Goal: Task Accomplishment & Management: Use online tool/utility

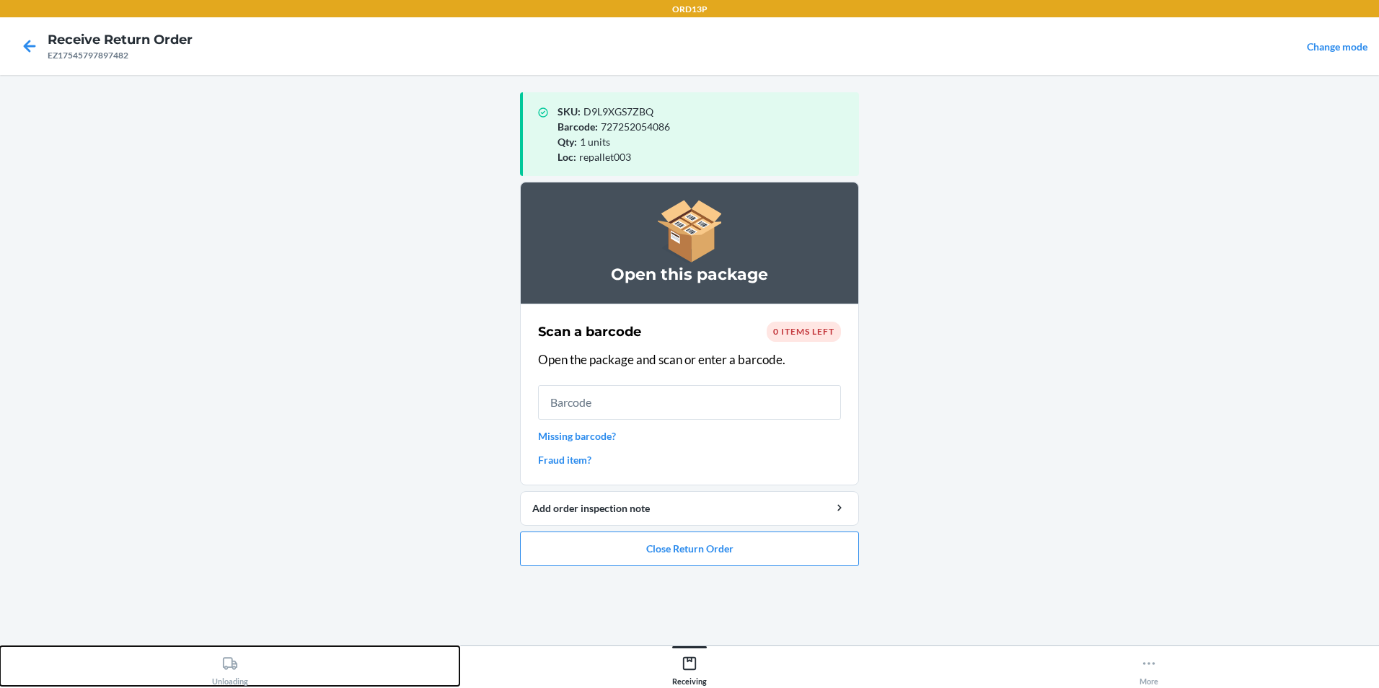
click at [240, 667] on div "Unloading" at bounding box center [230, 668] width 36 height 36
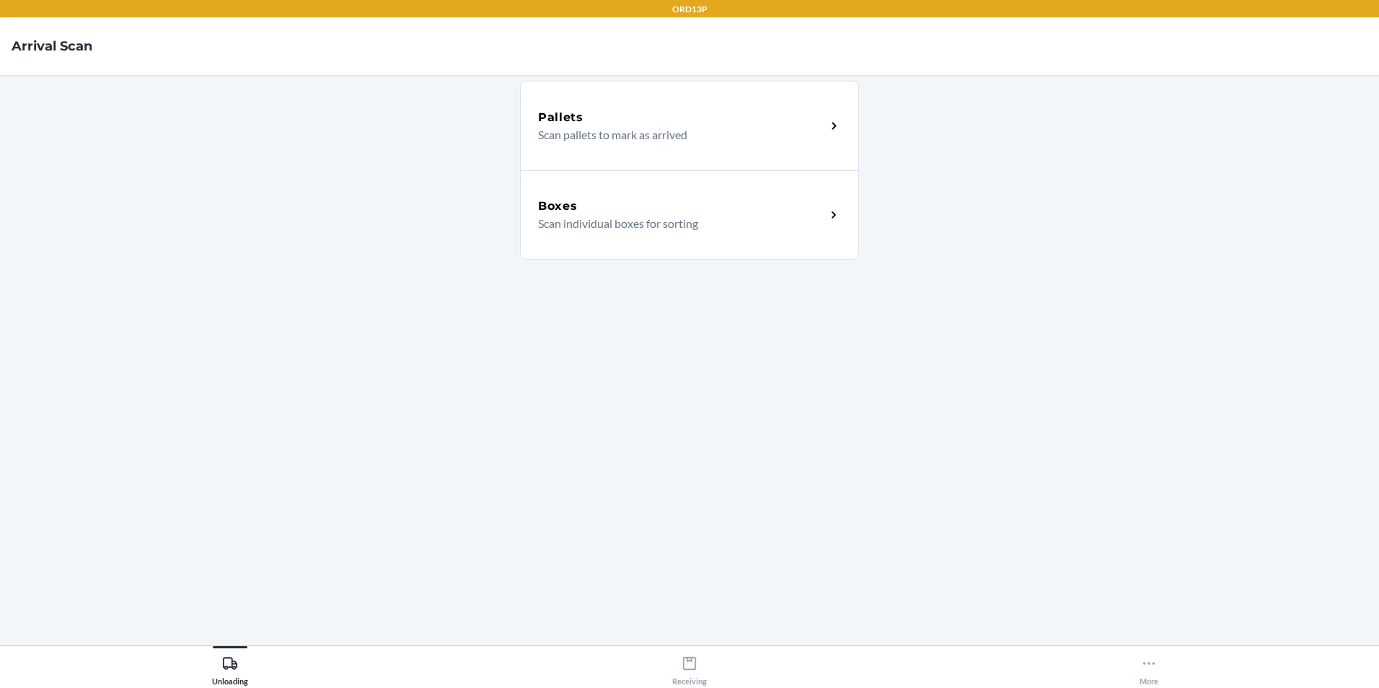
click at [662, 227] on p "Scan individual boxes for sorting" at bounding box center [676, 223] width 276 height 17
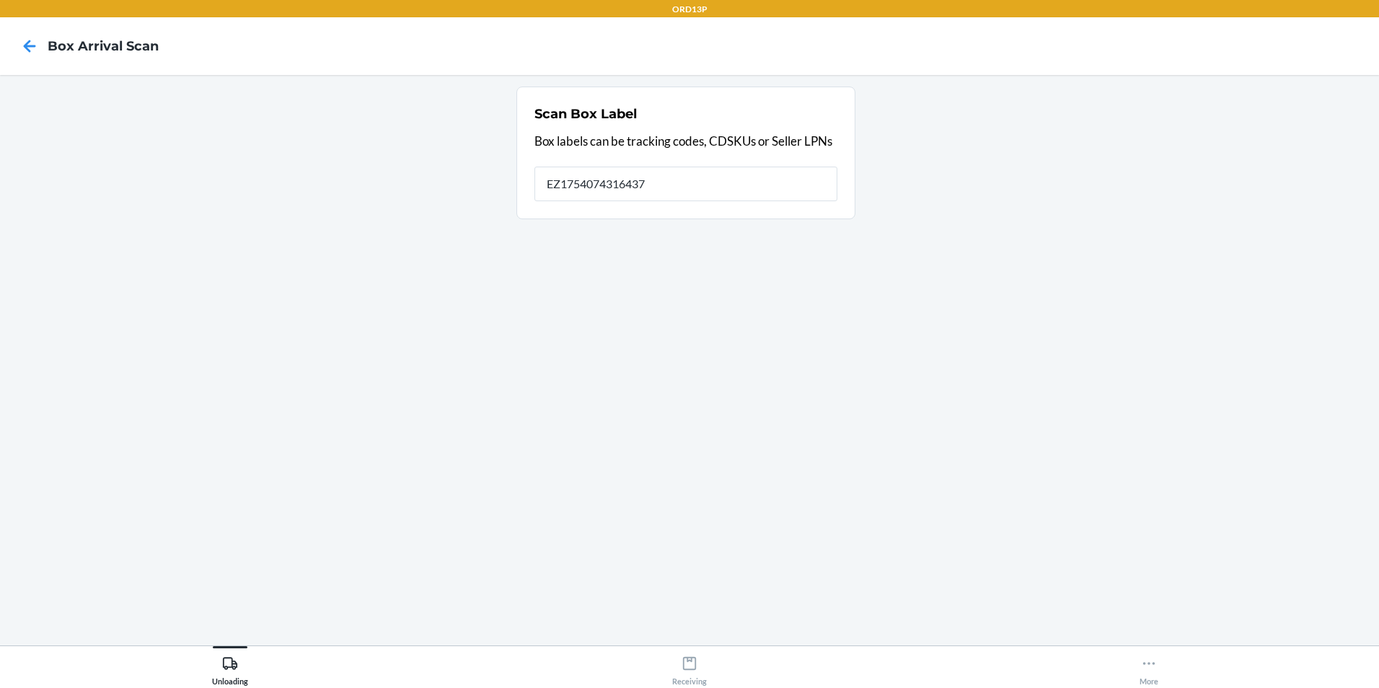
type input "EZ17540743164379"
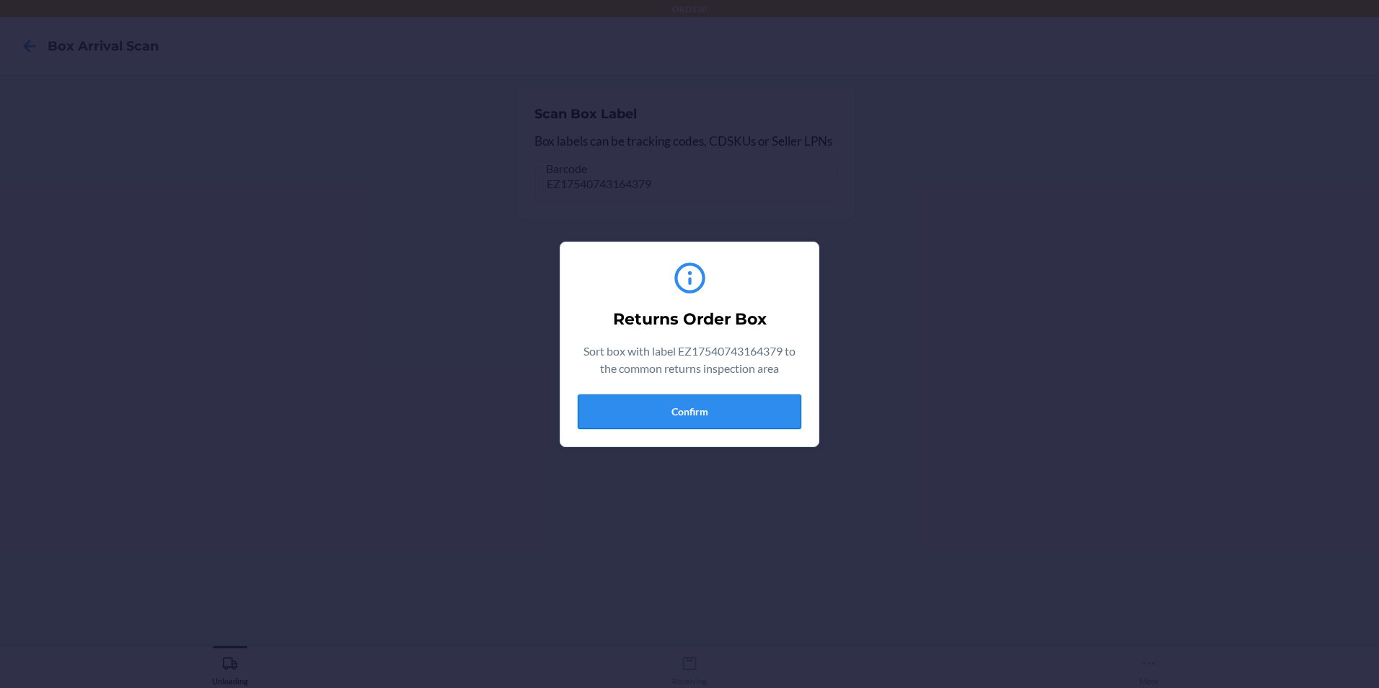
click at [754, 408] on button "Confirm" at bounding box center [690, 412] width 224 height 35
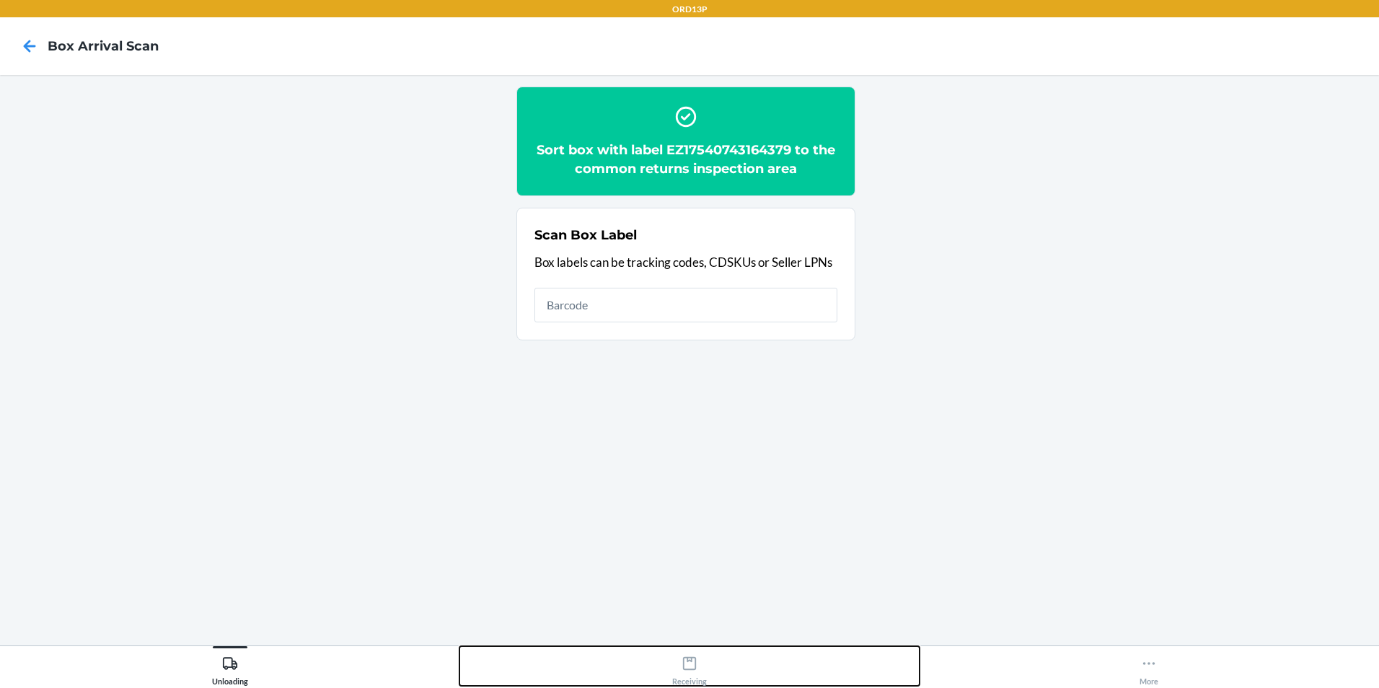
click at [685, 667] on icon at bounding box center [690, 664] width 16 height 16
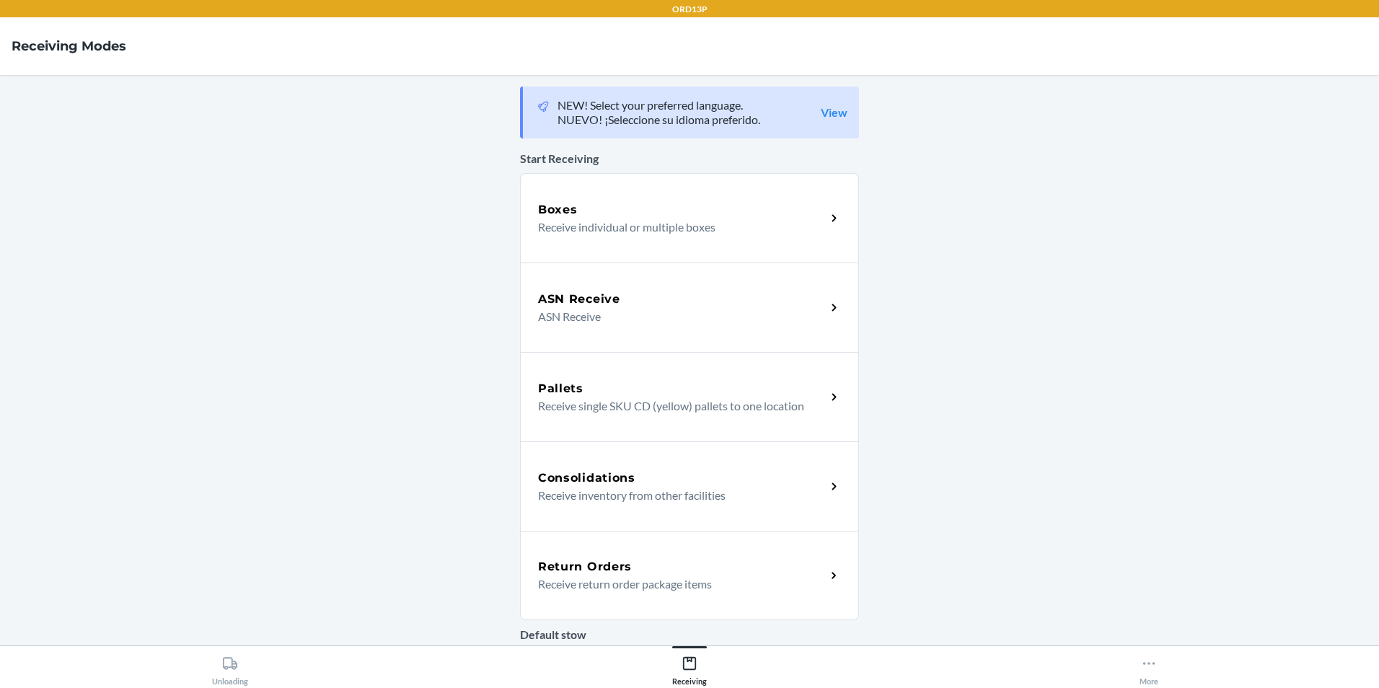
click at [574, 579] on p "Receive return order package items" at bounding box center [676, 584] width 276 height 17
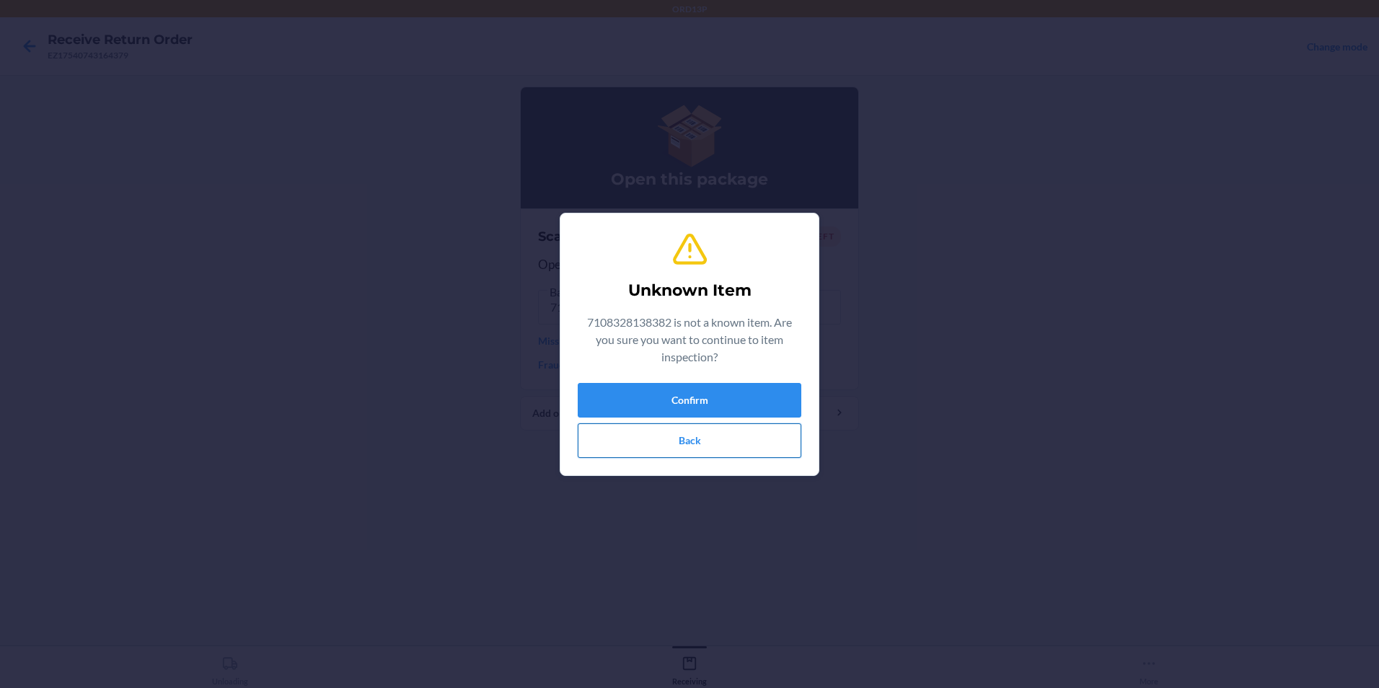
click at [703, 440] on button "Back" at bounding box center [690, 440] width 224 height 35
click at [760, 393] on button "Confirm" at bounding box center [690, 400] width 224 height 35
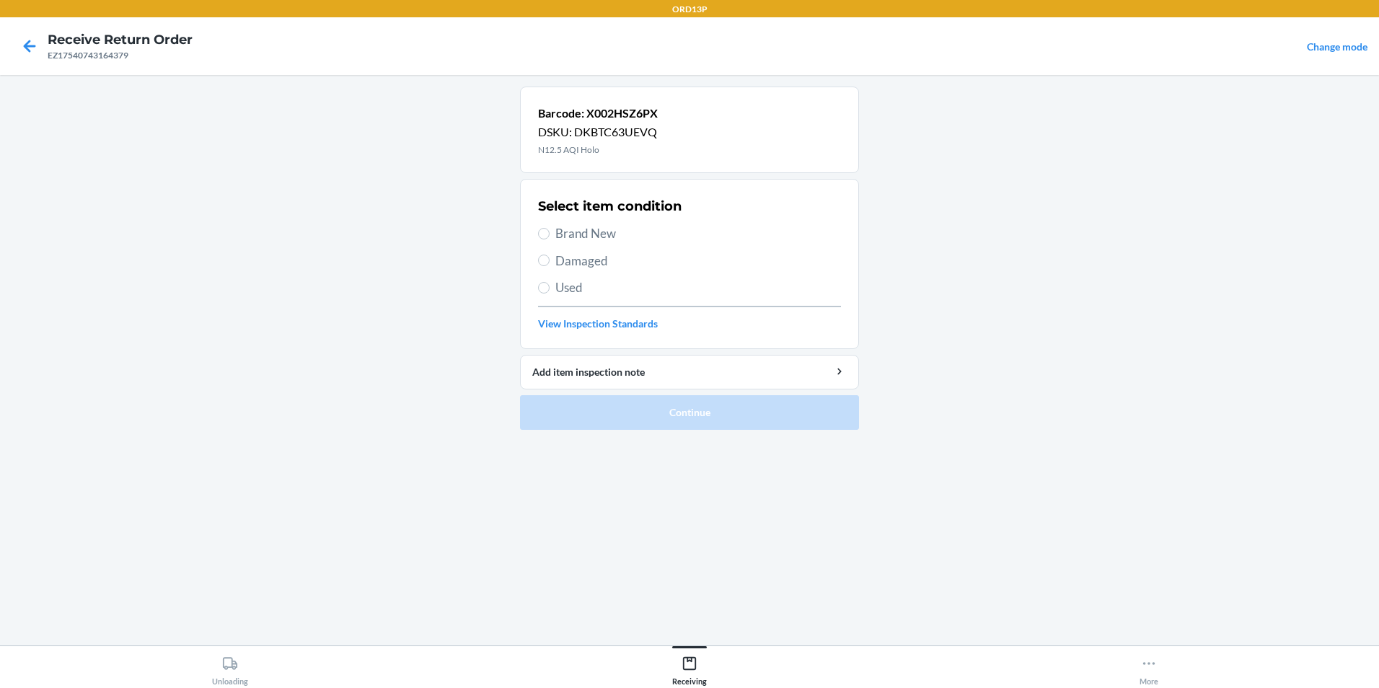
click at [568, 234] on span "Brand New" at bounding box center [698, 233] width 286 height 19
drag, startPoint x: 568, startPoint y: 234, endPoint x: 545, endPoint y: 237, distance: 24.1
click at [545, 237] on input "Brand New" at bounding box center [544, 234] width 12 height 12
radio input "true"
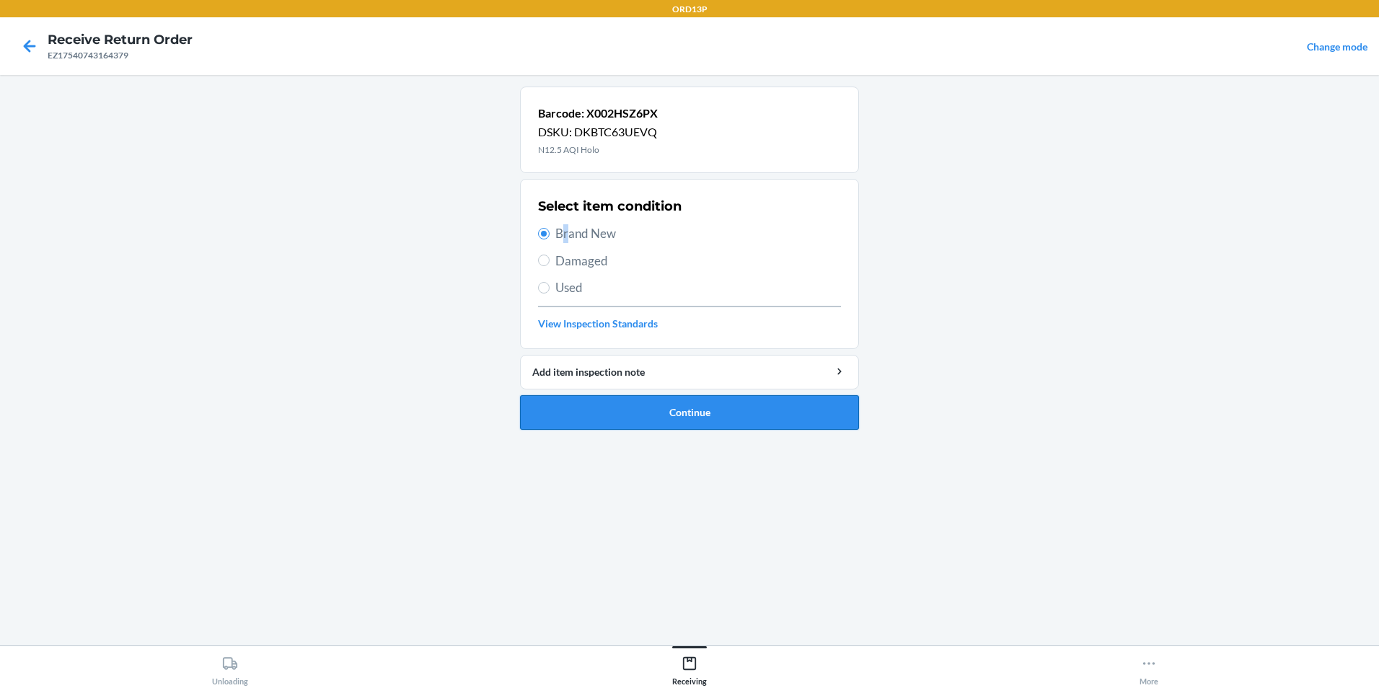
click at [570, 411] on button "Continue" at bounding box center [689, 412] width 339 height 35
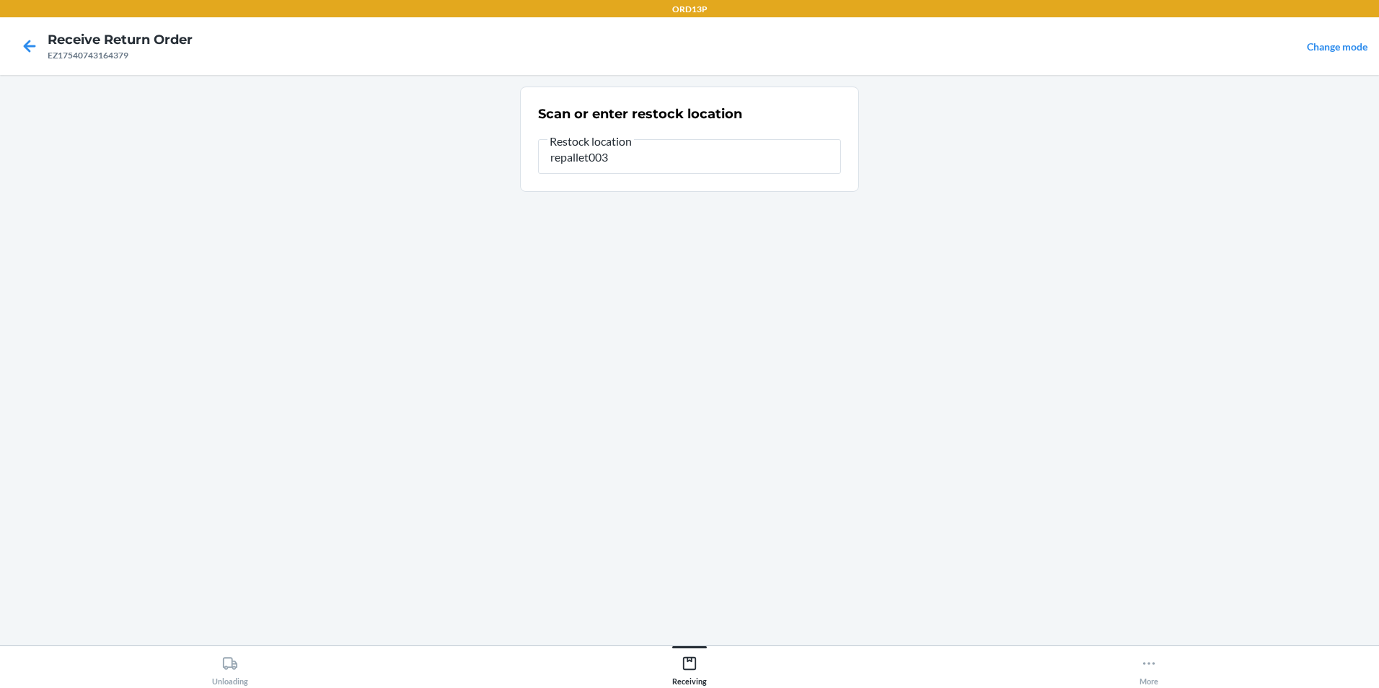
type input "repallet003"
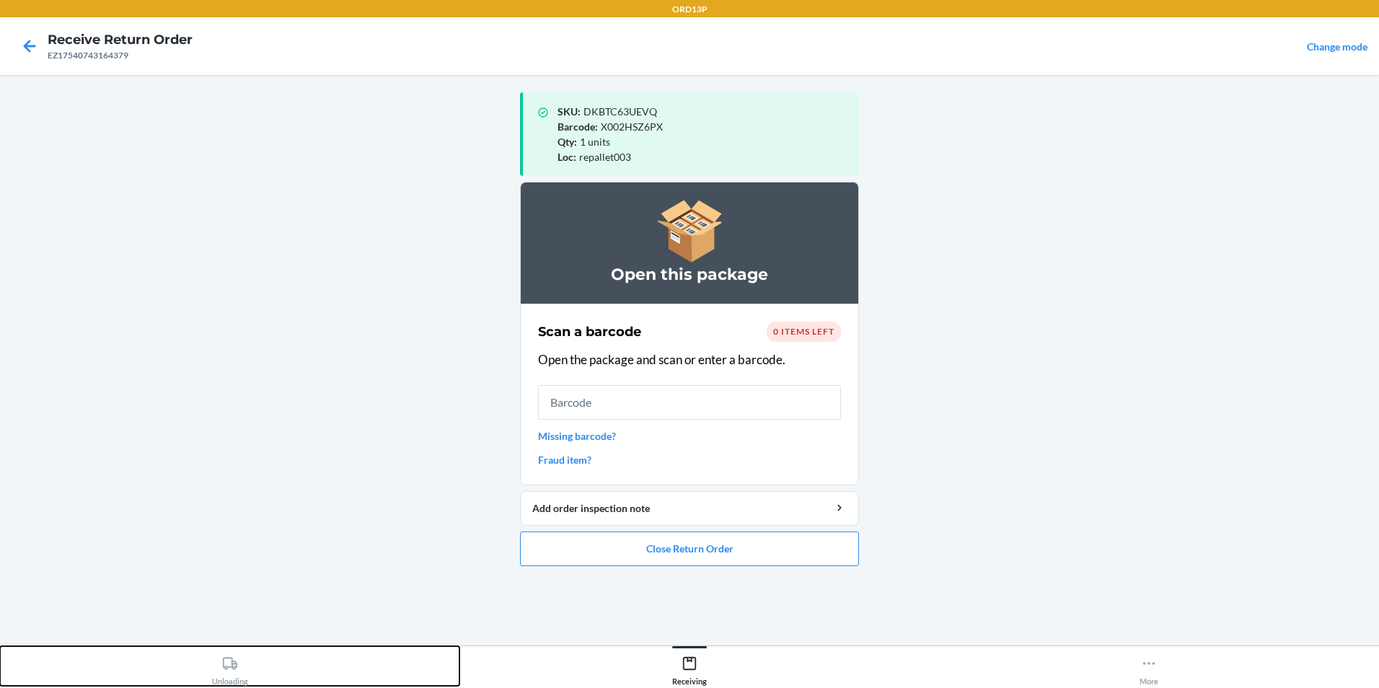
click at [226, 672] on div "Unloading" at bounding box center [230, 668] width 36 height 36
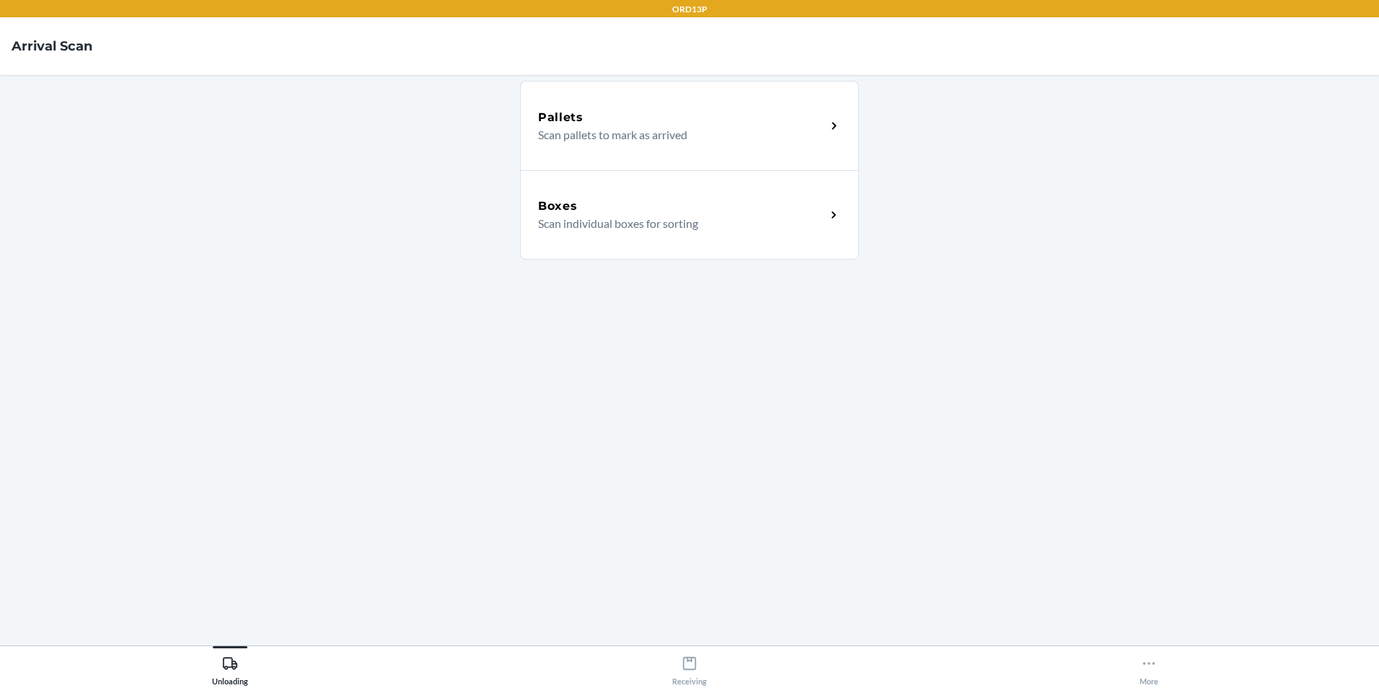
click link "Boxes Scan individual boxes for sorting" at bounding box center [689, 214] width 339 height 89
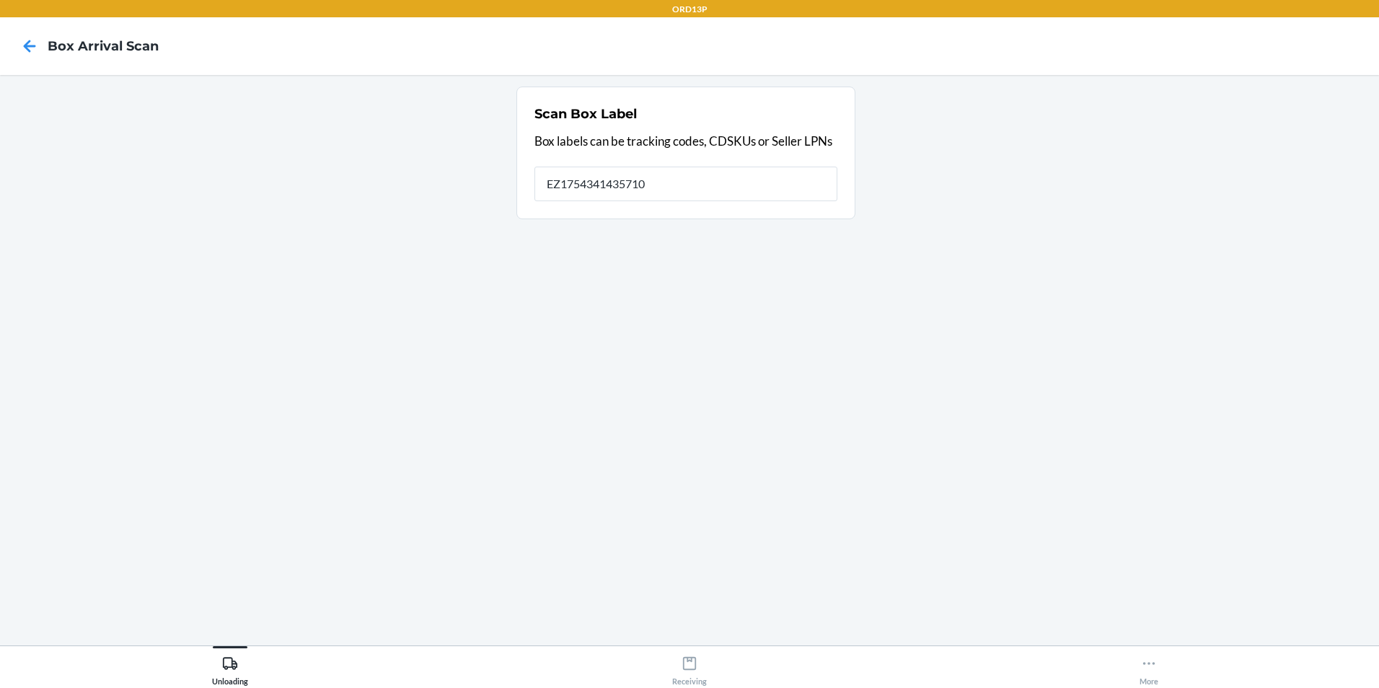
type input "EZ17543414357109"
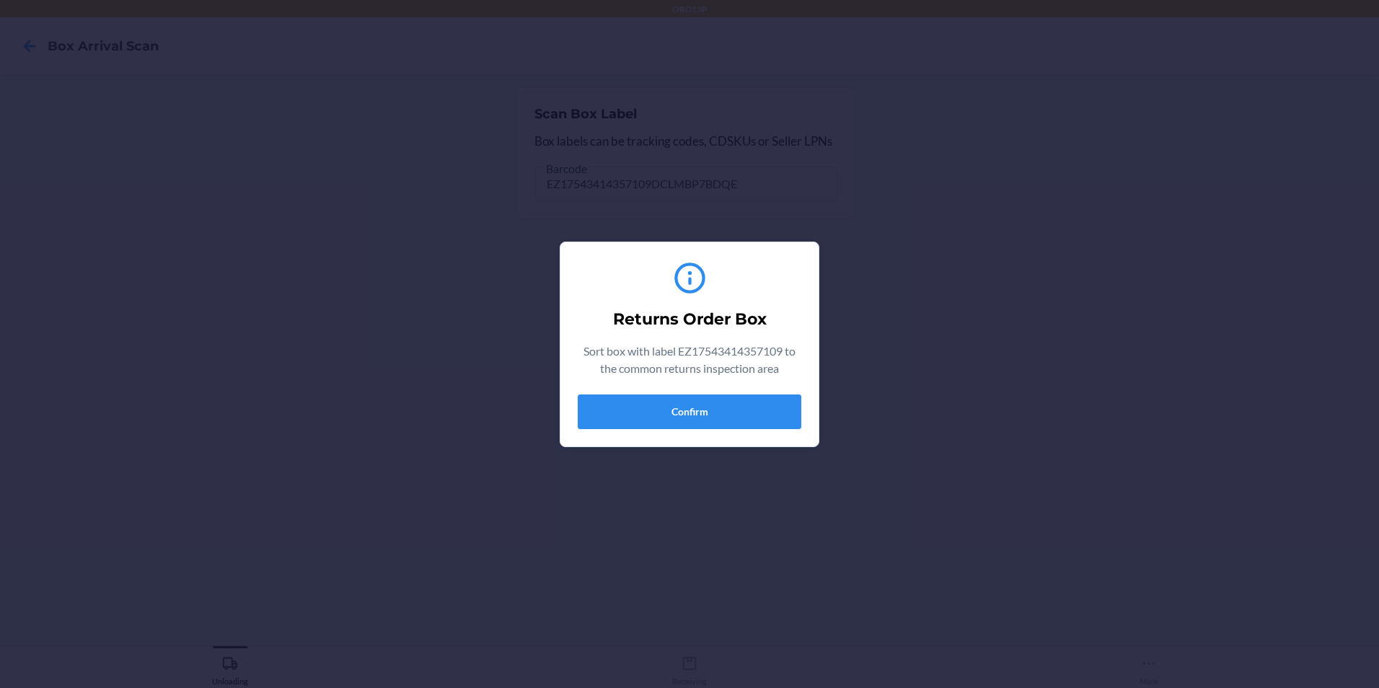
type input "EZ17543414357109DCLMBP7BDQE"
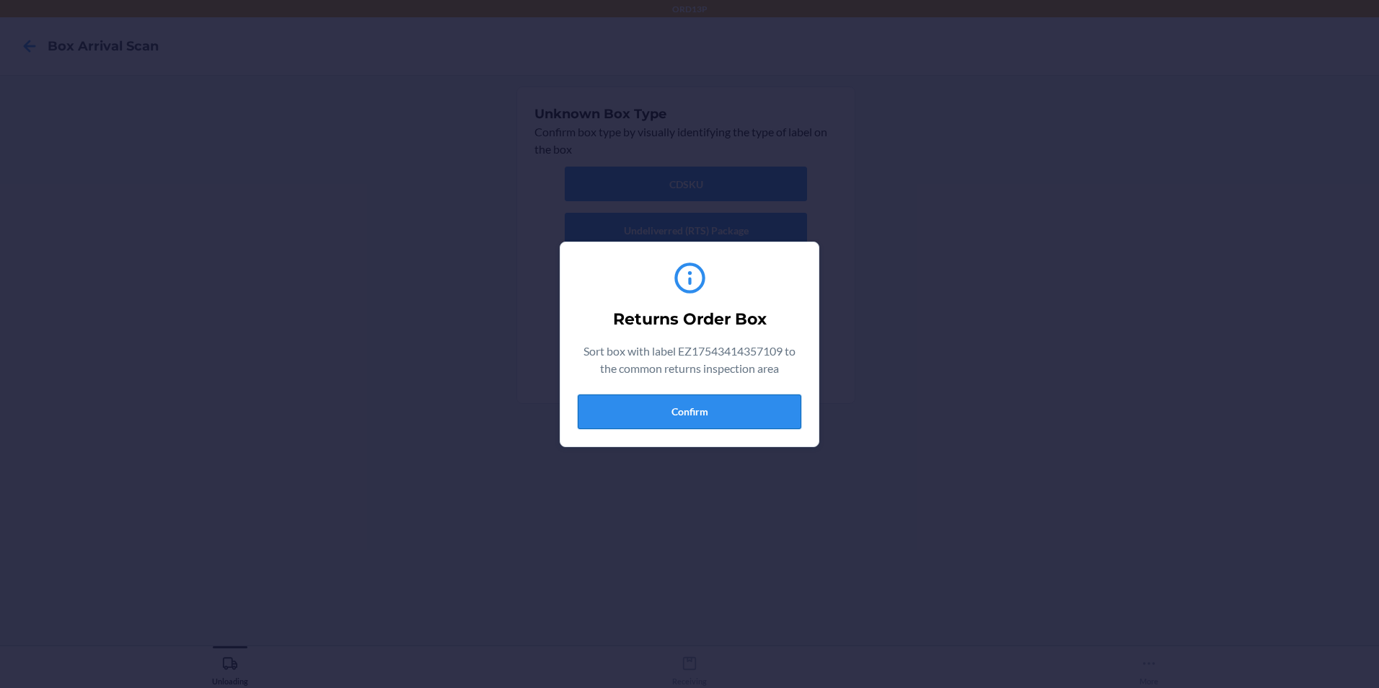
click at [674, 413] on button "Confirm" at bounding box center [690, 412] width 224 height 35
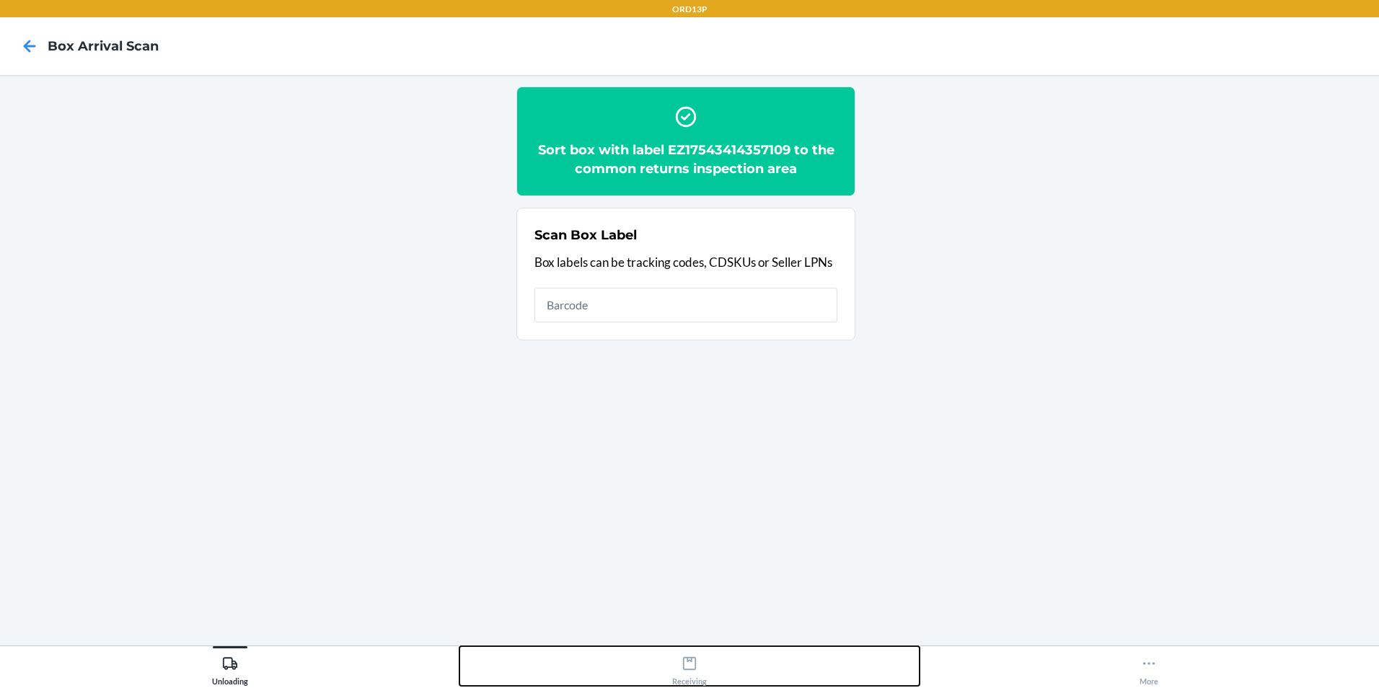
click at [685, 672] on div "Receiving" at bounding box center [689, 668] width 35 height 36
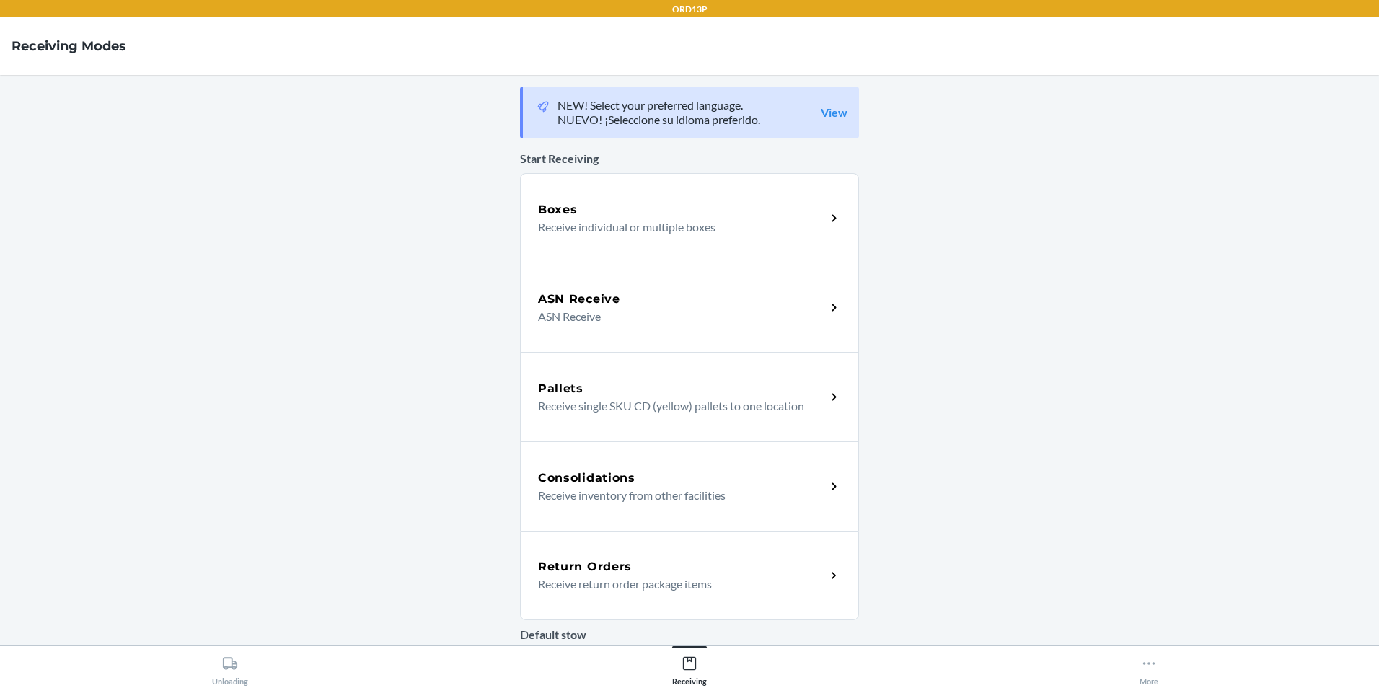
click at [612, 594] on div "Return Orders Receive return order package items" at bounding box center [689, 575] width 339 height 89
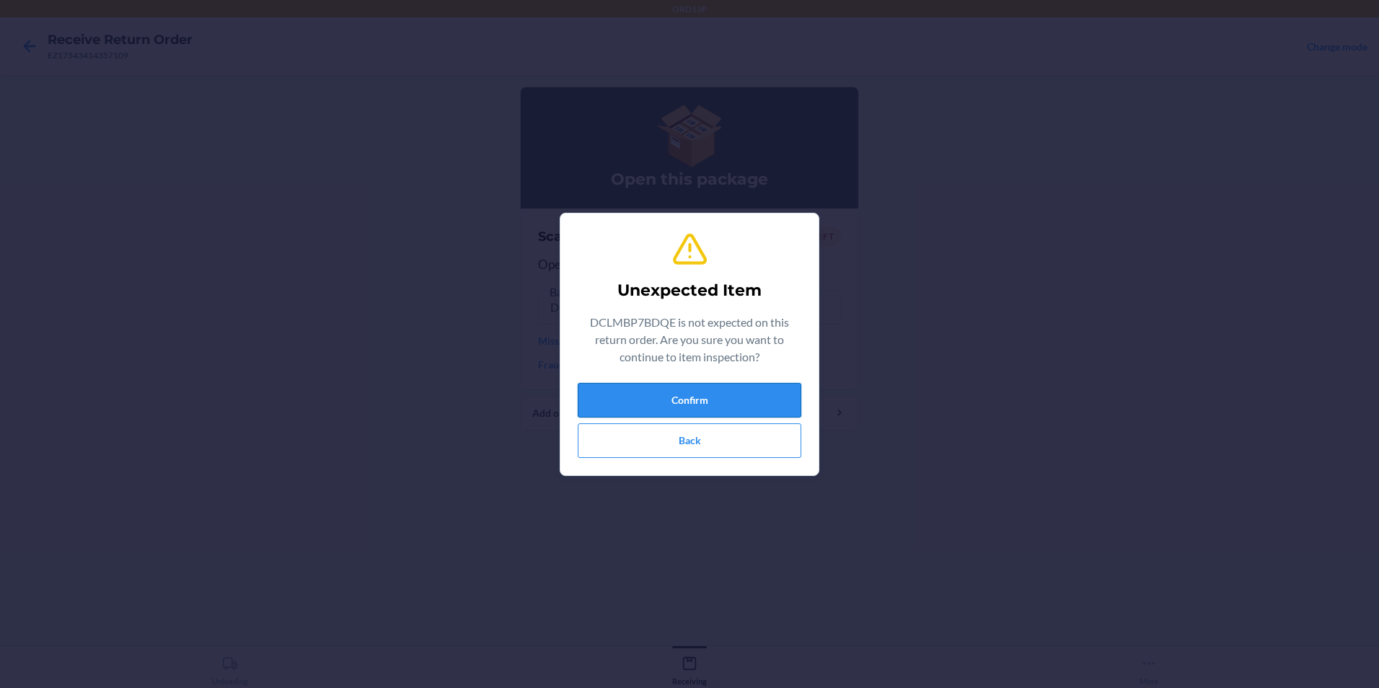
click at [639, 407] on button "Confirm" at bounding box center [690, 400] width 224 height 35
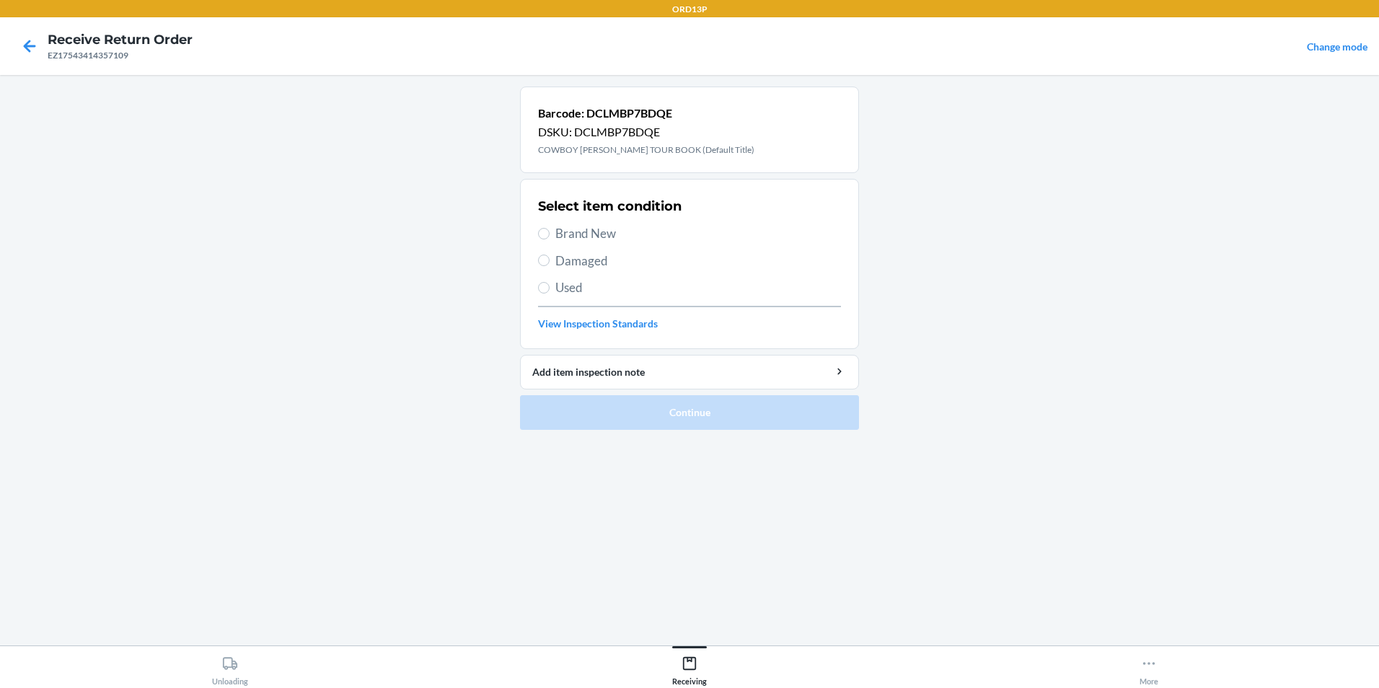
click at [604, 235] on span "Brand New" at bounding box center [698, 233] width 286 height 19
click at [550, 235] on input "Brand New" at bounding box center [544, 234] width 12 height 12
radio input "true"
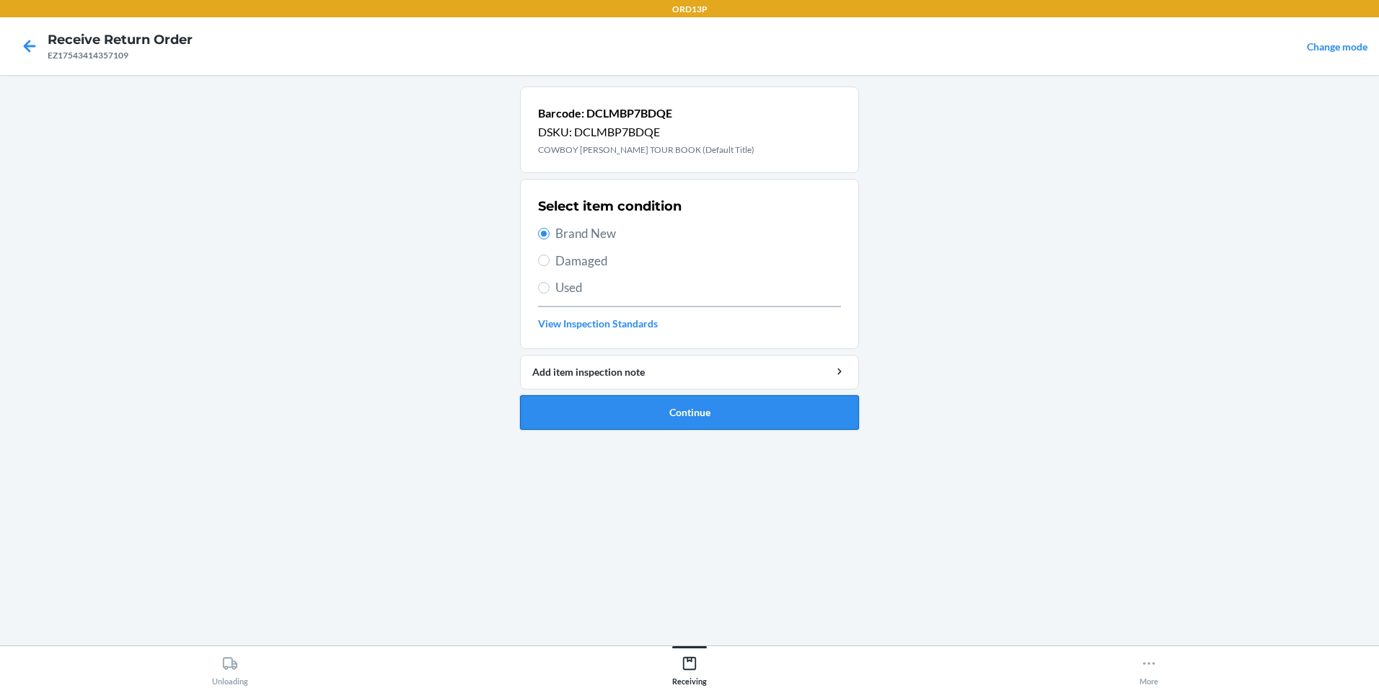
click at [612, 400] on button "Continue" at bounding box center [689, 412] width 339 height 35
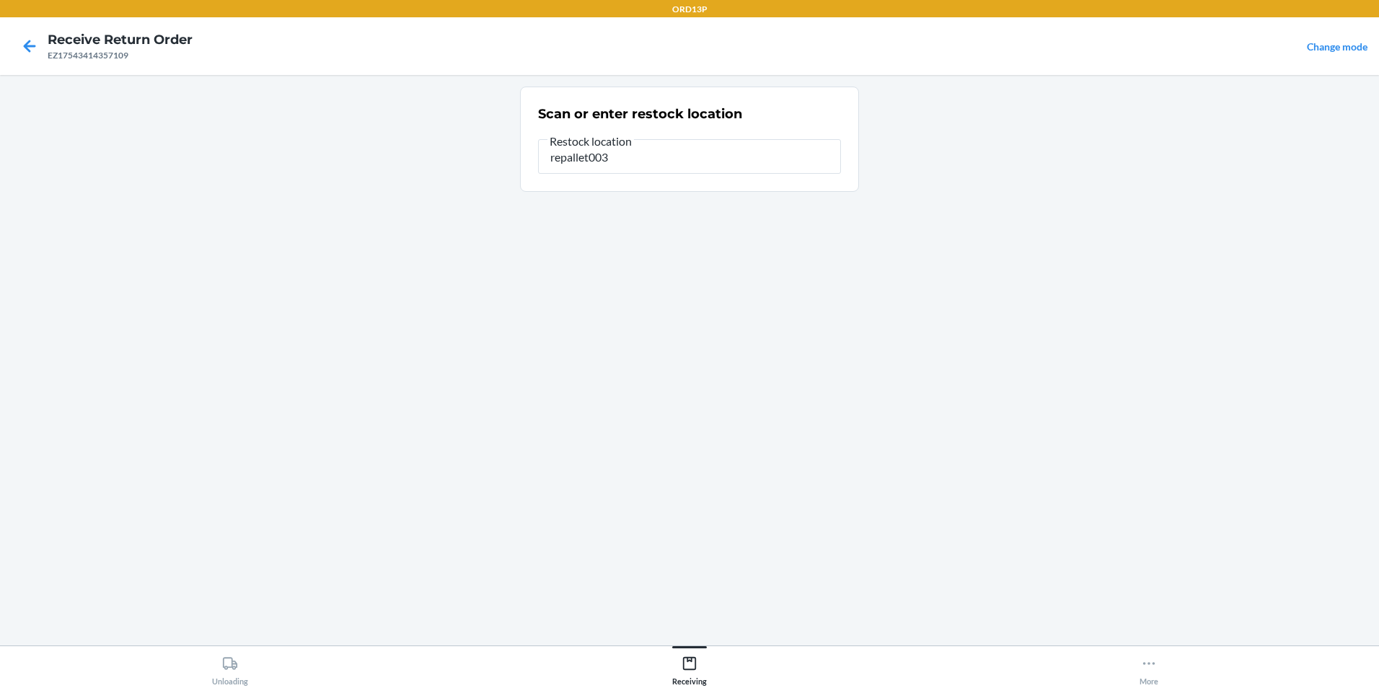
type input "repallet003"
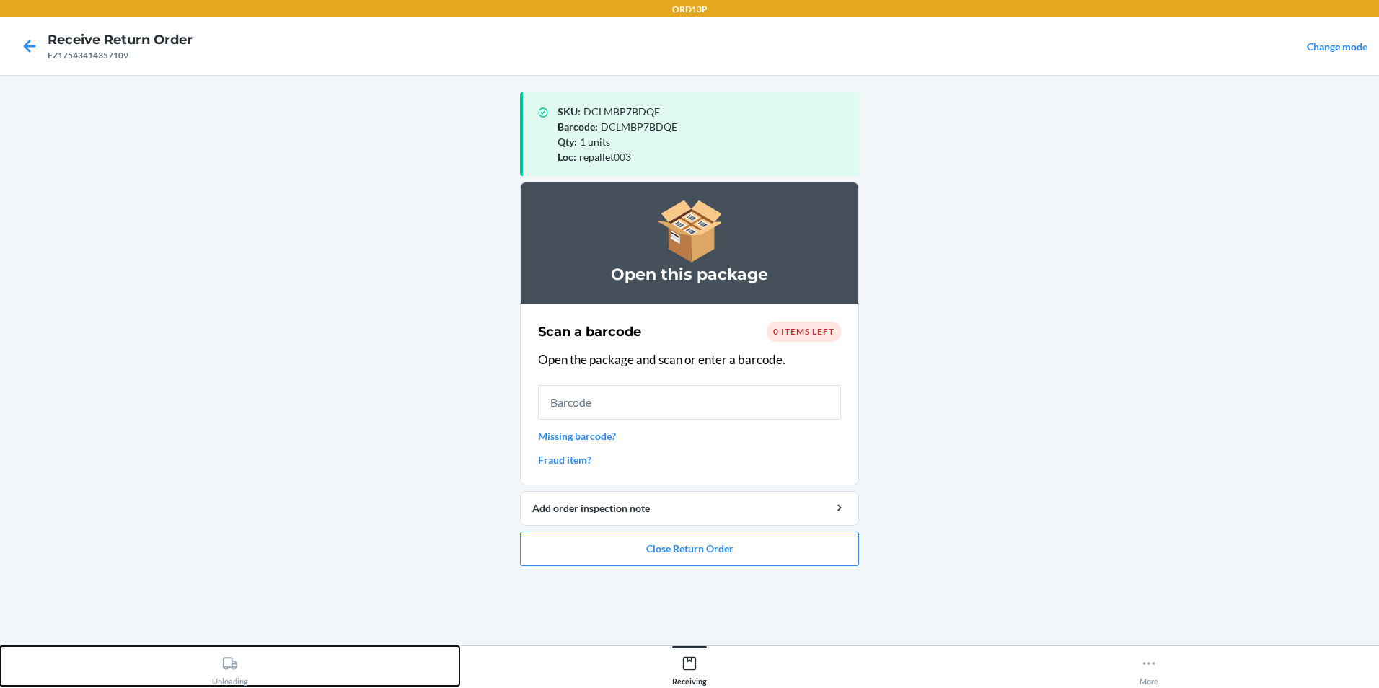
click at [231, 664] on icon at bounding box center [230, 664] width 16 height 16
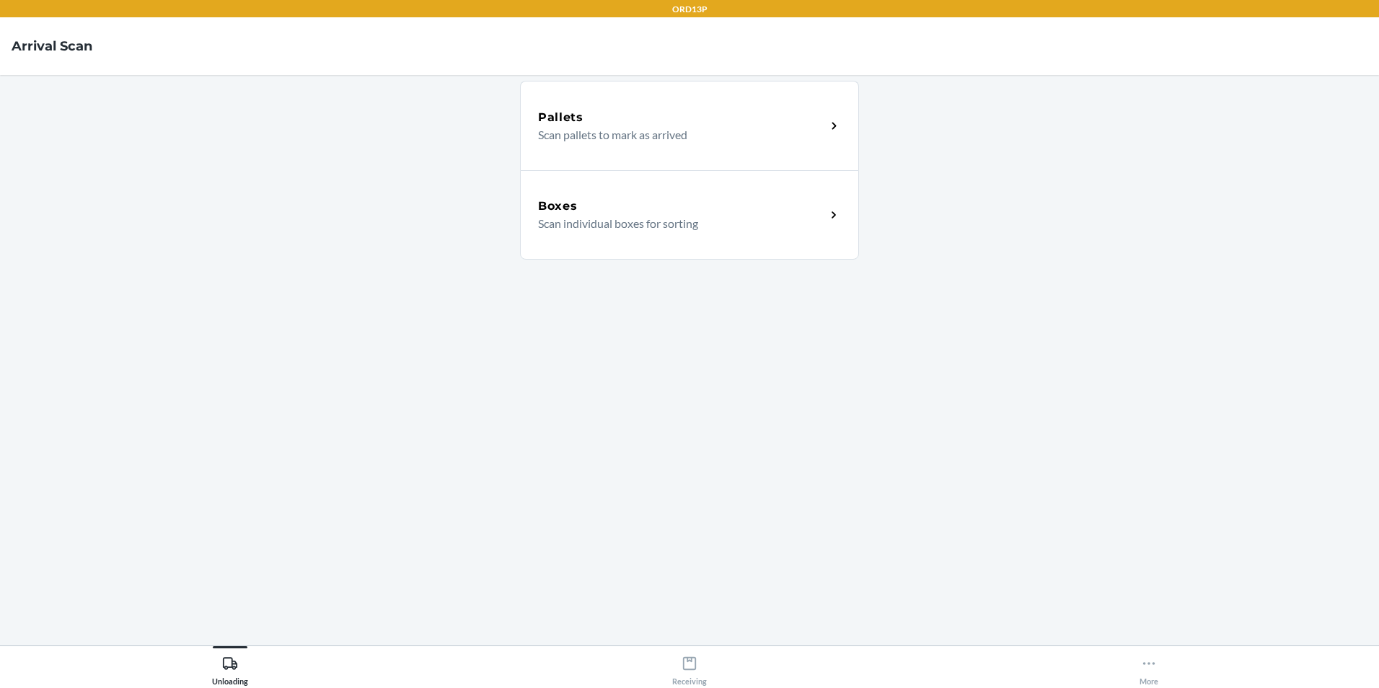
click at [568, 222] on p "Scan individual boxes for sorting" at bounding box center [676, 223] width 276 height 17
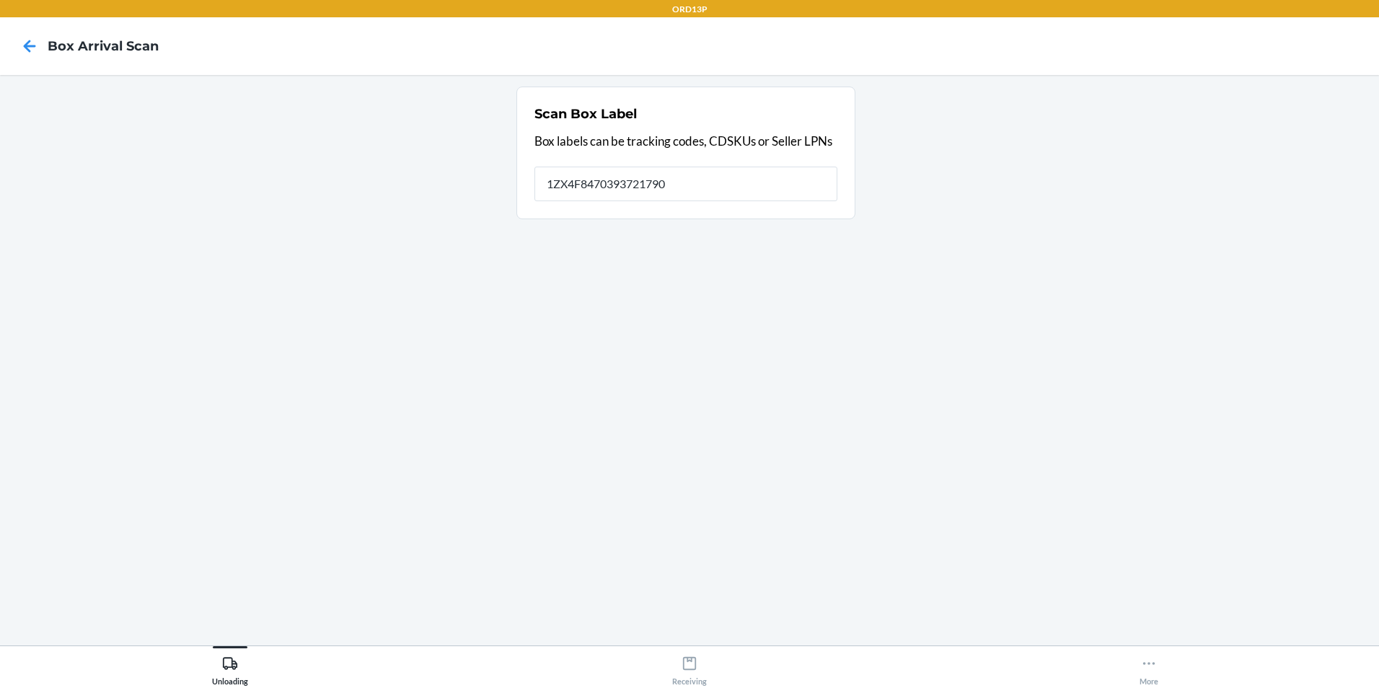
type input "1ZX4F8470393721790"
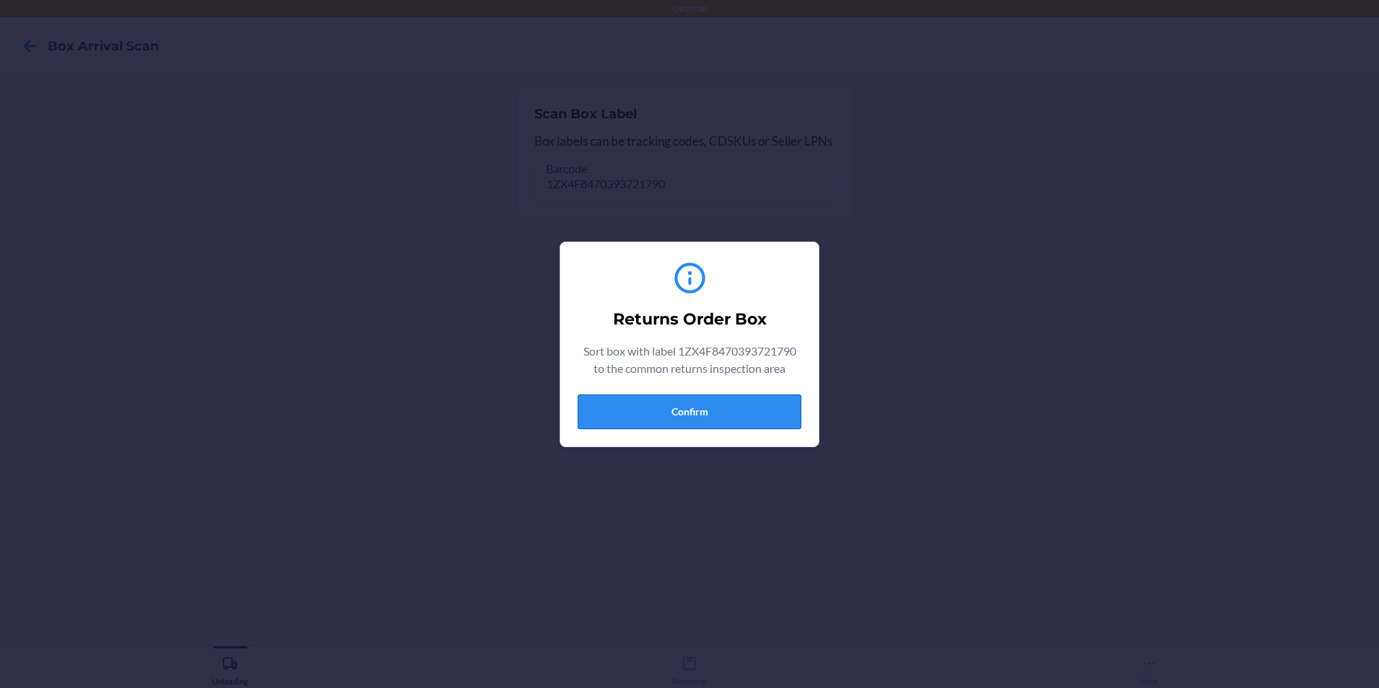
click at [657, 396] on button "Confirm" at bounding box center [690, 412] width 224 height 35
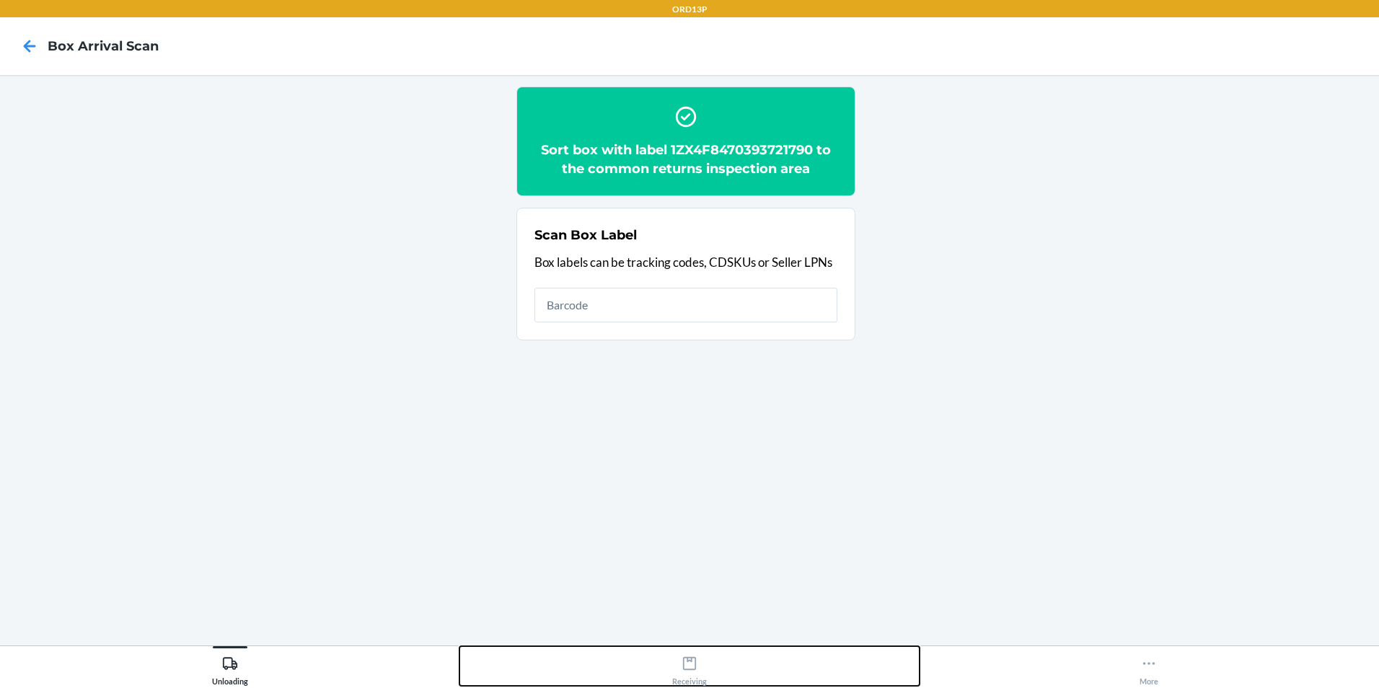
click at [687, 663] on icon at bounding box center [690, 664] width 16 height 16
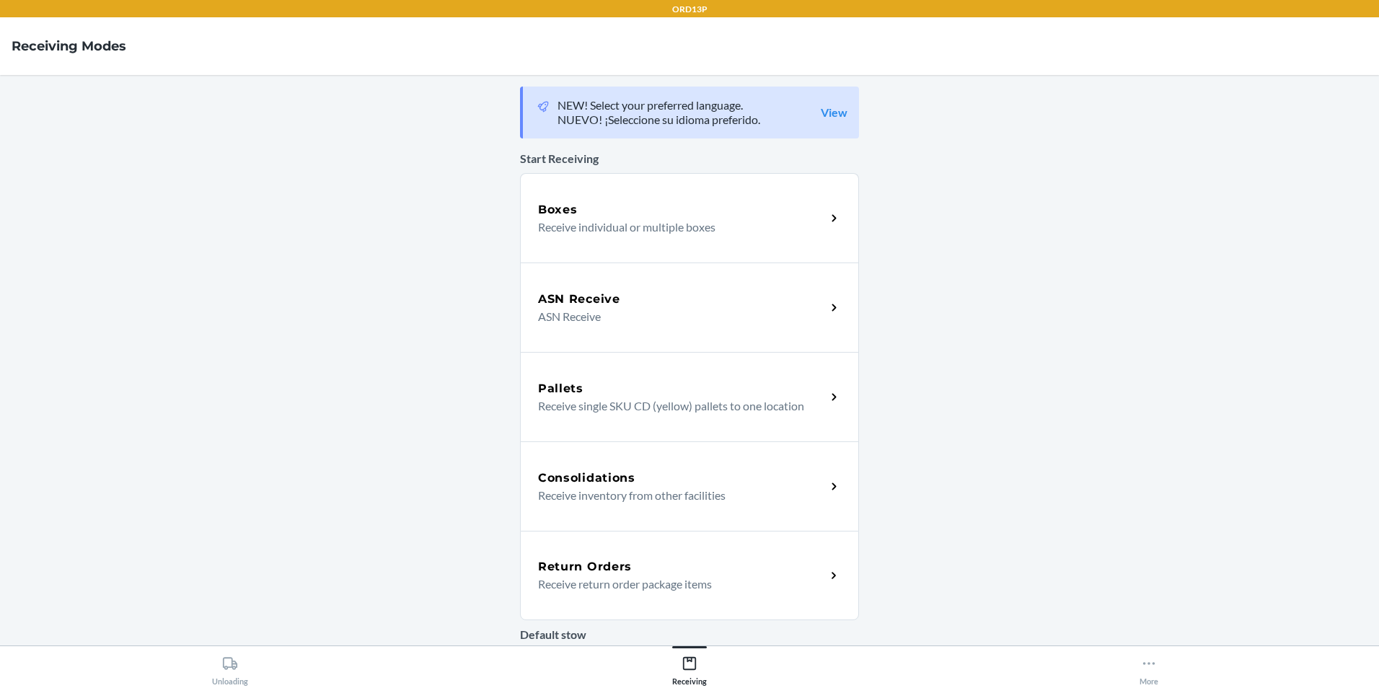
click at [636, 556] on div "Return Orders Receive return order package items" at bounding box center [689, 575] width 339 height 89
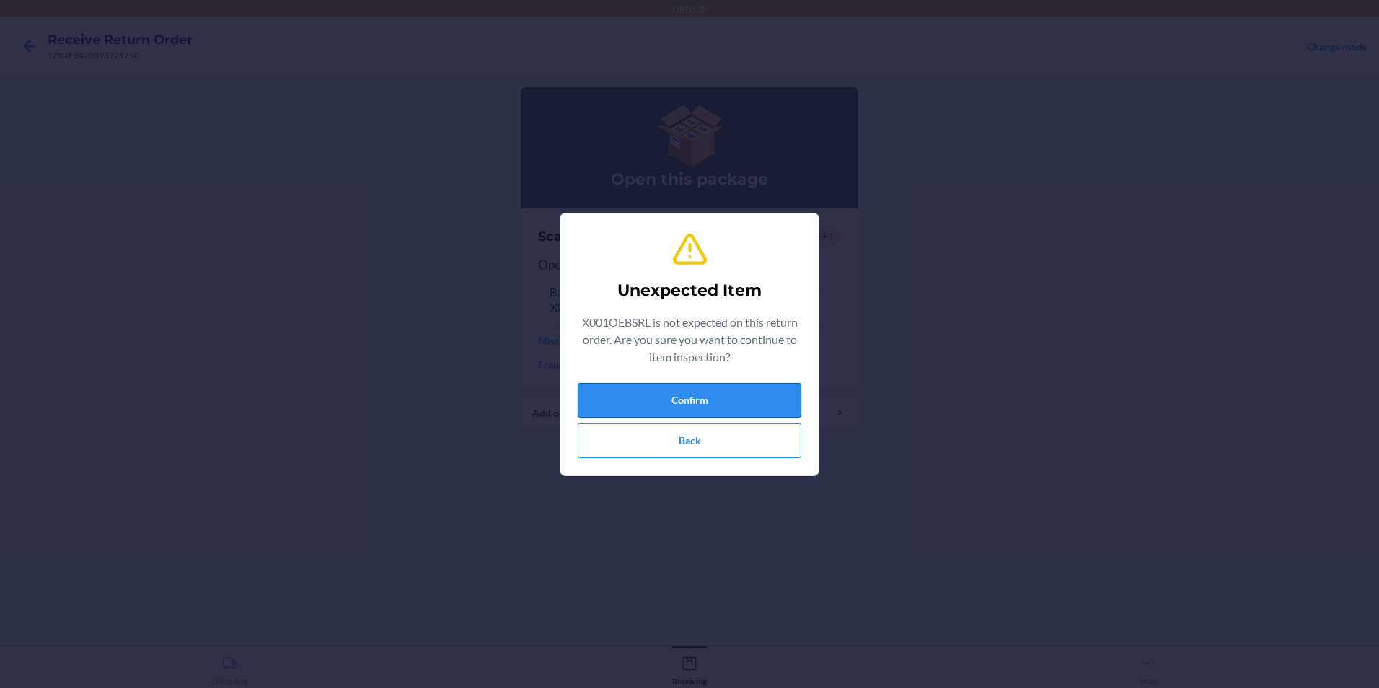
click at [752, 390] on button "Confirm" at bounding box center [690, 400] width 224 height 35
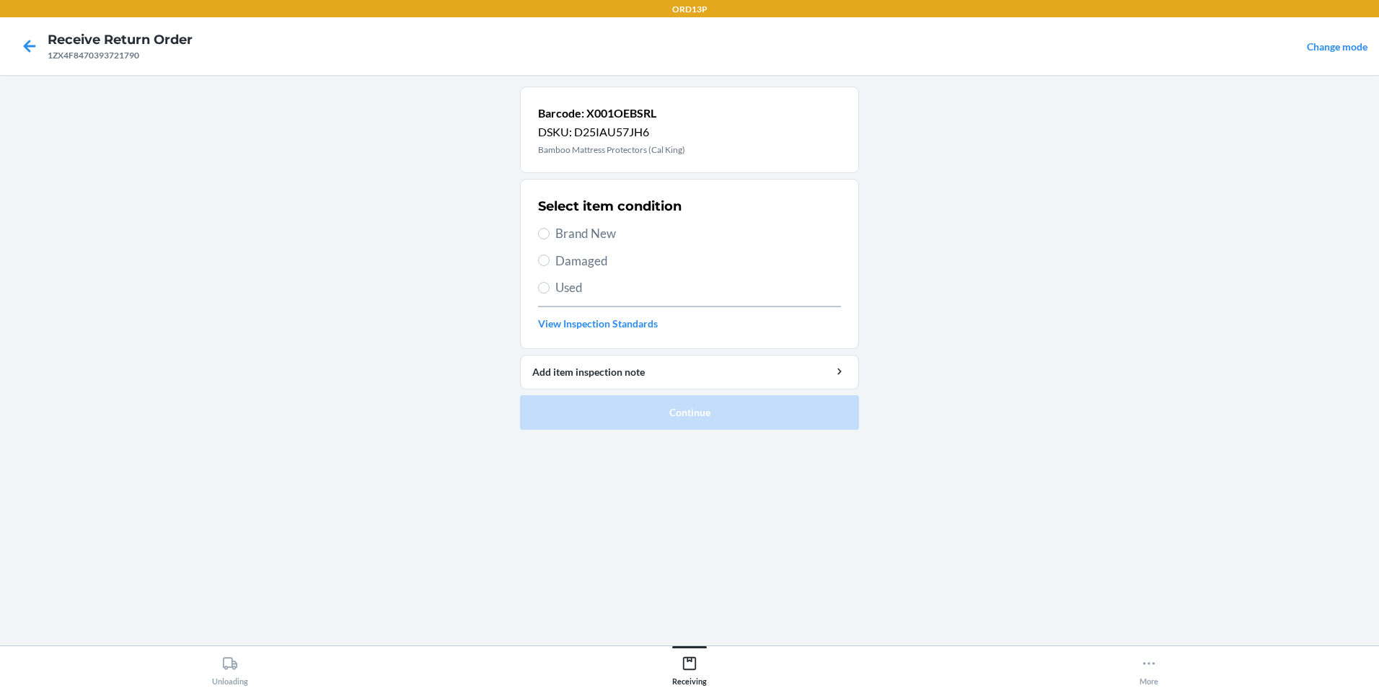
click at [688, 234] on span "Brand New" at bounding box center [698, 233] width 286 height 19
click at [550, 234] on input "Brand New" at bounding box center [544, 234] width 12 height 12
radio input "true"
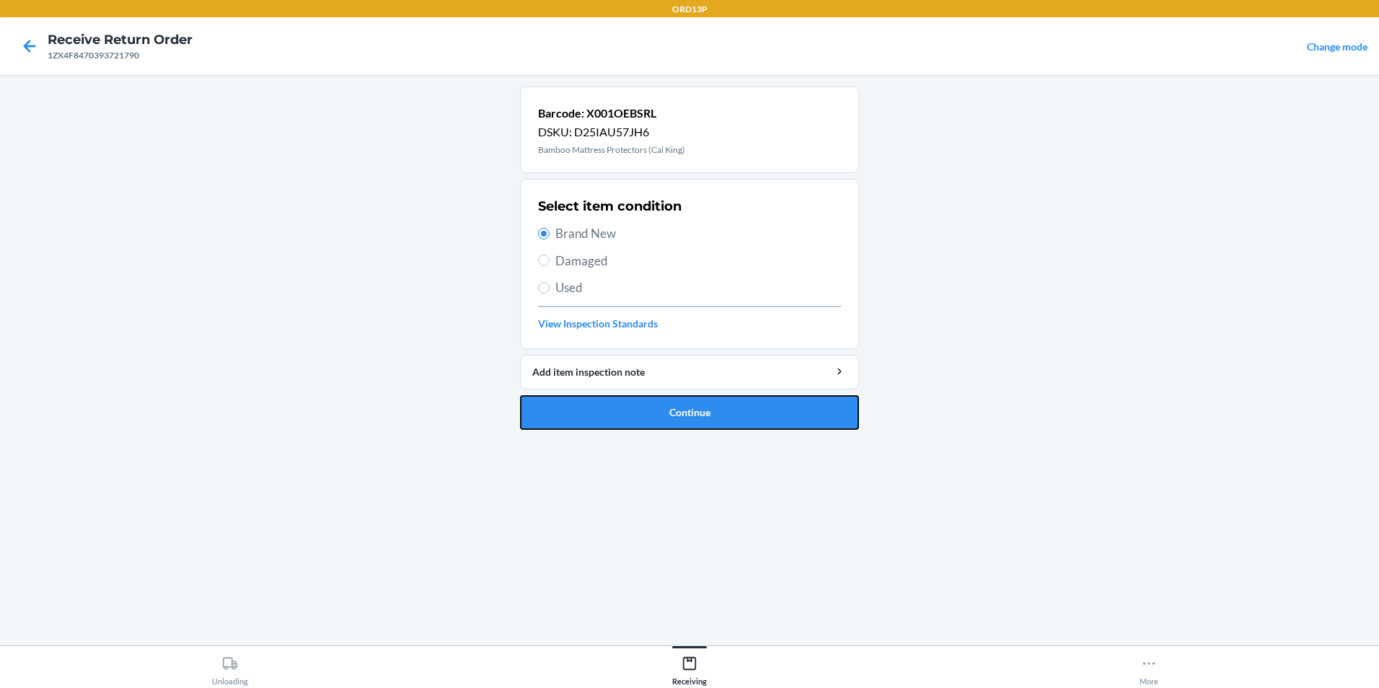
drag, startPoint x: 632, startPoint y: 413, endPoint x: 626, endPoint y: 401, distance: 12.9
click at [631, 413] on button "Continue" at bounding box center [689, 412] width 339 height 35
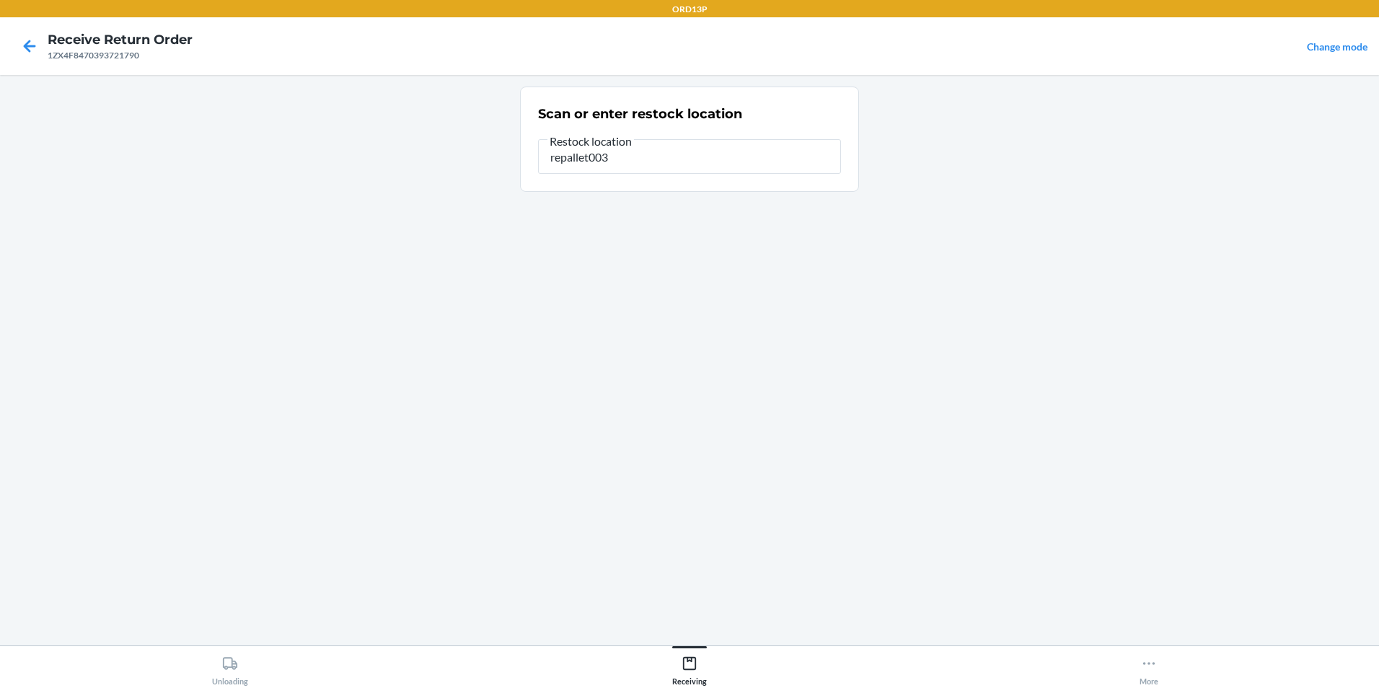
type input "repallet003"
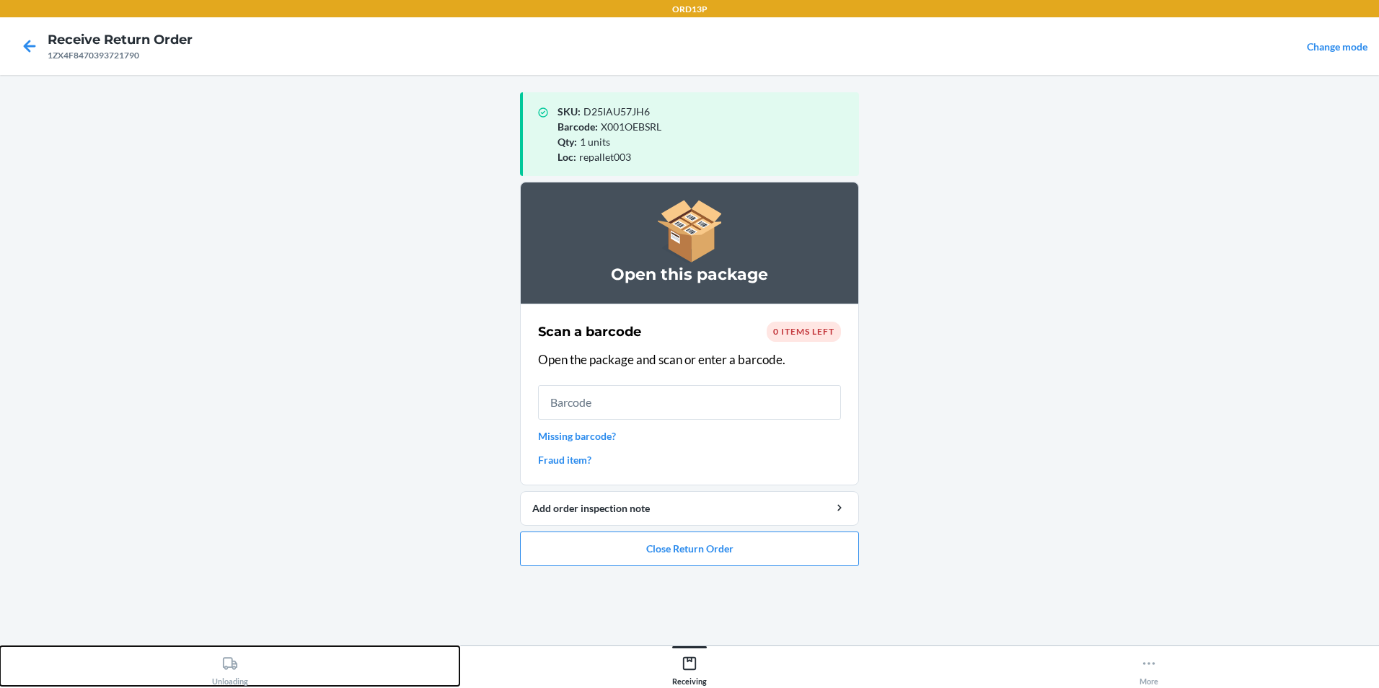
click at [234, 664] on icon at bounding box center [230, 663] width 14 height 12
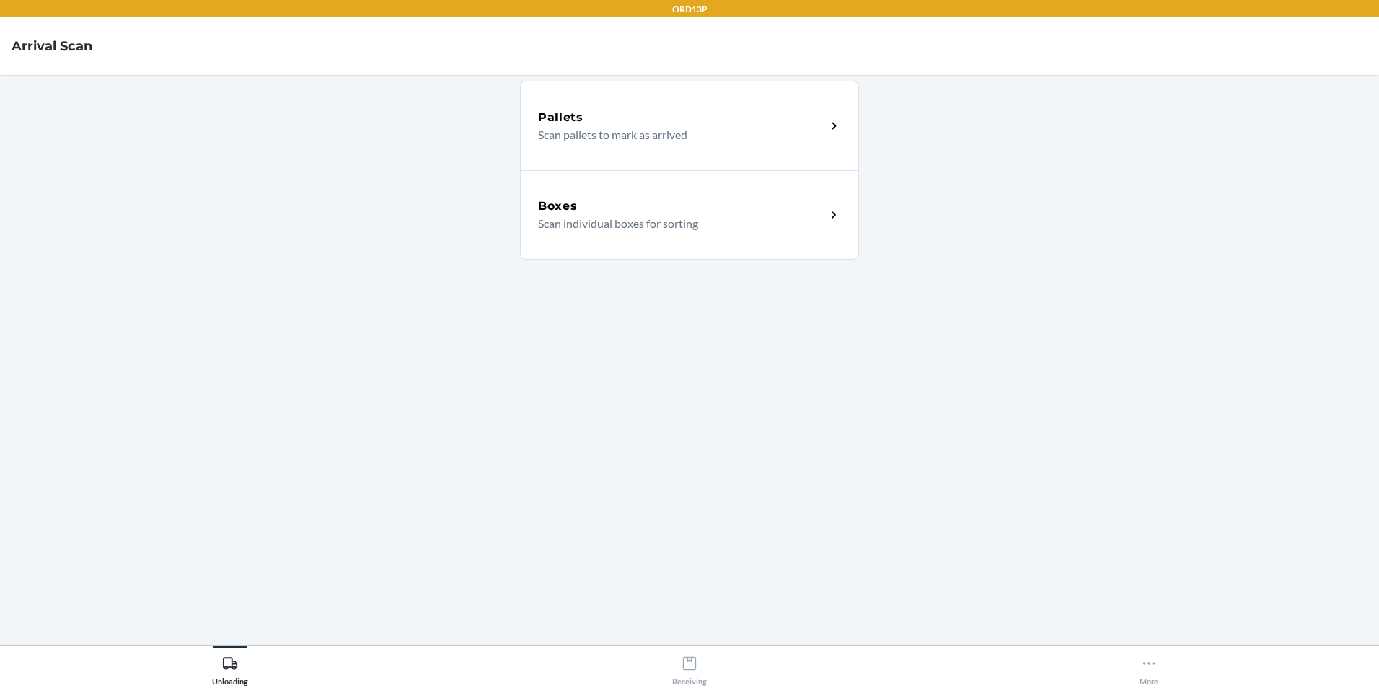
click at [671, 234] on div "Boxes Scan individual boxes for sorting" at bounding box center [689, 214] width 339 height 89
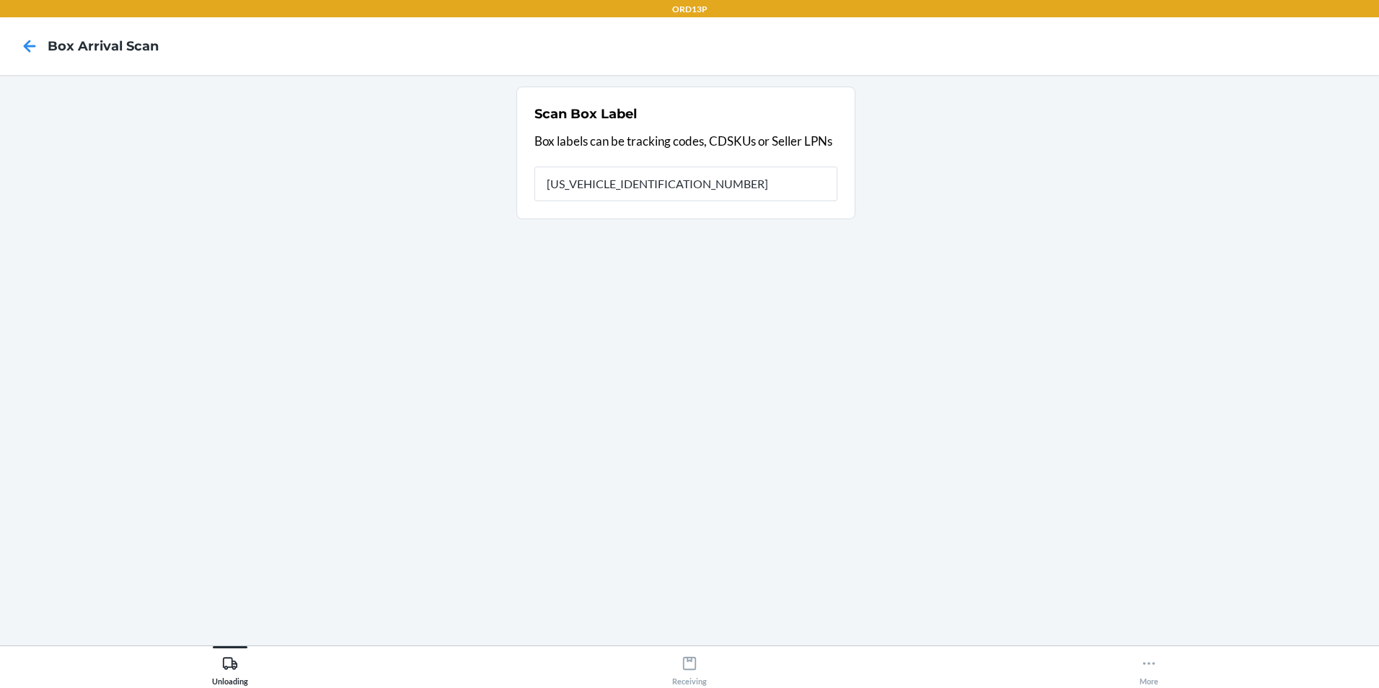
type input "1ZV27J350339275521"
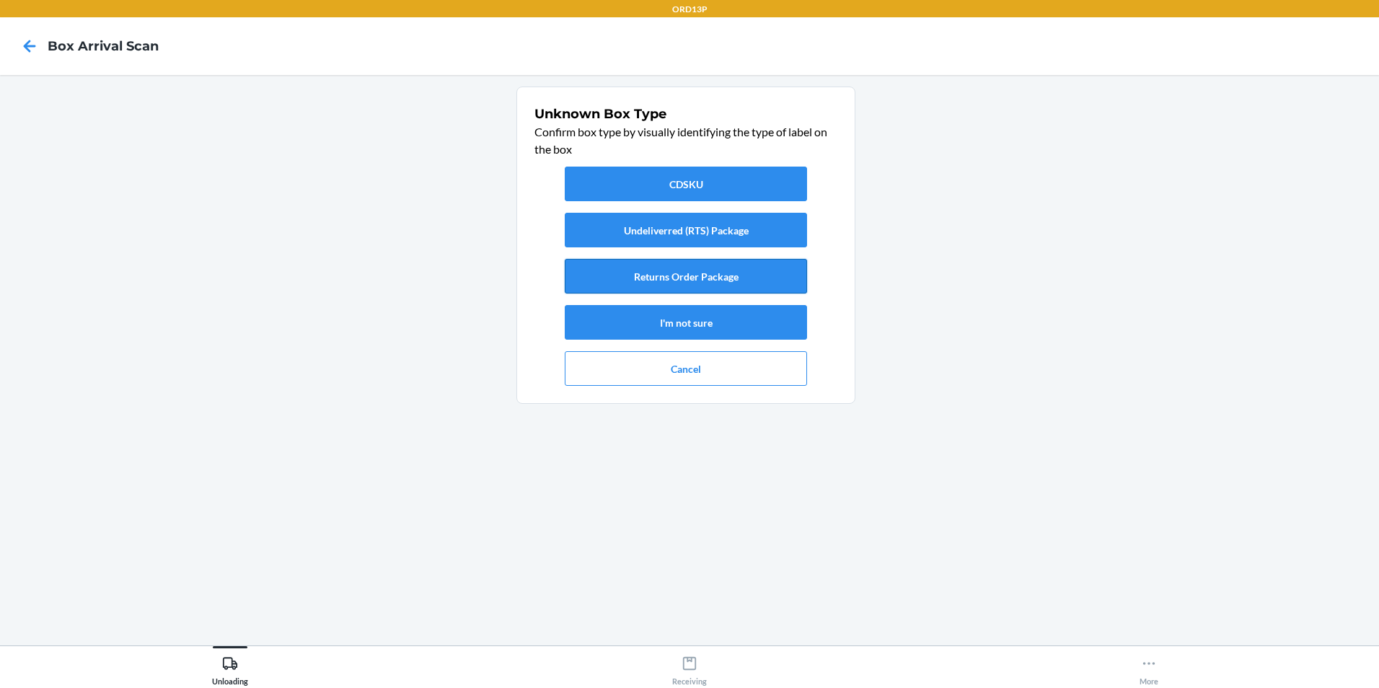
click at [597, 267] on button "Returns Order Package" at bounding box center [686, 276] width 242 height 35
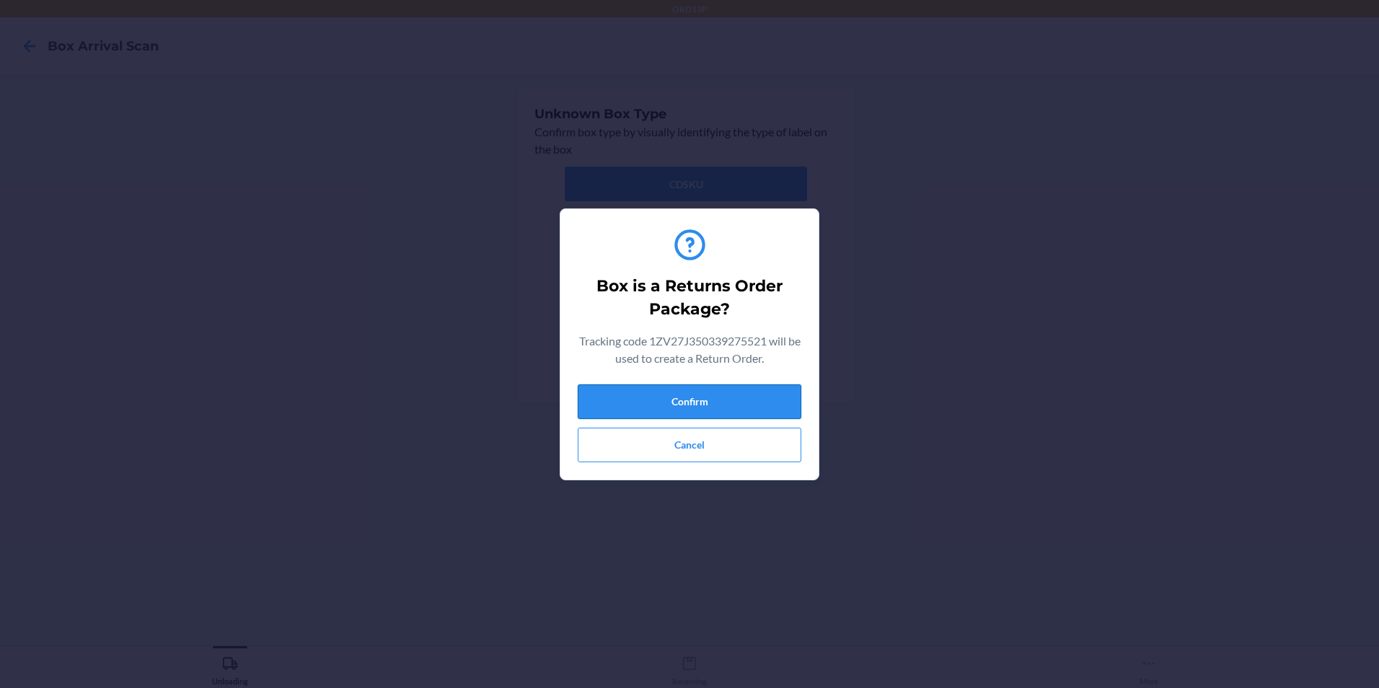
click at [684, 410] on button "Confirm" at bounding box center [690, 402] width 224 height 35
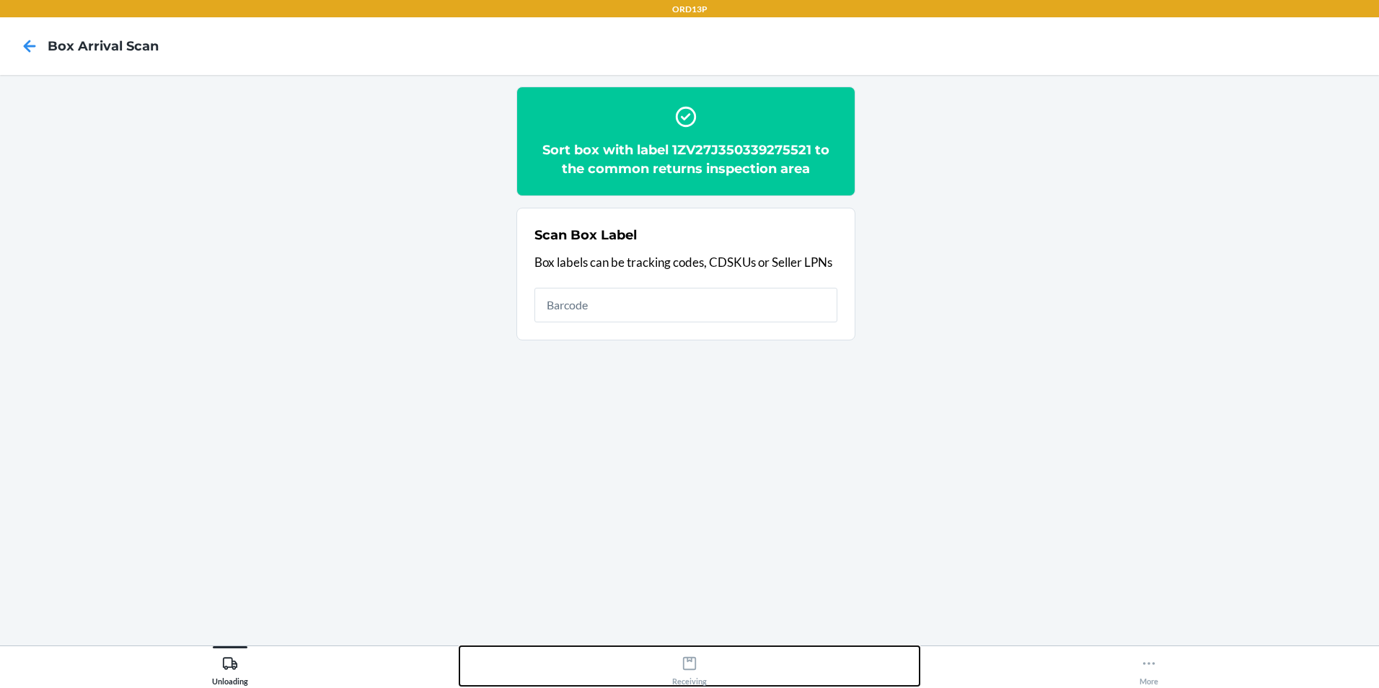
click at [694, 665] on icon at bounding box center [690, 664] width 16 height 16
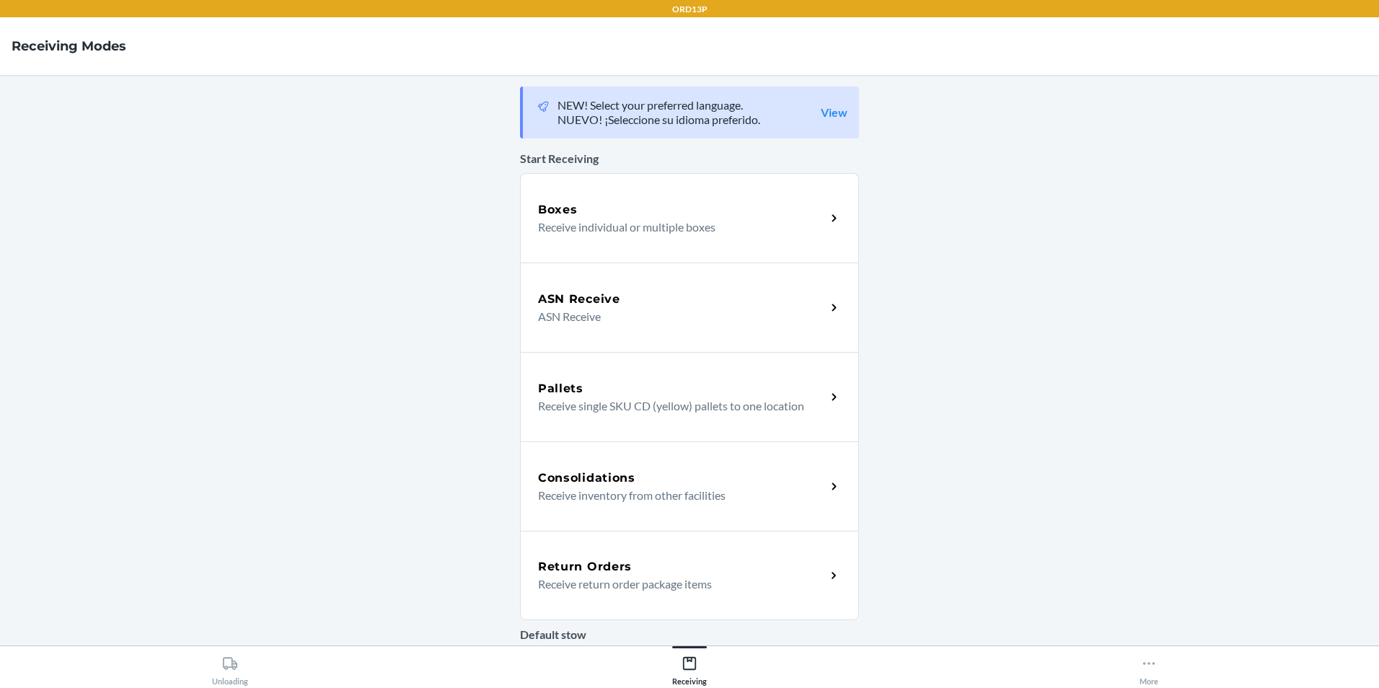
click at [639, 571] on div "Return Orders" at bounding box center [682, 566] width 288 height 17
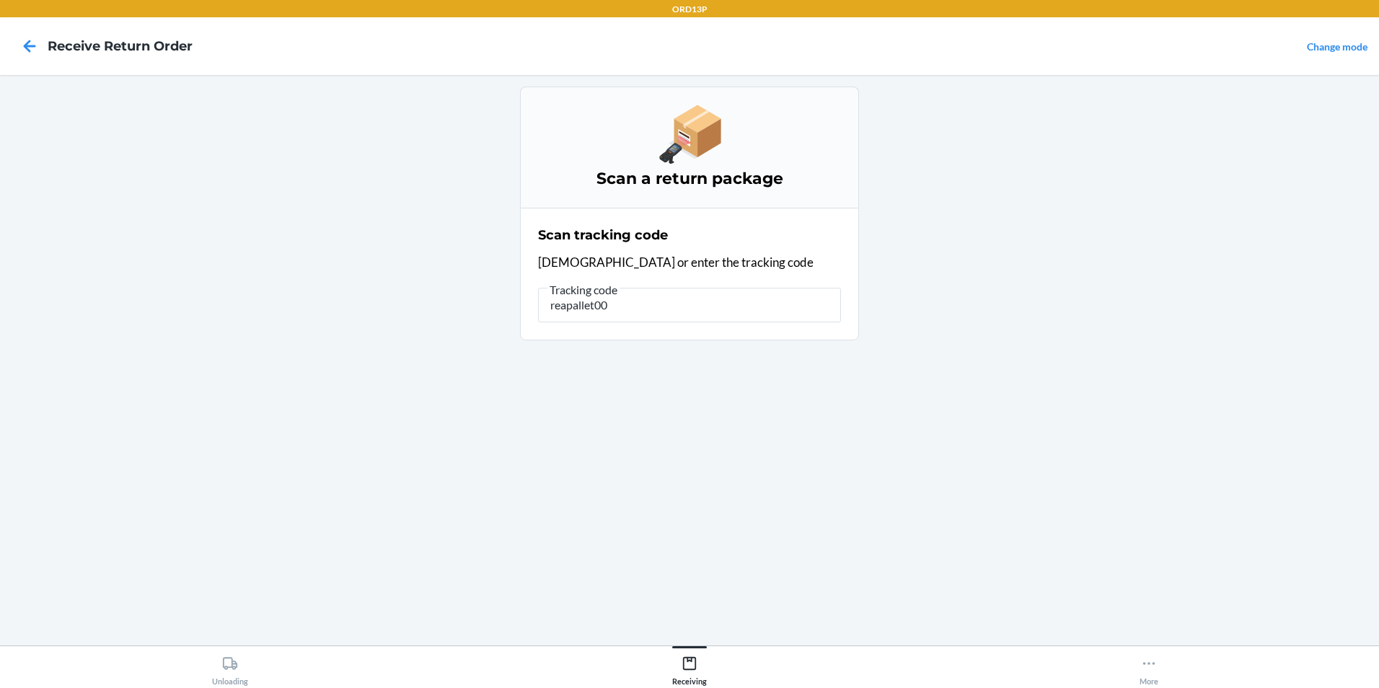
type input "reapallet003"
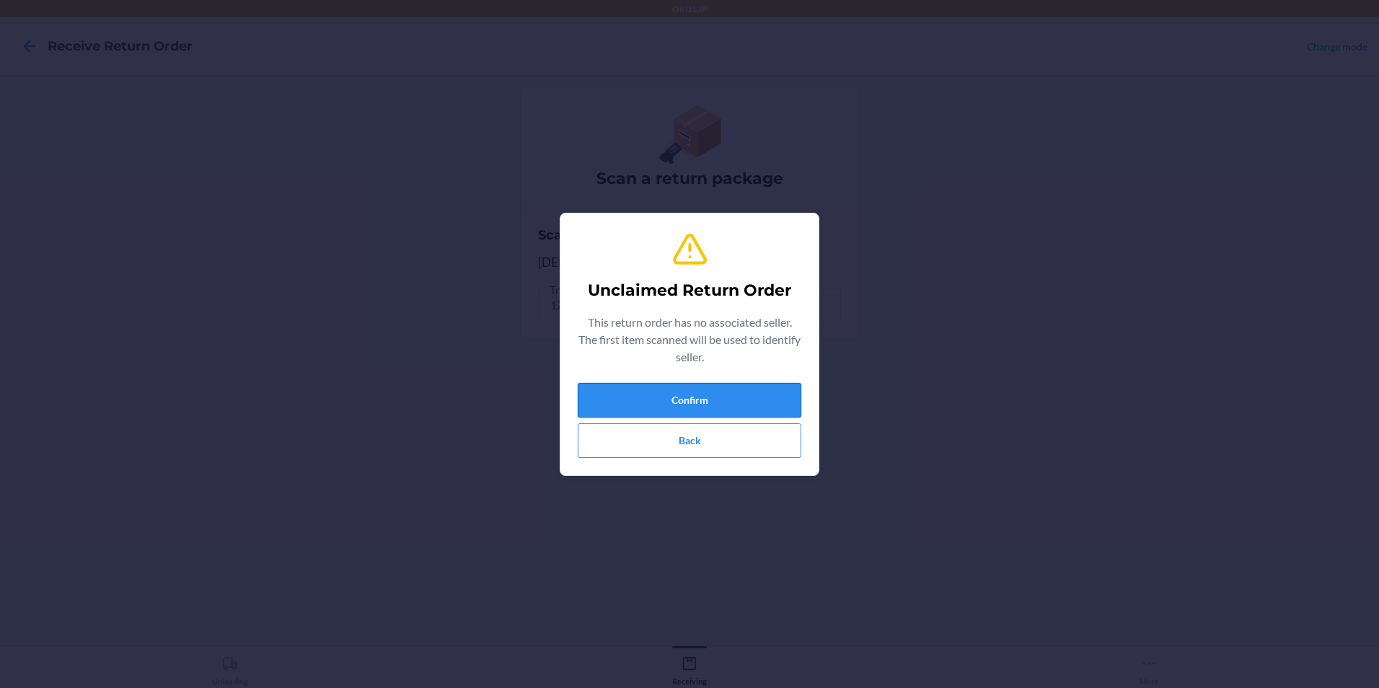
click at [705, 390] on button "Confirm" at bounding box center [690, 400] width 224 height 35
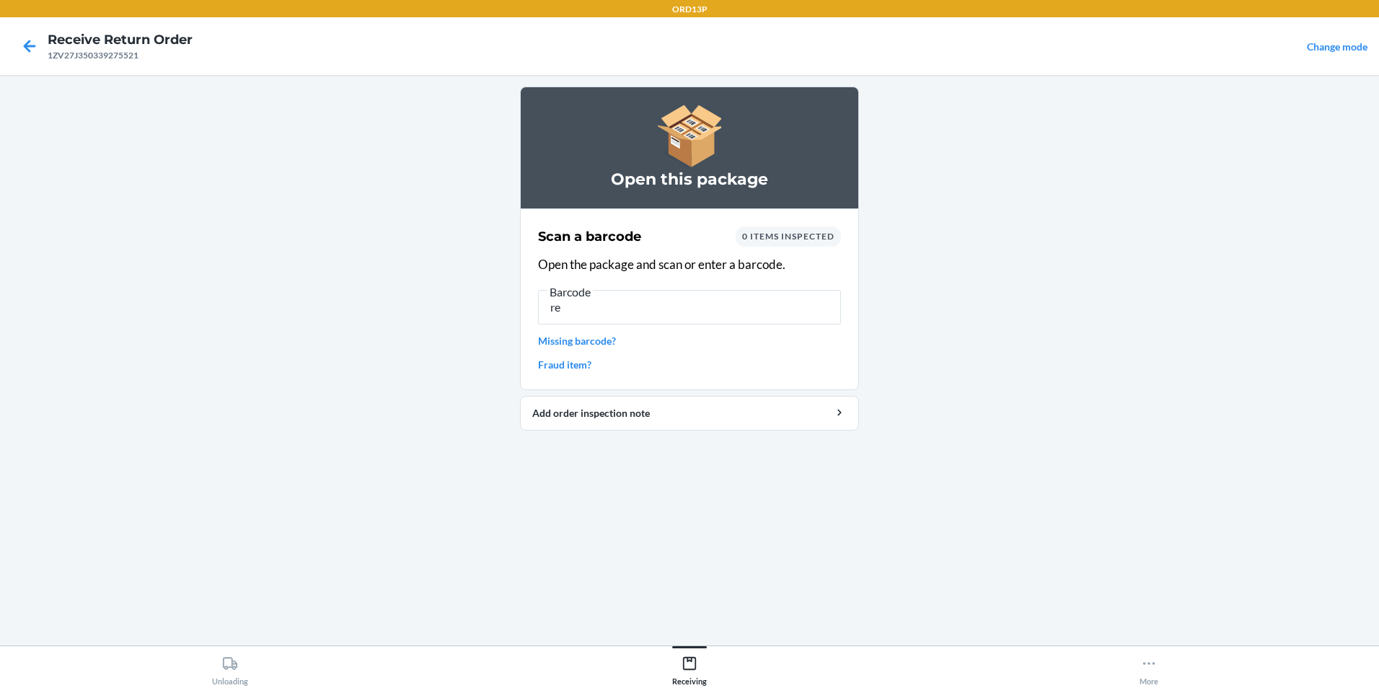
type input "r"
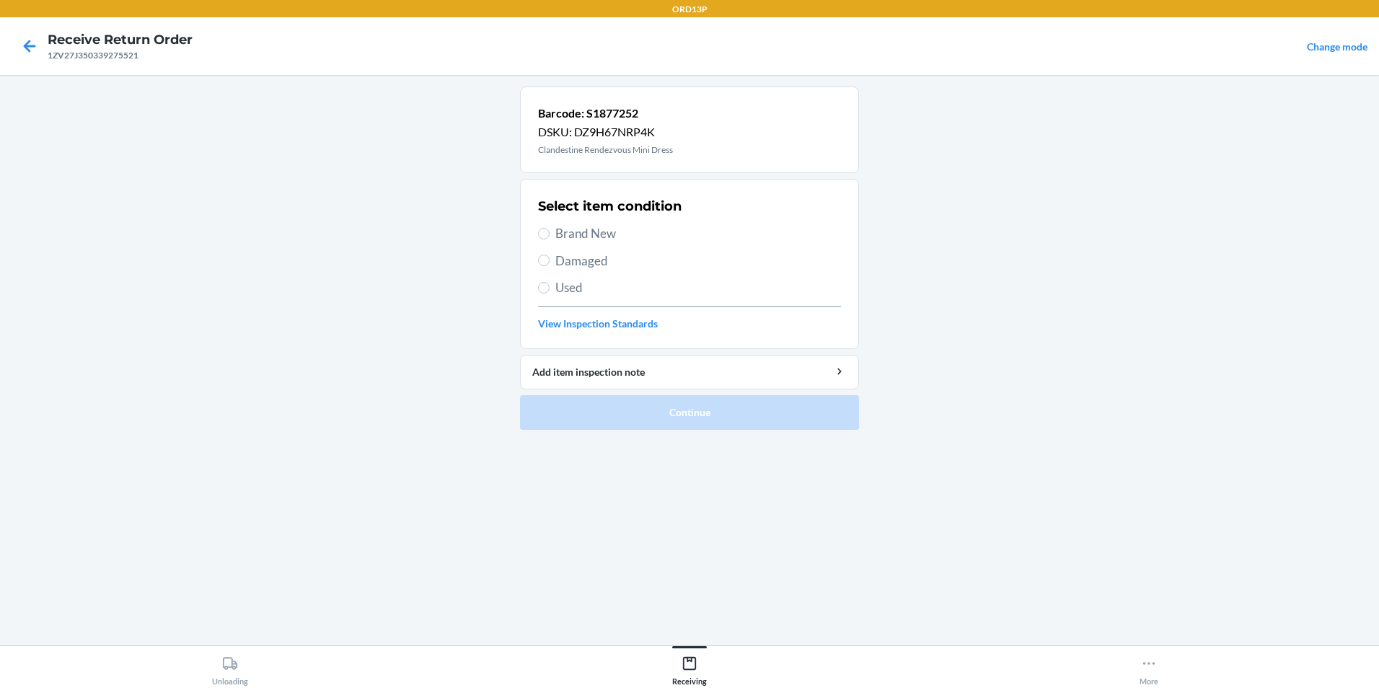
click at [579, 229] on span "Brand New" at bounding box center [698, 233] width 286 height 19
click at [550, 229] on input "Brand New" at bounding box center [544, 234] width 12 height 12
radio input "true"
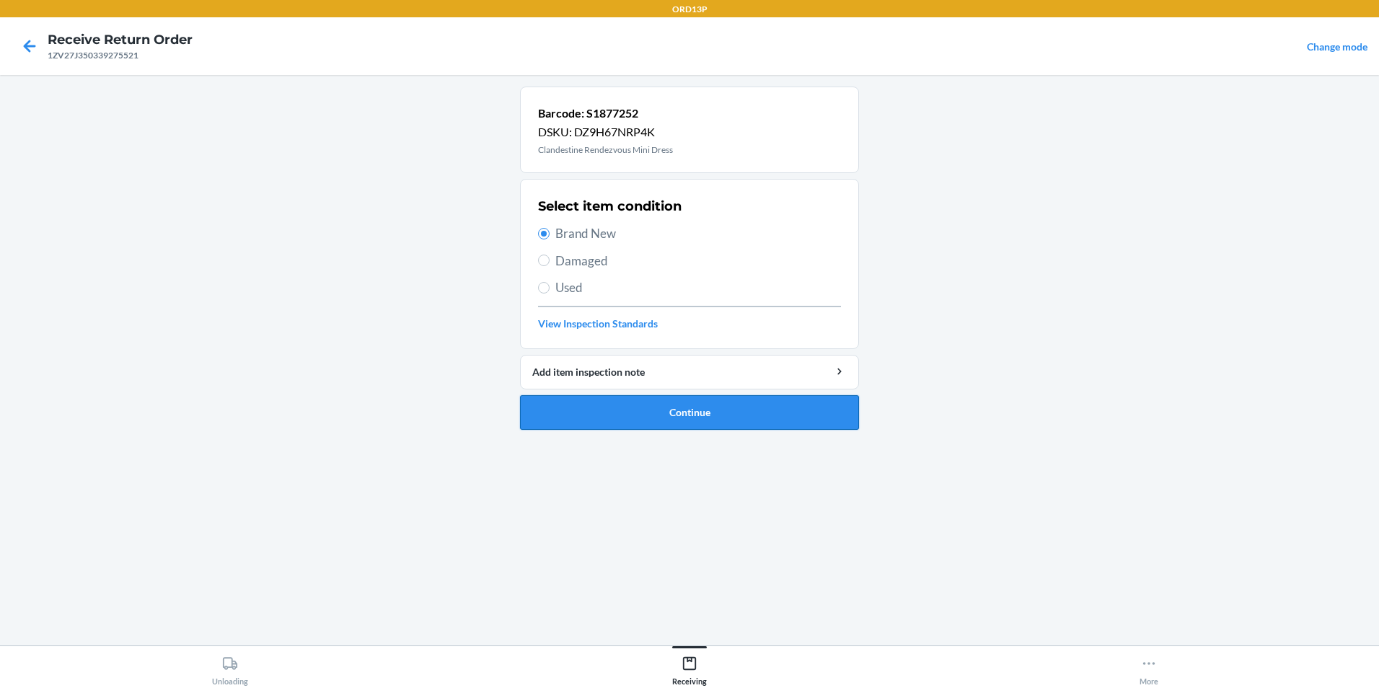
click at [663, 415] on button "Continue" at bounding box center [689, 412] width 339 height 35
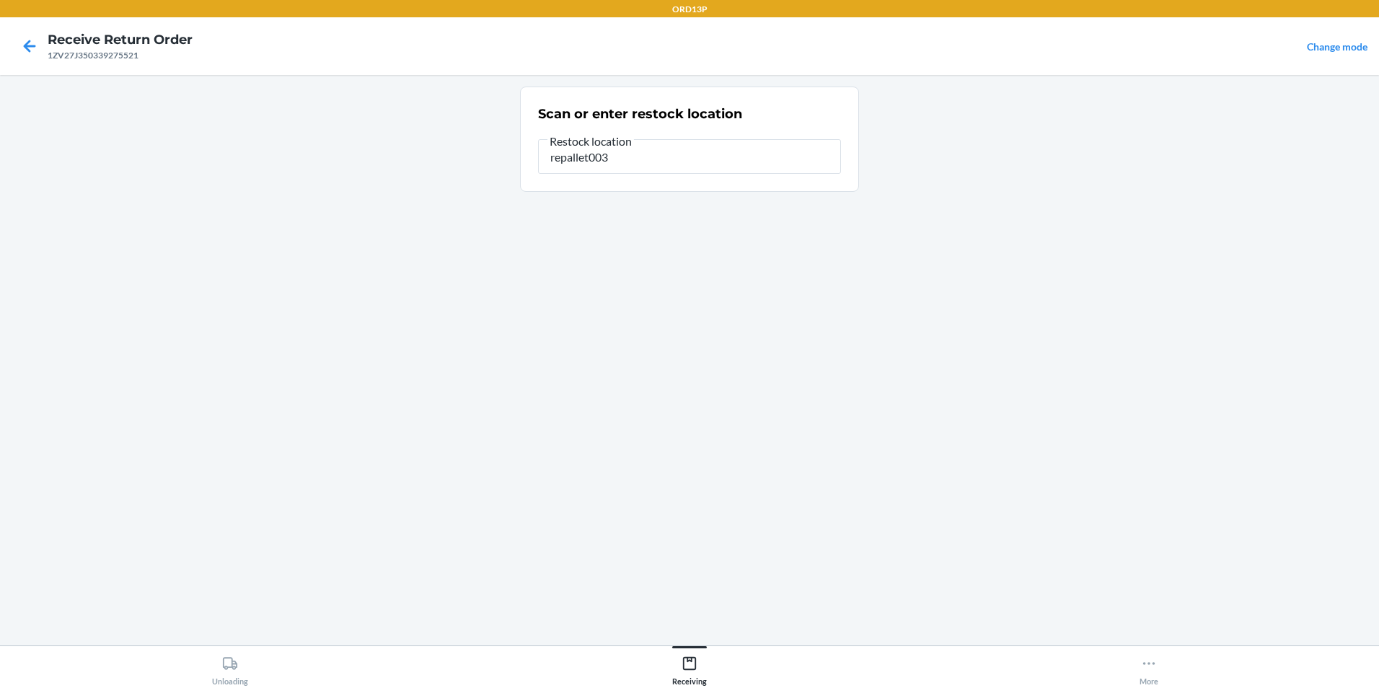
type input "repallet003"
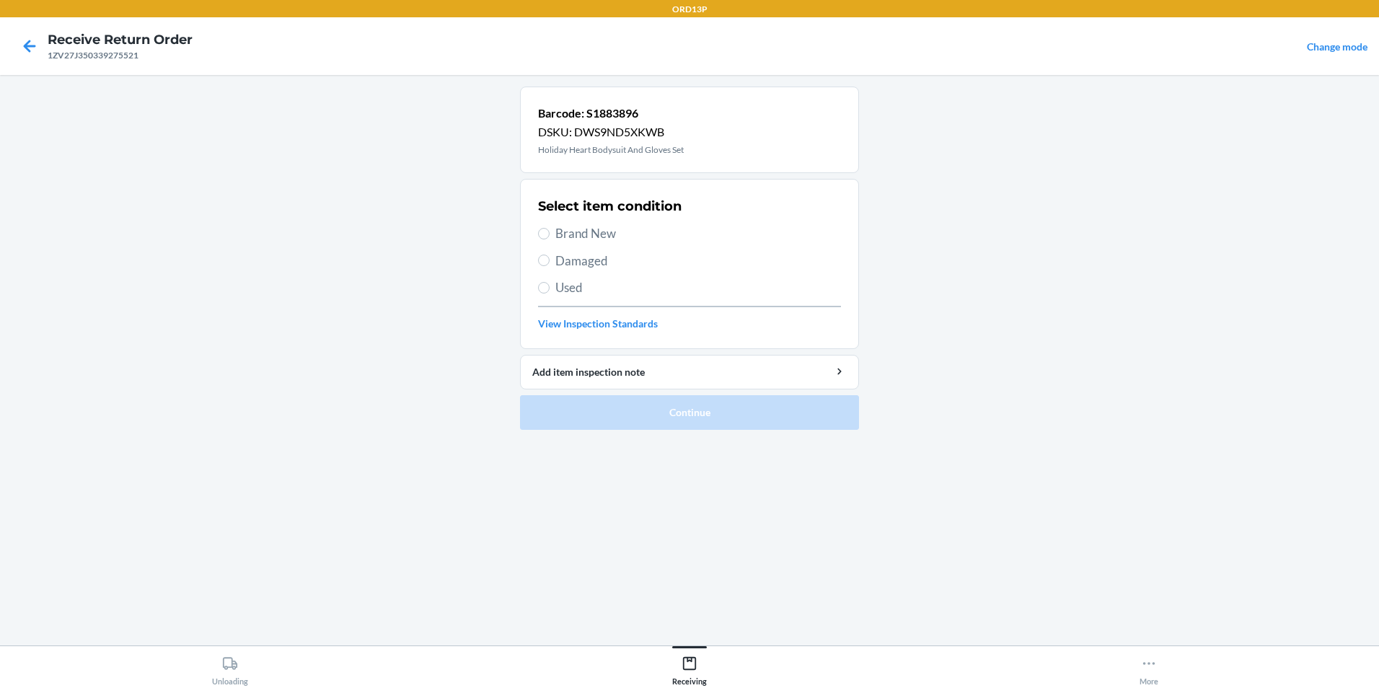
click at [603, 229] on span "Brand New" at bounding box center [698, 233] width 286 height 19
click at [550, 229] on input "Brand New" at bounding box center [544, 234] width 12 height 12
radio input "true"
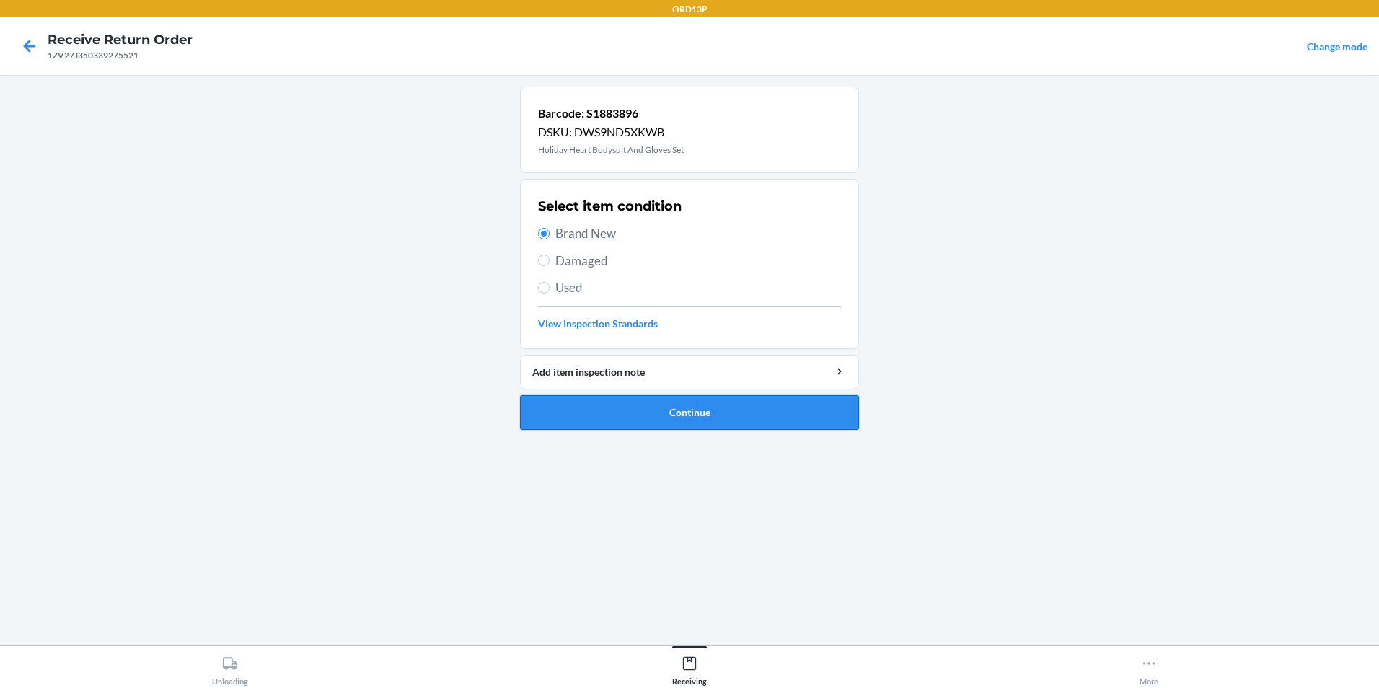
click at [609, 410] on button "Continue" at bounding box center [689, 412] width 339 height 35
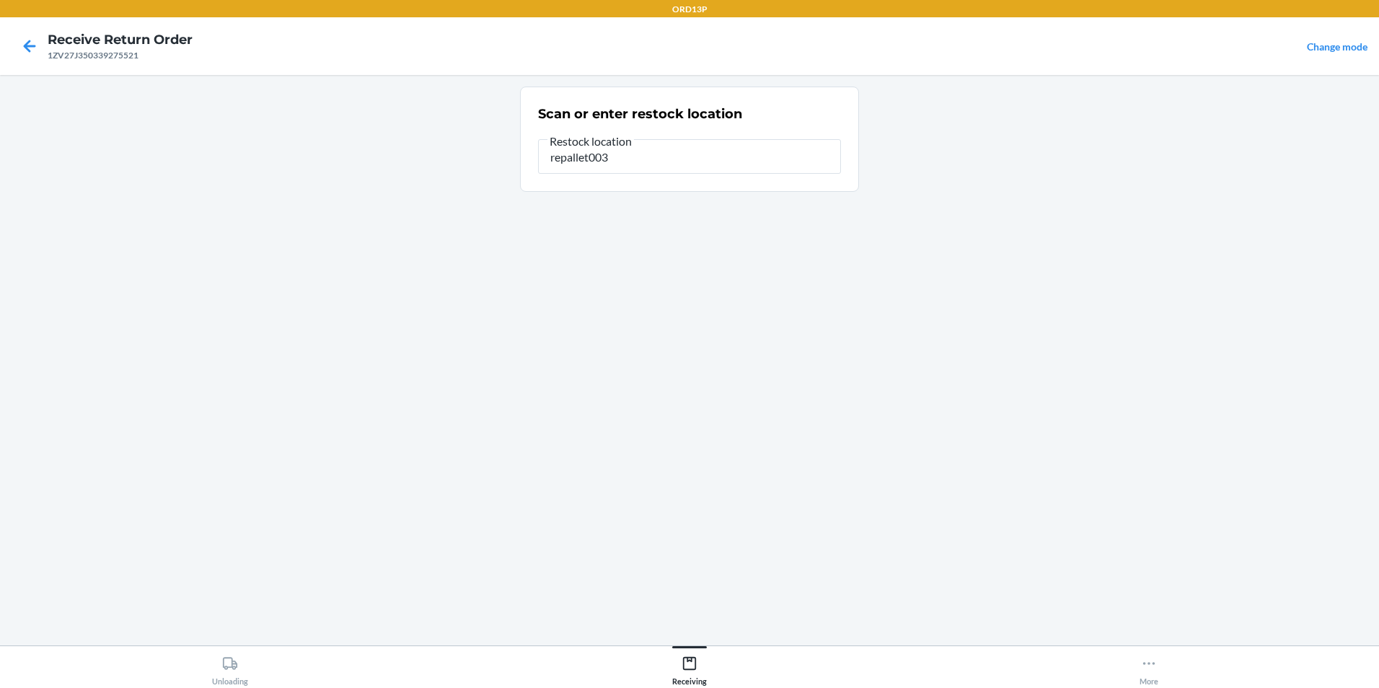
type input "repallet003"
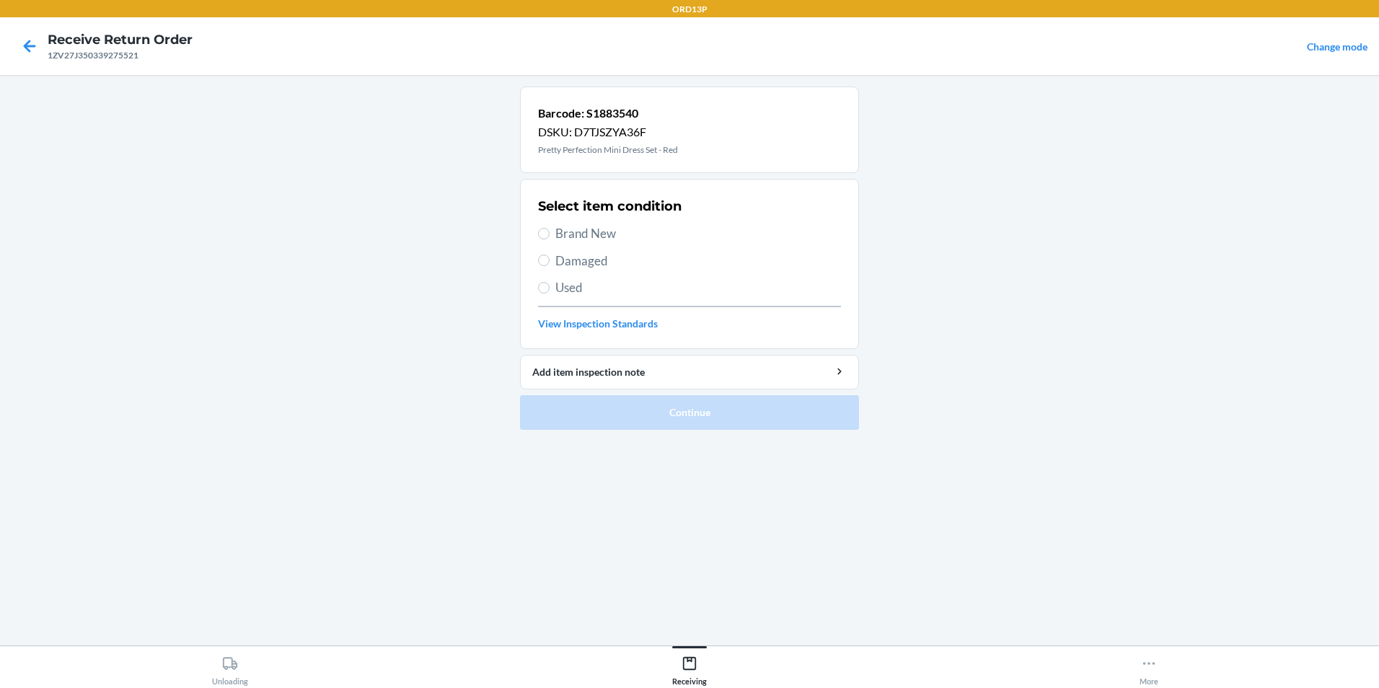
drag, startPoint x: 578, startPoint y: 235, endPoint x: 639, endPoint y: 414, distance: 189.1
click at [582, 237] on span "Brand New" at bounding box center [698, 233] width 286 height 19
click at [550, 237] on input "Brand New" at bounding box center [544, 234] width 12 height 12
radio input "true"
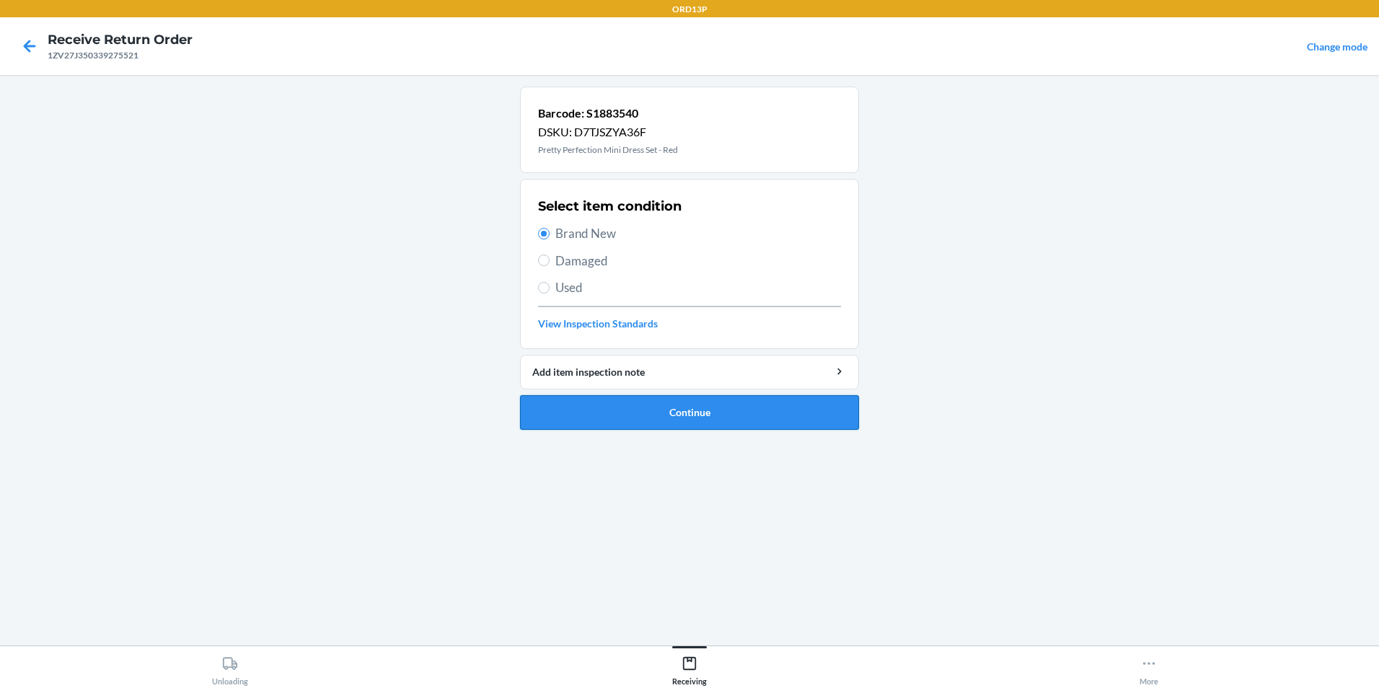
click at [628, 405] on button "Continue" at bounding box center [689, 412] width 339 height 35
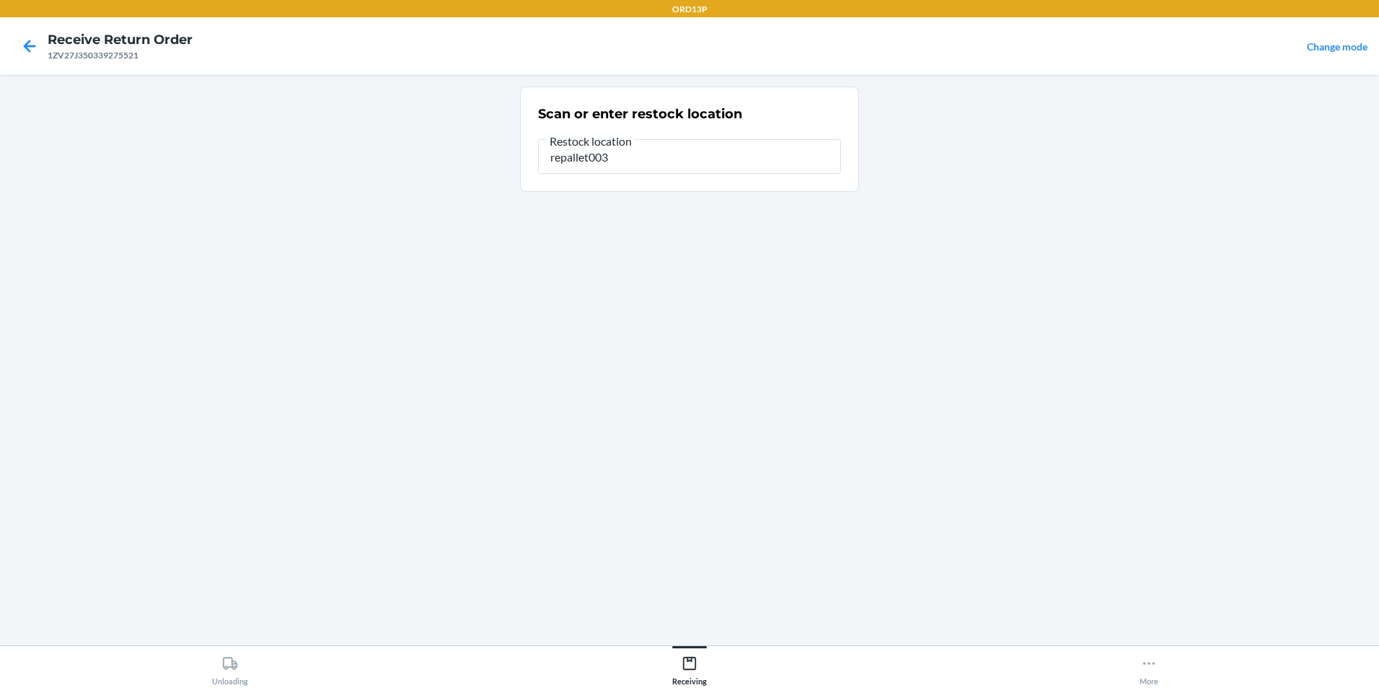
type input "repallet003"
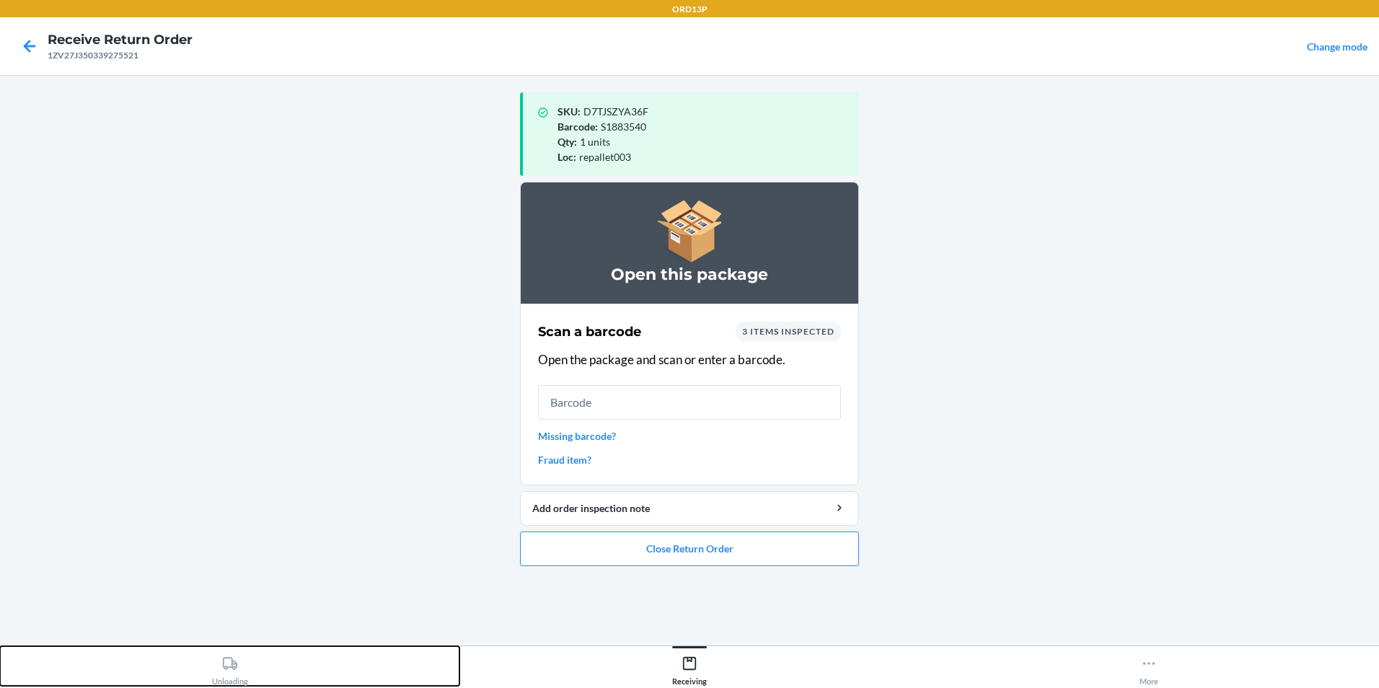
click at [229, 662] on icon at bounding box center [230, 664] width 16 height 16
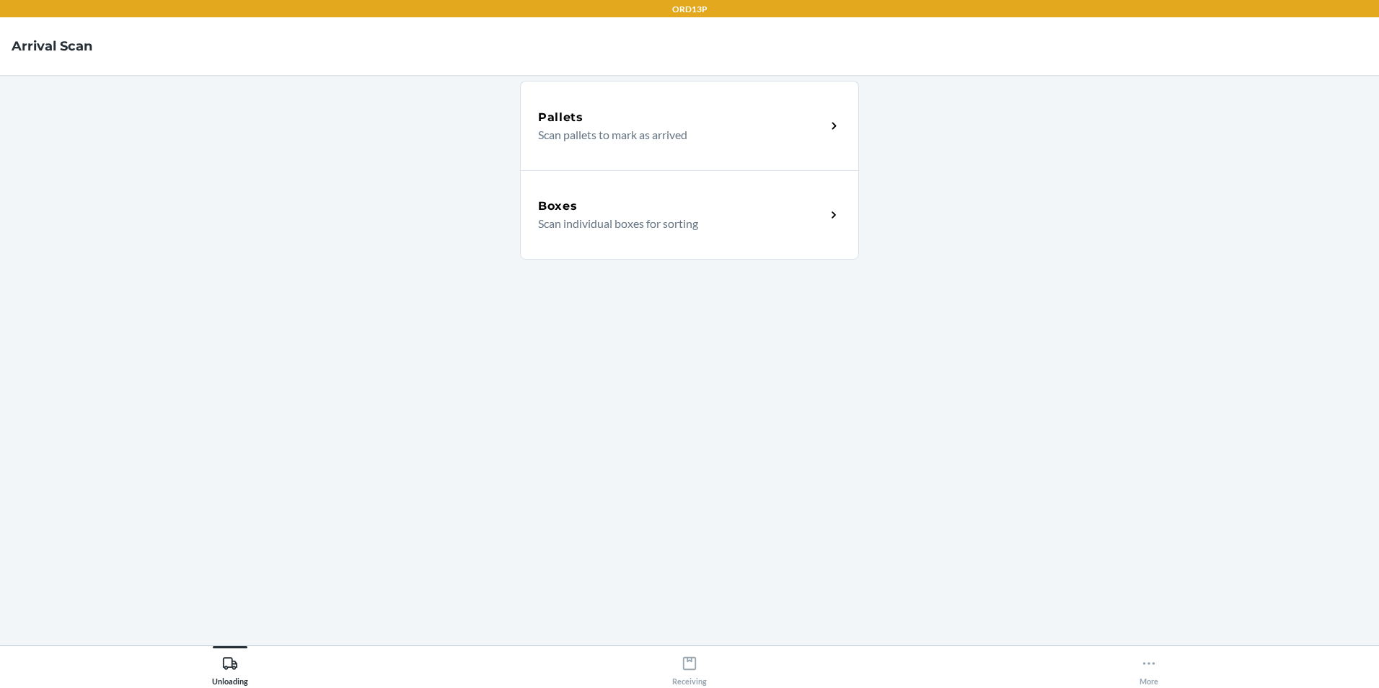
click at [690, 226] on p "Scan individual boxes for sorting" at bounding box center [676, 223] width 276 height 17
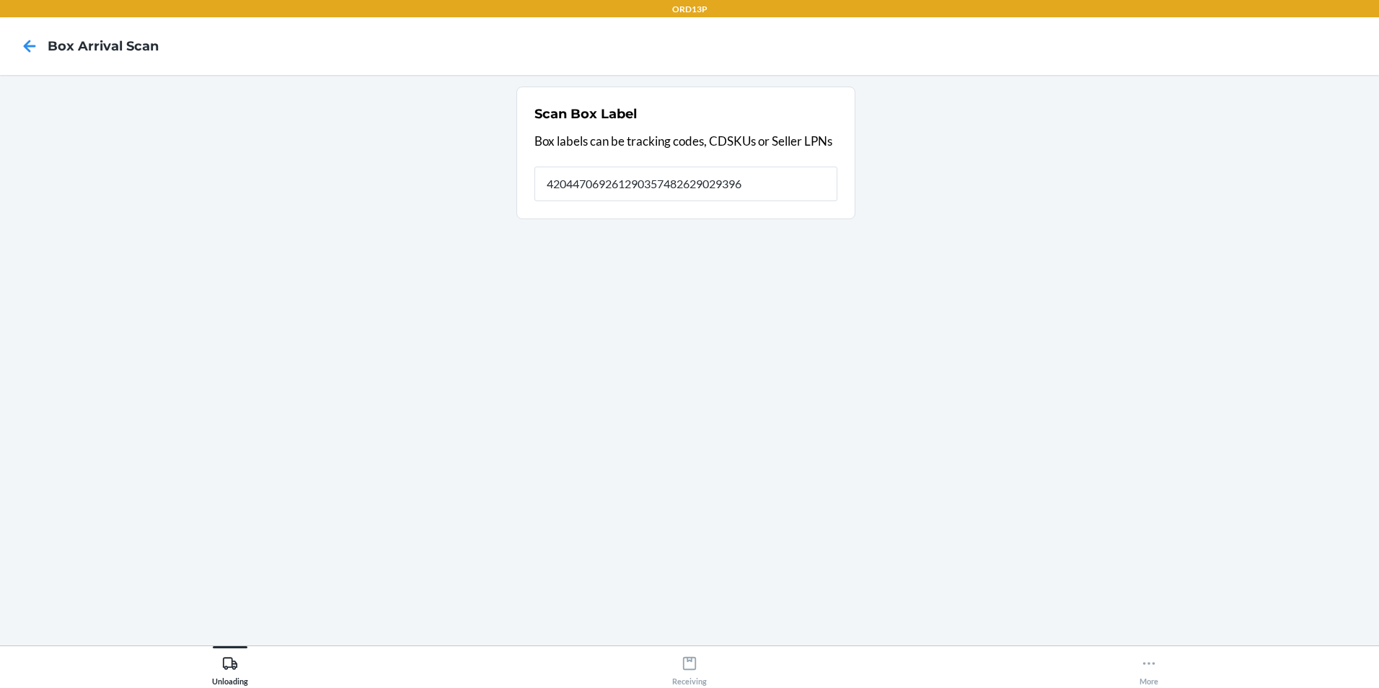
type input "420447069261290357482629029396"
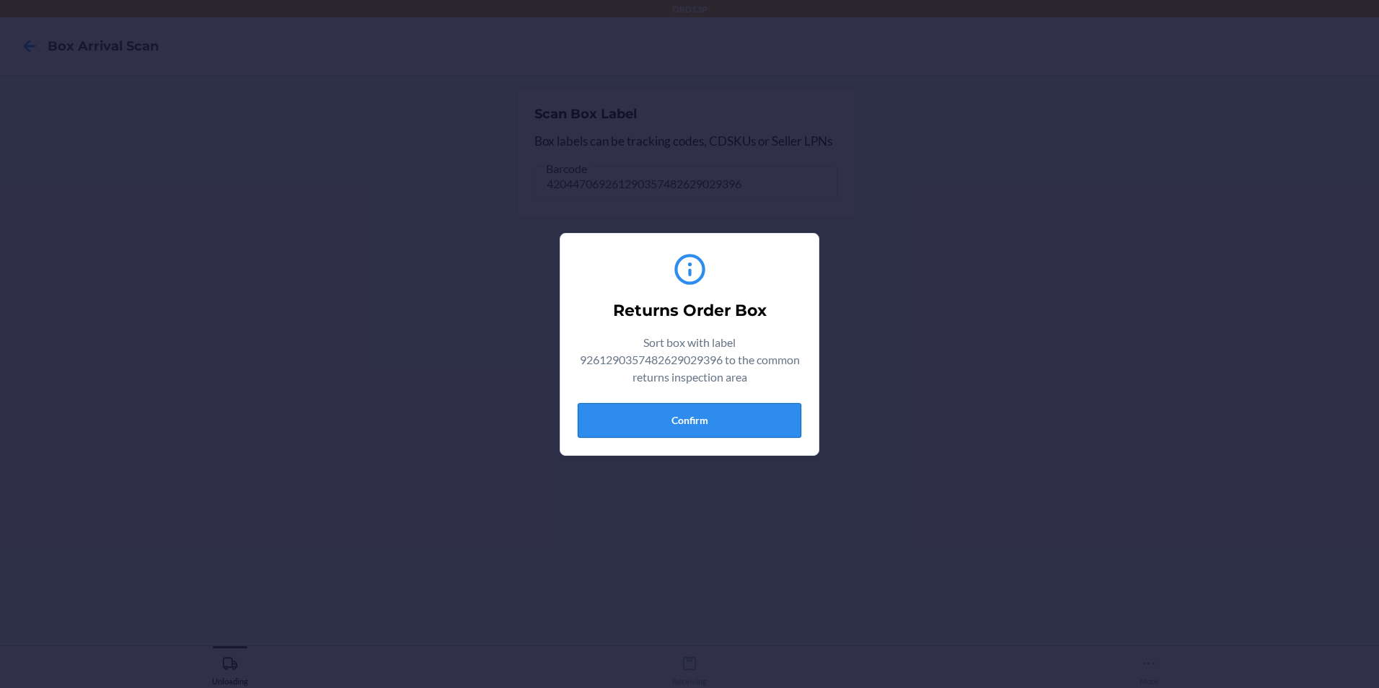
click at [698, 421] on button "Confirm" at bounding box center [690, 420] width 224 height 35
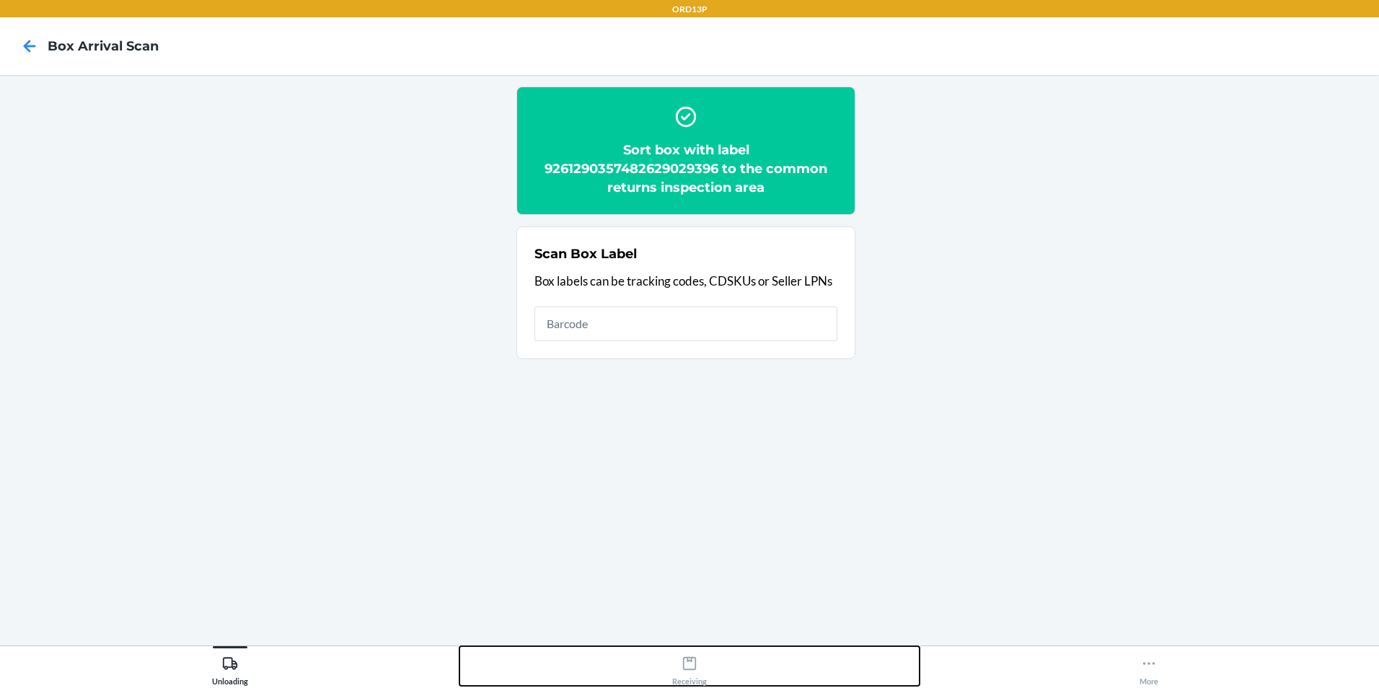
click at [699, 661] on div "Receiving" at bounding box center [689, 668] width 35 height 36
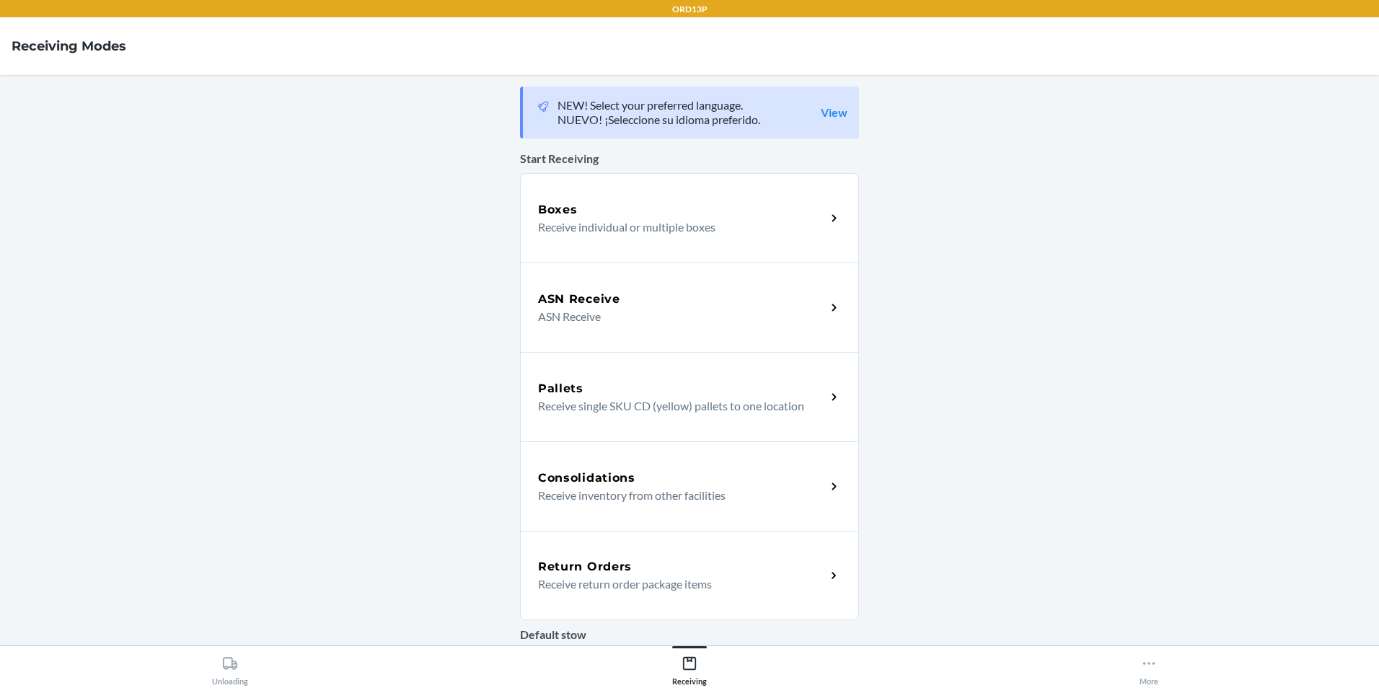
click at [673, 572] on div "Return Orders" at bounding box center [682, 566] width 288 height 17
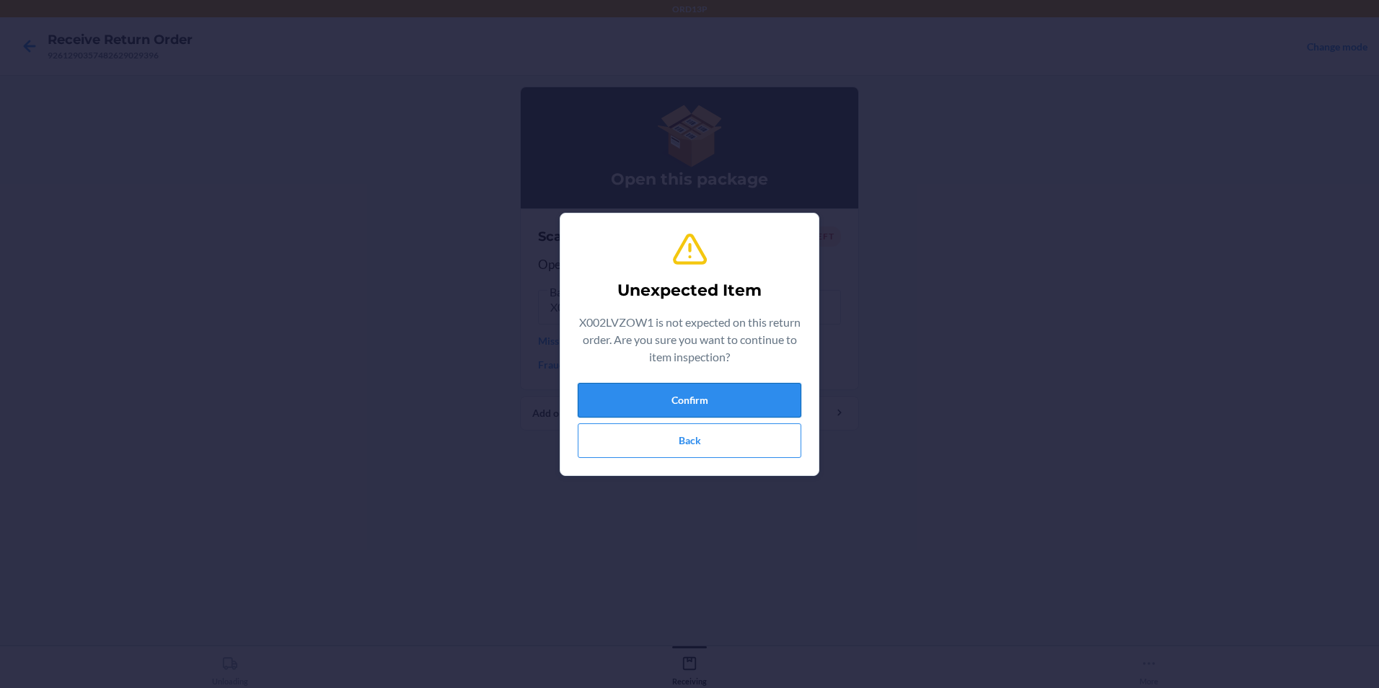
click at [745, 392] on button "Confirm" at bounding box center [690, 400] width 224 height 35
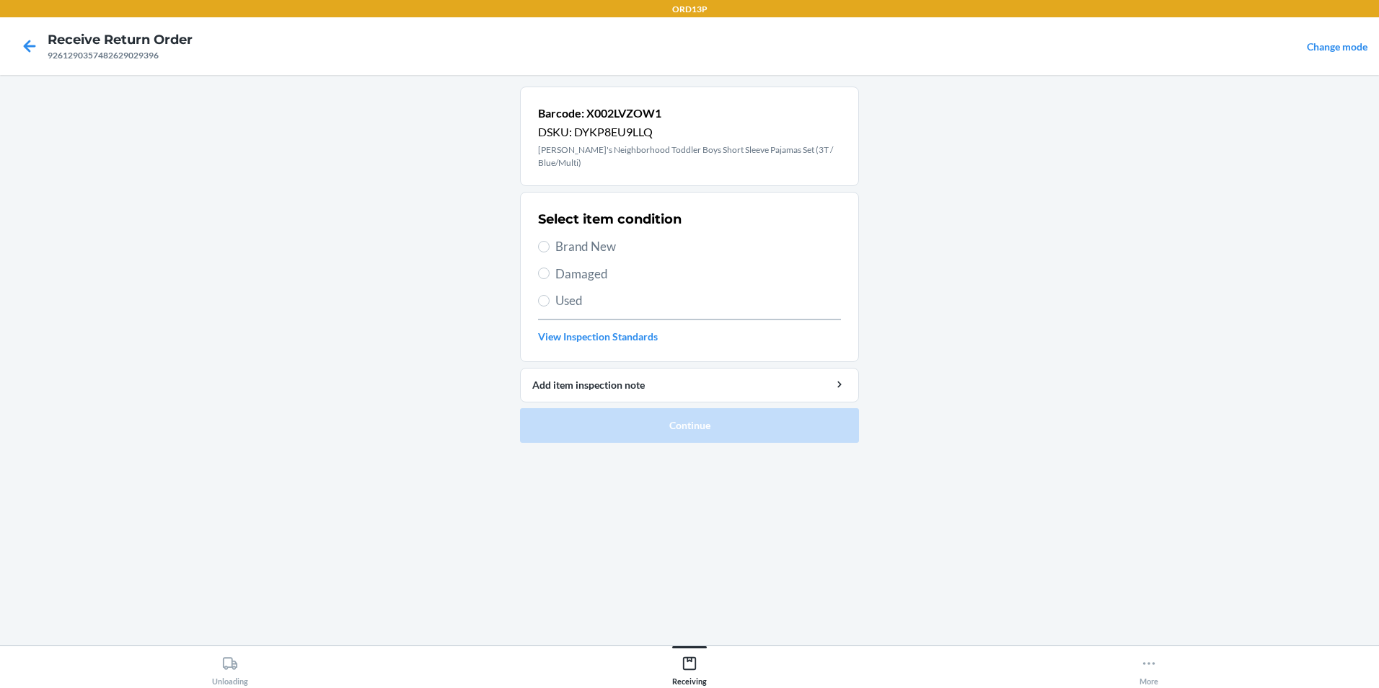
click at [702, 233] on div "Select item condition Brand New Damaged Used View Inspection Standards" at bounding box center [689, 277] width 303 height 143
click at [670, 253] on span "Brand New" at bounding box center [698, 246] width 286 height 19
click at [550, 252] on input "Brand New" at bounding box center [544, 247] width 12 height 12
radio input "true"
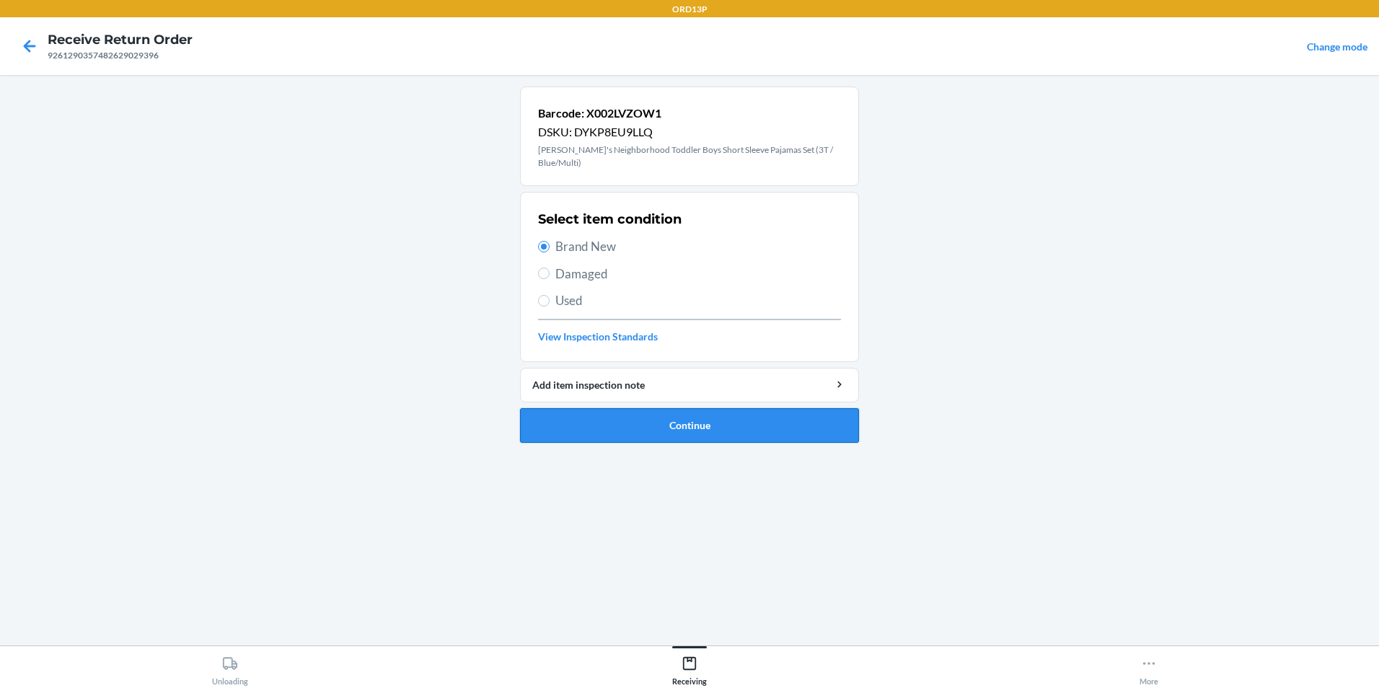
click at [703, 429] on button "Continue" at bounding box center [689, 425] width 339 height 35
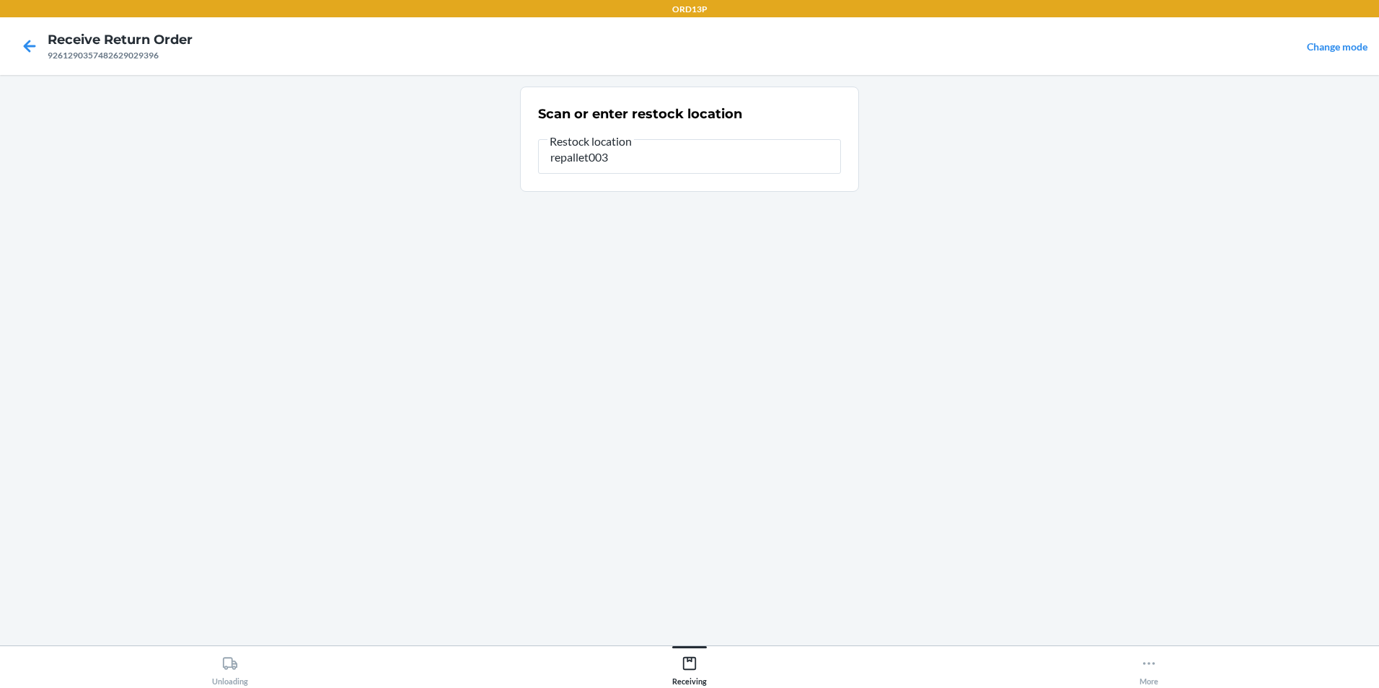
type input "repallet003"
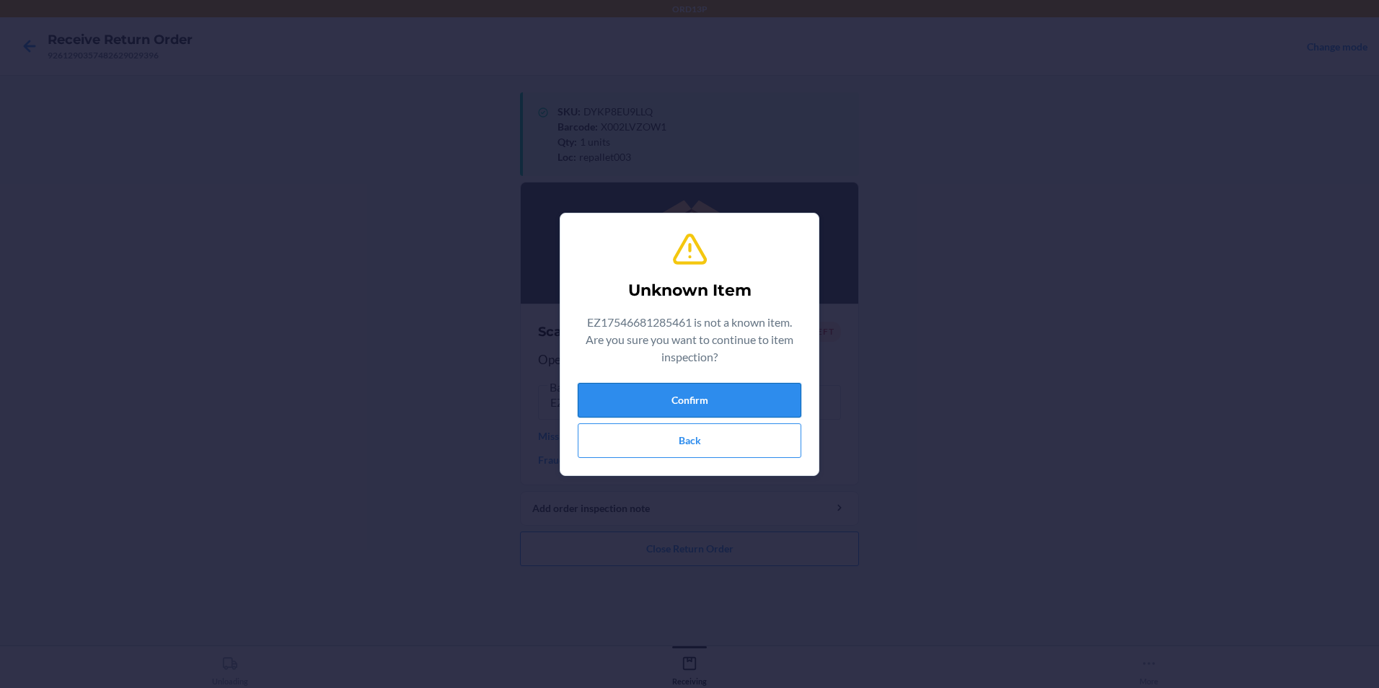
click at [650, 399] on button "Confirm" at bounding box center [690, 400] width 224 height 35
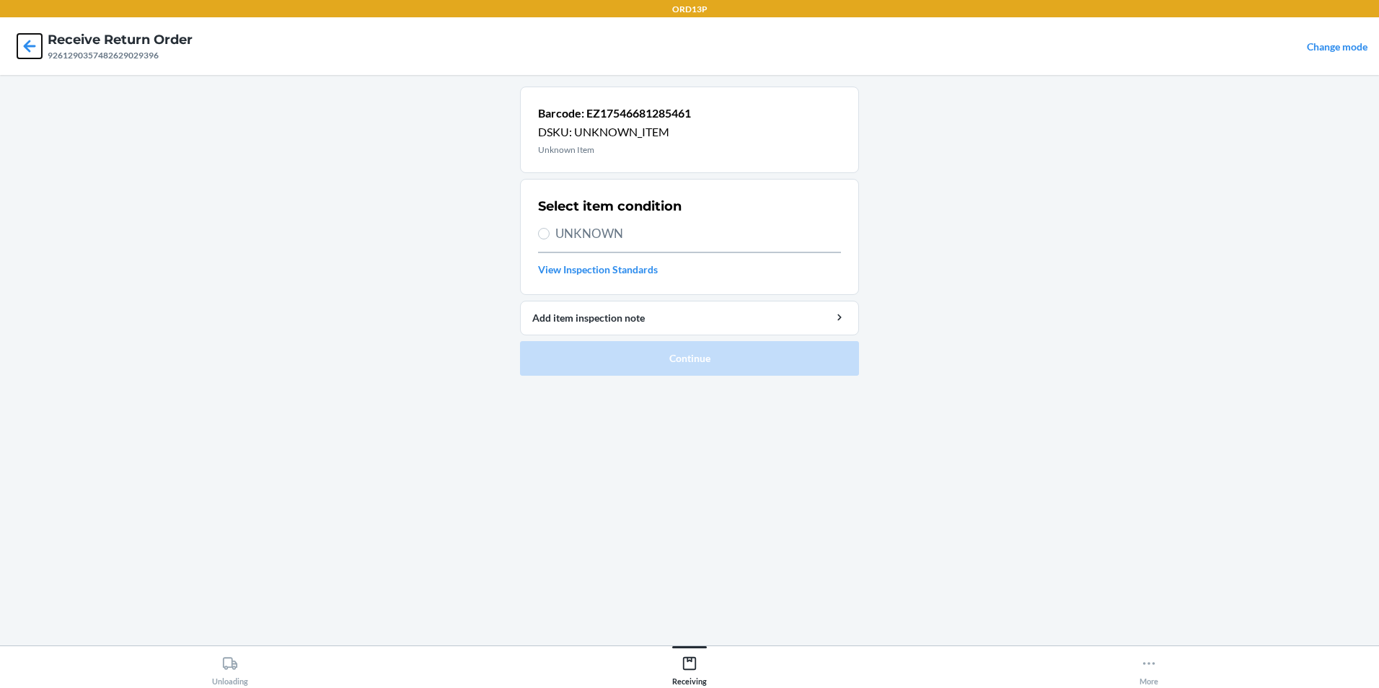
click at [29, 53] on icon at bounding box center [29, 46] width 25 height 25
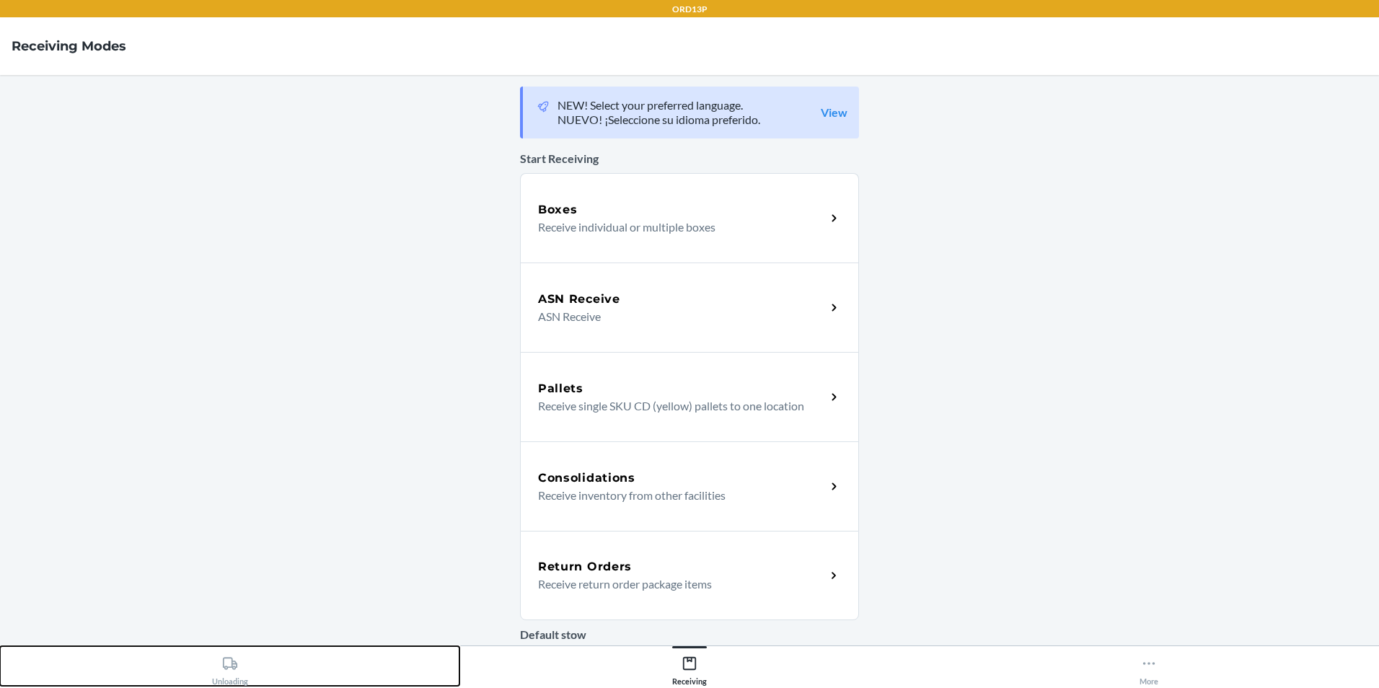
click at [227, 665] on icon at bounding box center [230, 664] width 16 height 16
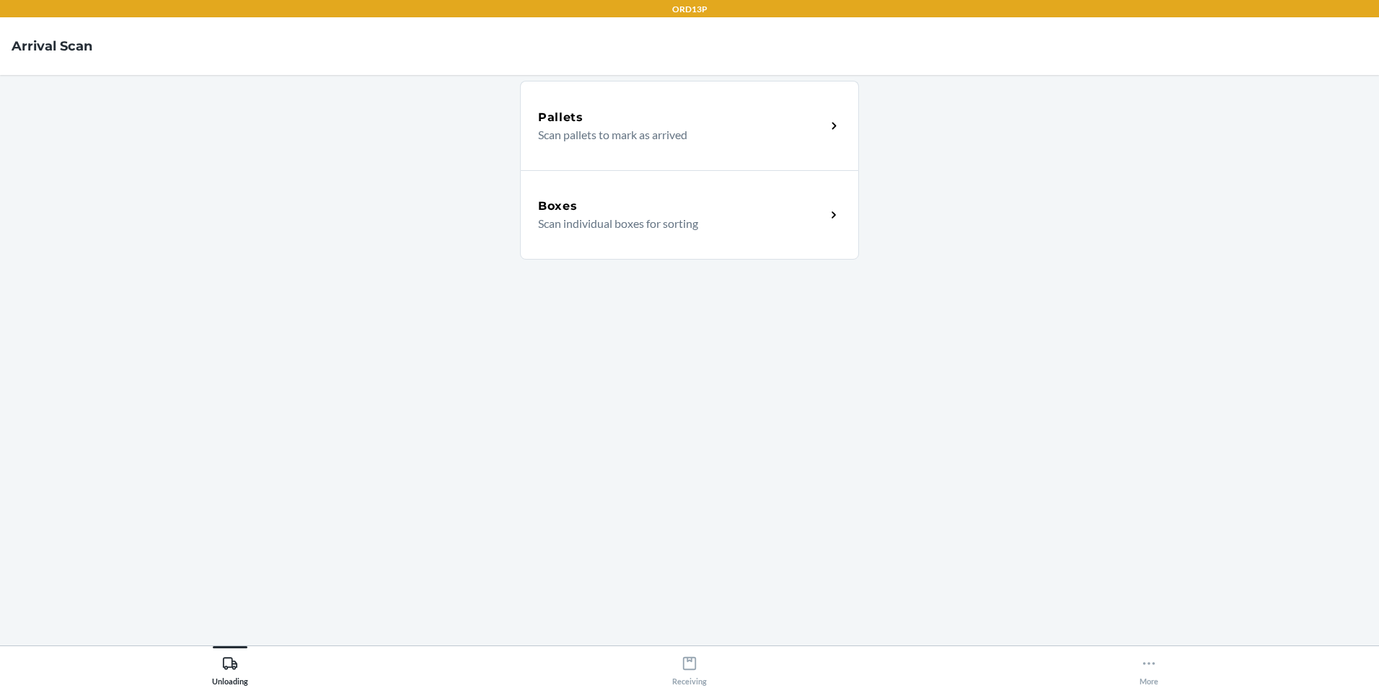
click at [673, 223] on p "Scan individual boxes for sorting" at bounding box center [676, 223] width 276 height 17
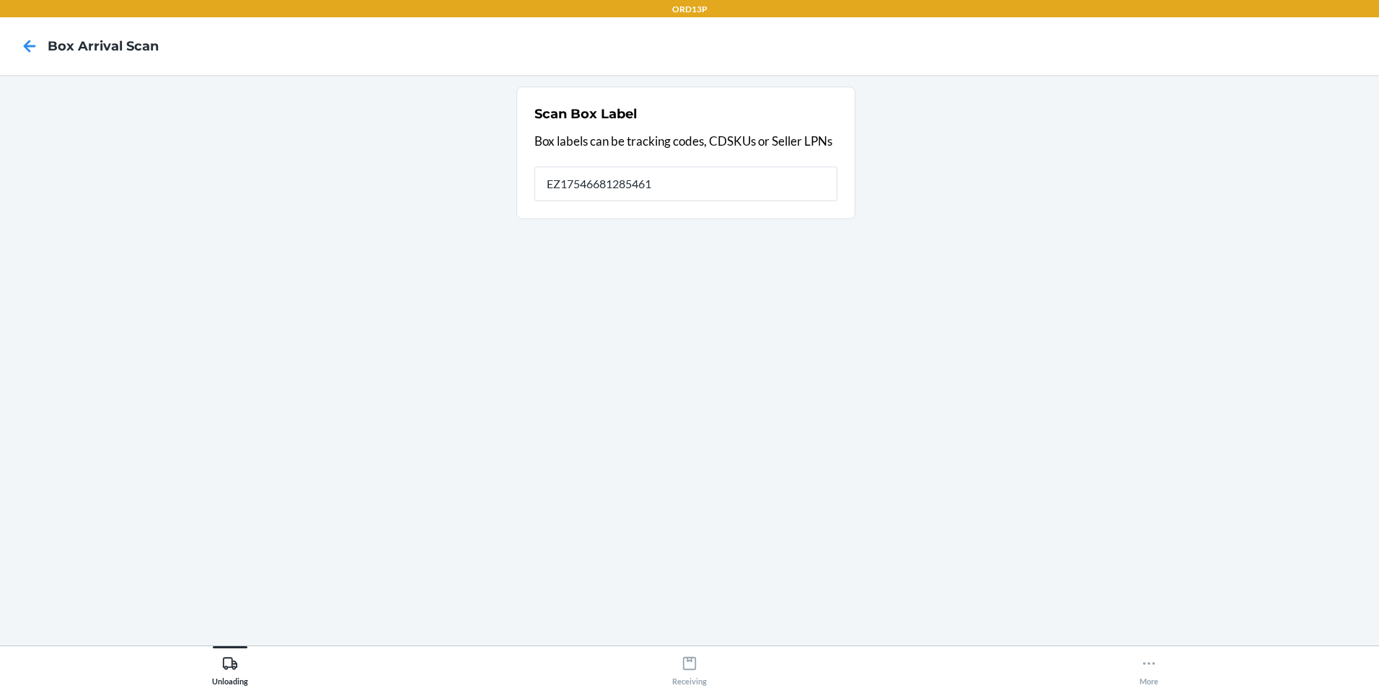
type input "EZ17546681285461"
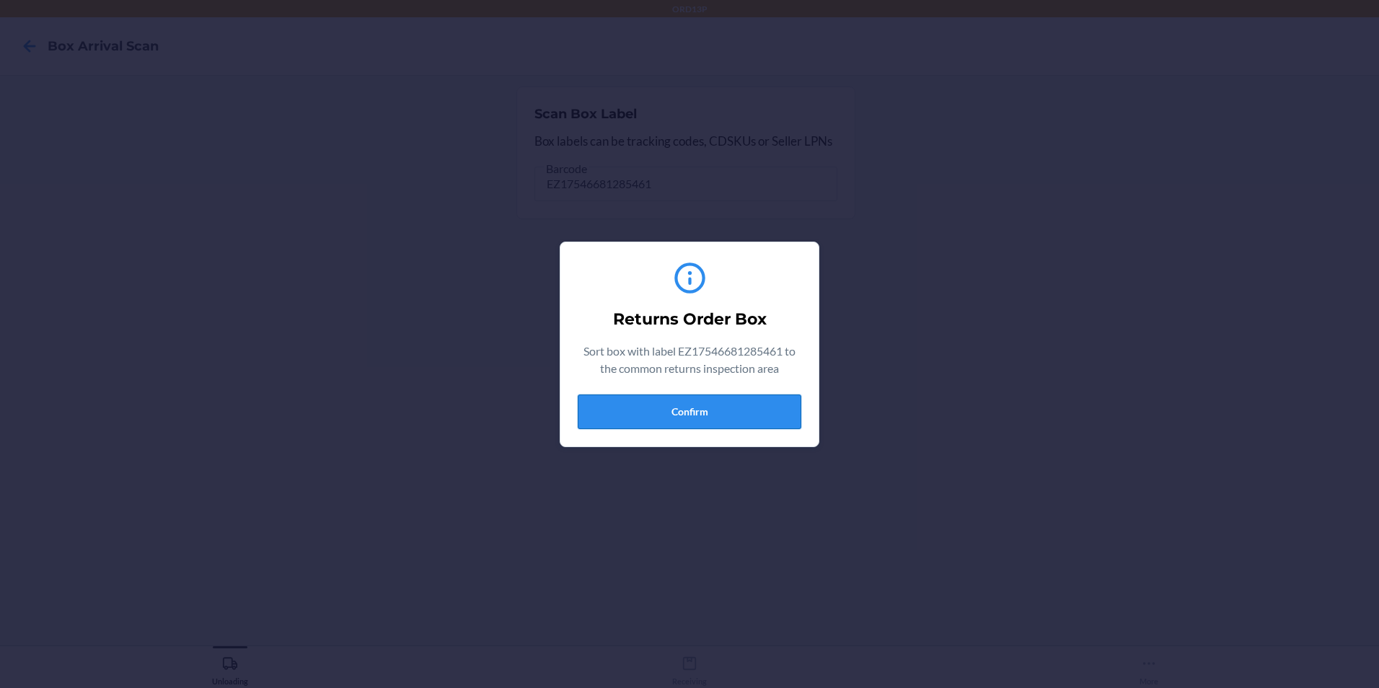
click at [731, 423] on button "Confirm" at bounding box center [690, 412] width 224 height 35
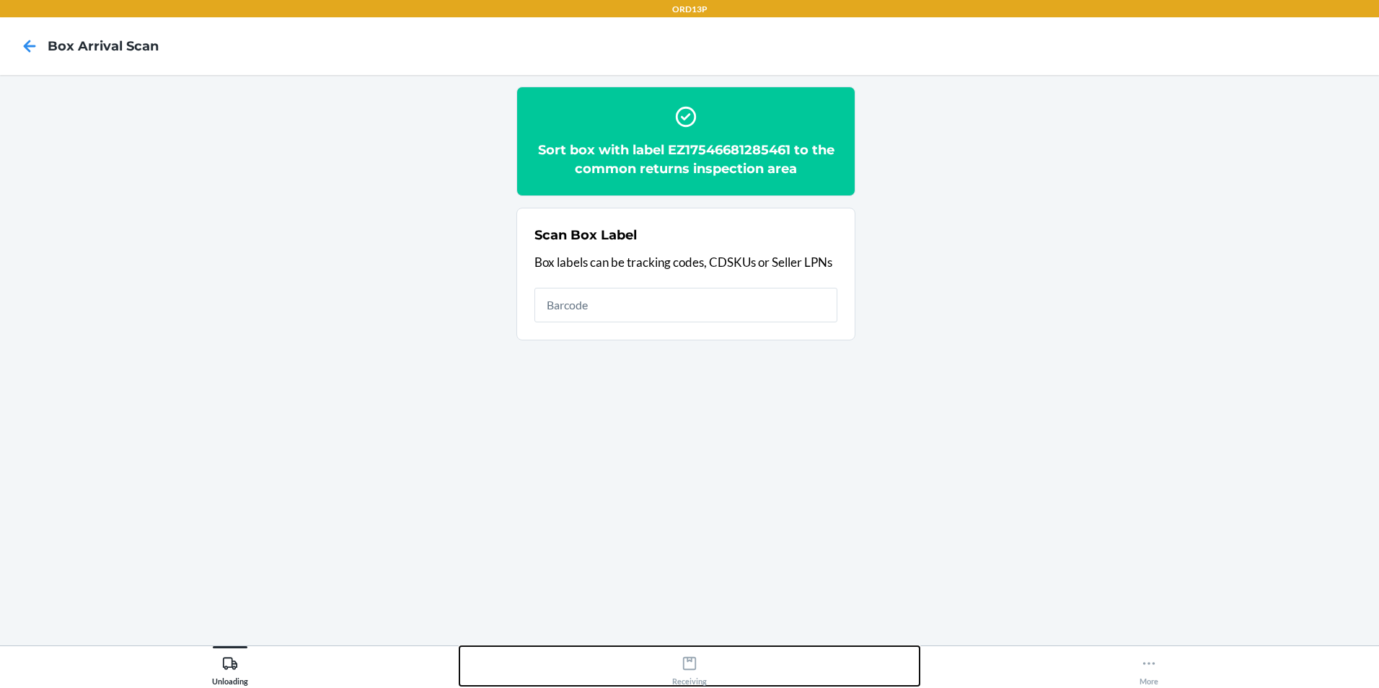
click at [704, 666] on div "Receiving" at bounding box center [689, 668] width 35 height 36
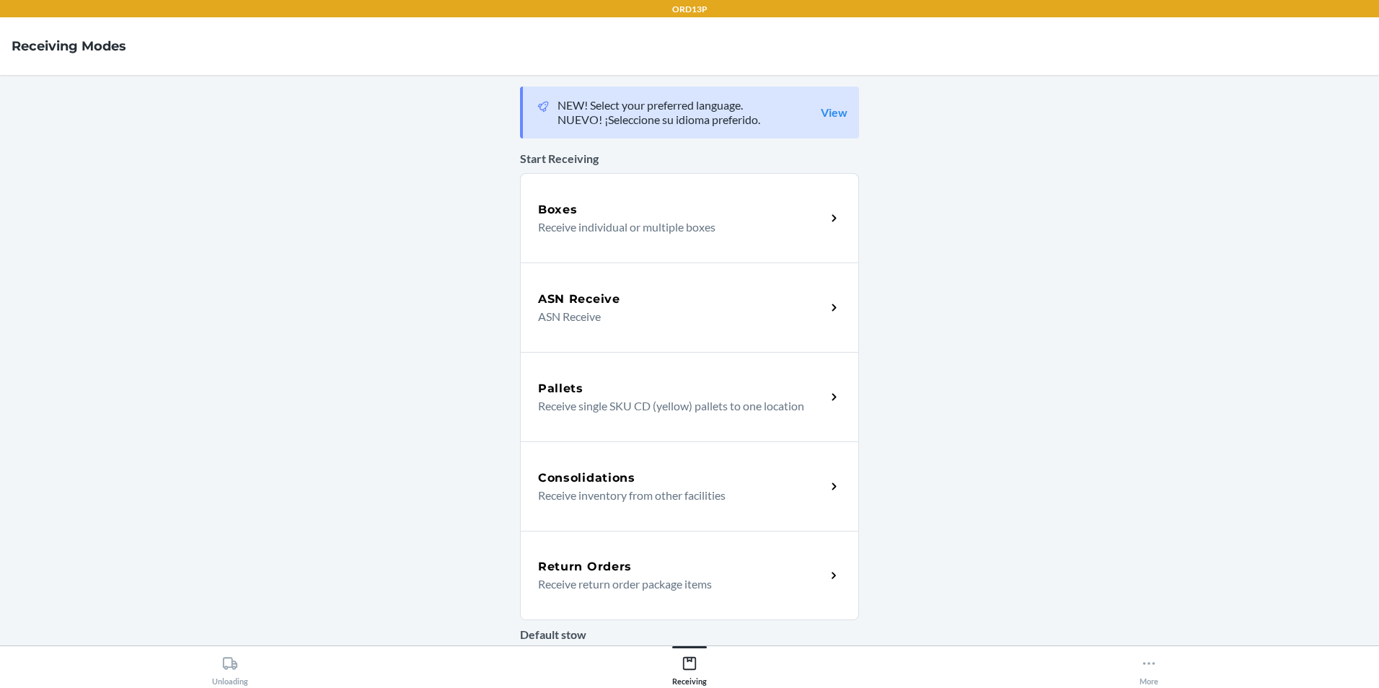
click at [705, 568] on div "Return Orders" at bounding box center [682, 566] width 288 height 17
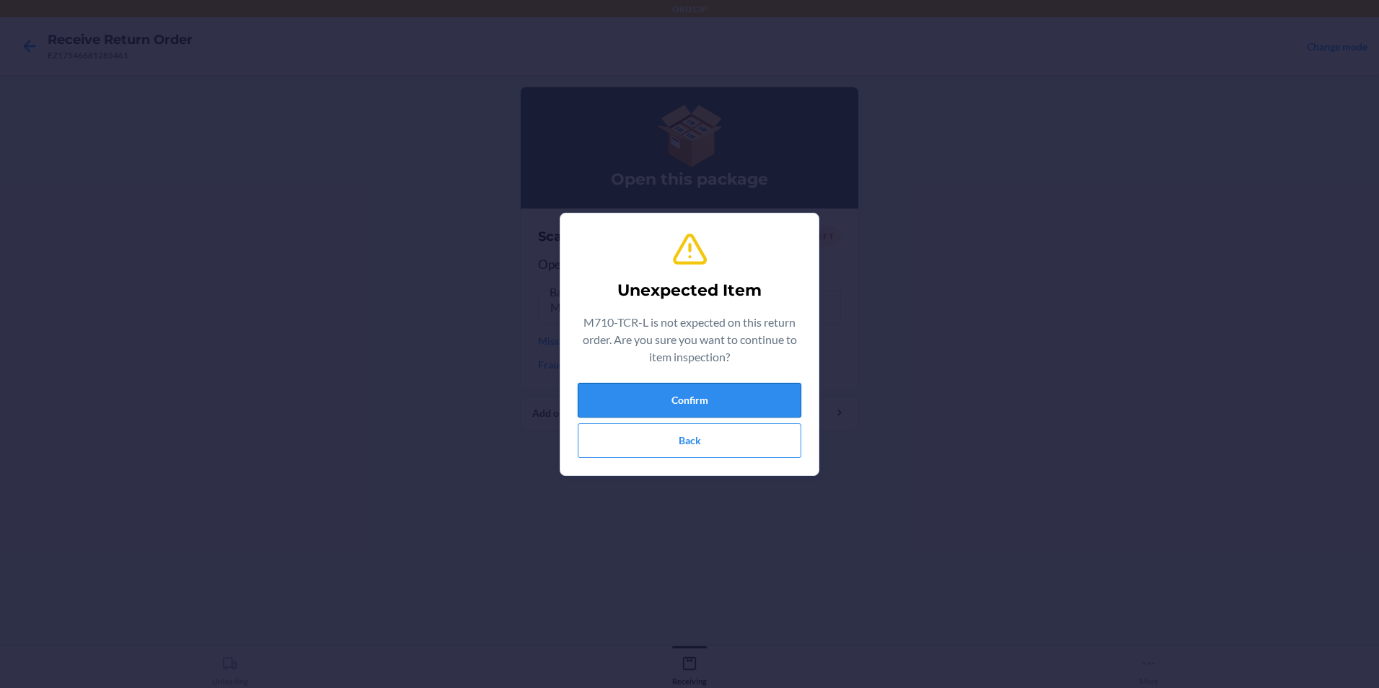
click at [681, 384] on button "Confirm" at bounding box center [690, 400] width 224 height 35
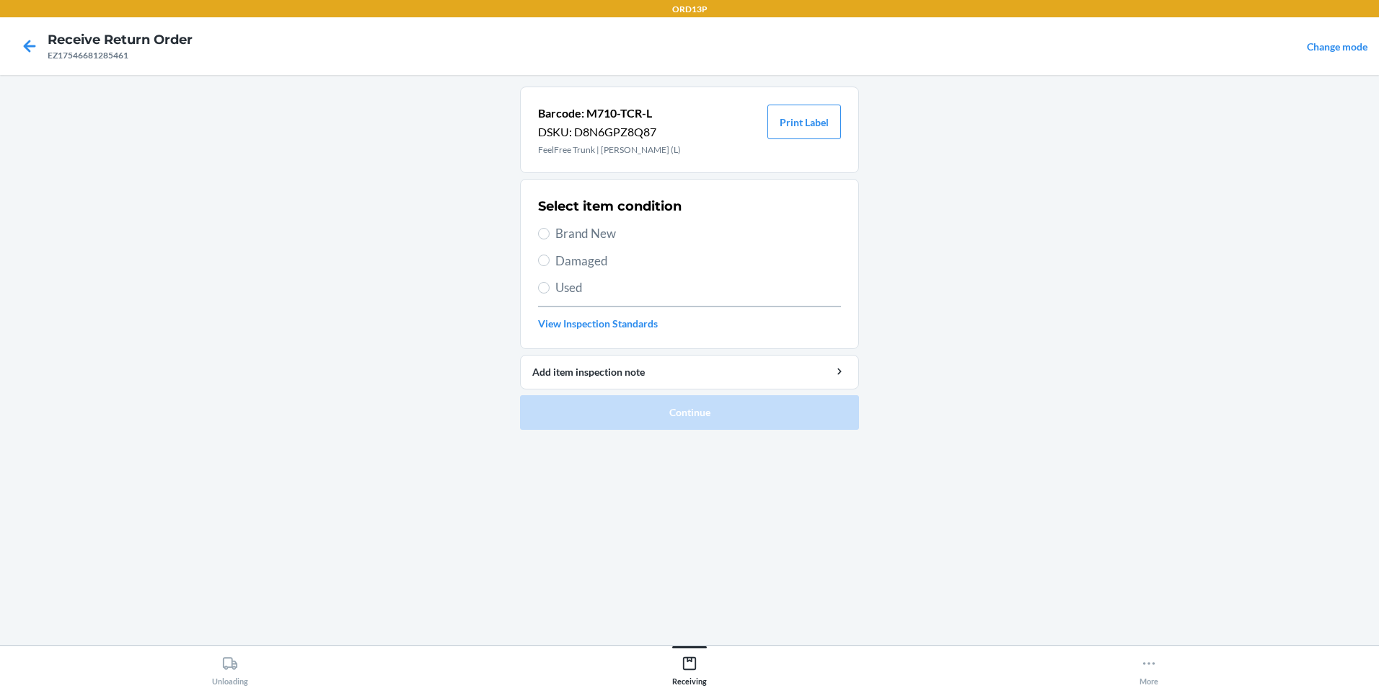
click at [558, 228] on span "Brand New" at bounding box center [698, 233] width 286 height 19
click at [550, 228] on input "Brand New" at bounding box center [544, 234] width 12 height 12
radio input "true"
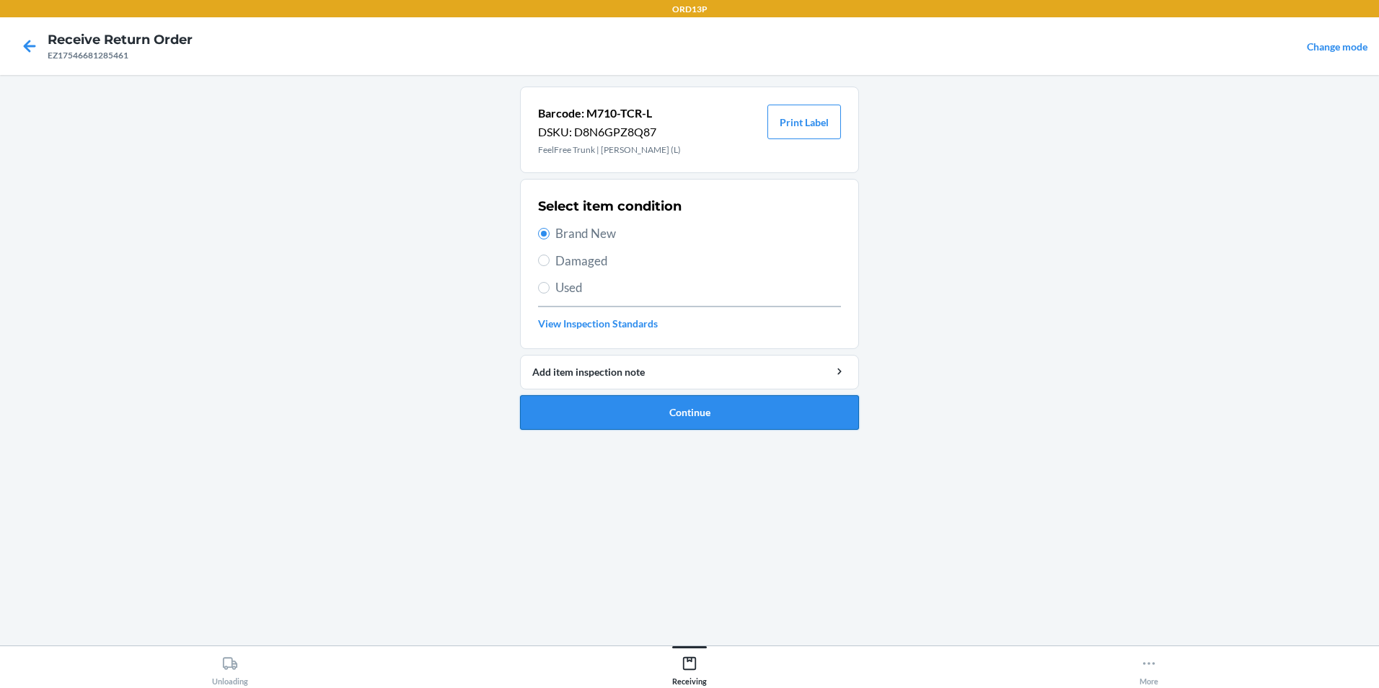
drag, startPoint x: 540, startPoint y: 403, endPoint x: 573, endPoint y: 350, distance: 62.9
click at [544, 401] on button "Continue" at bounding box center [689, 412] width 339 height 35
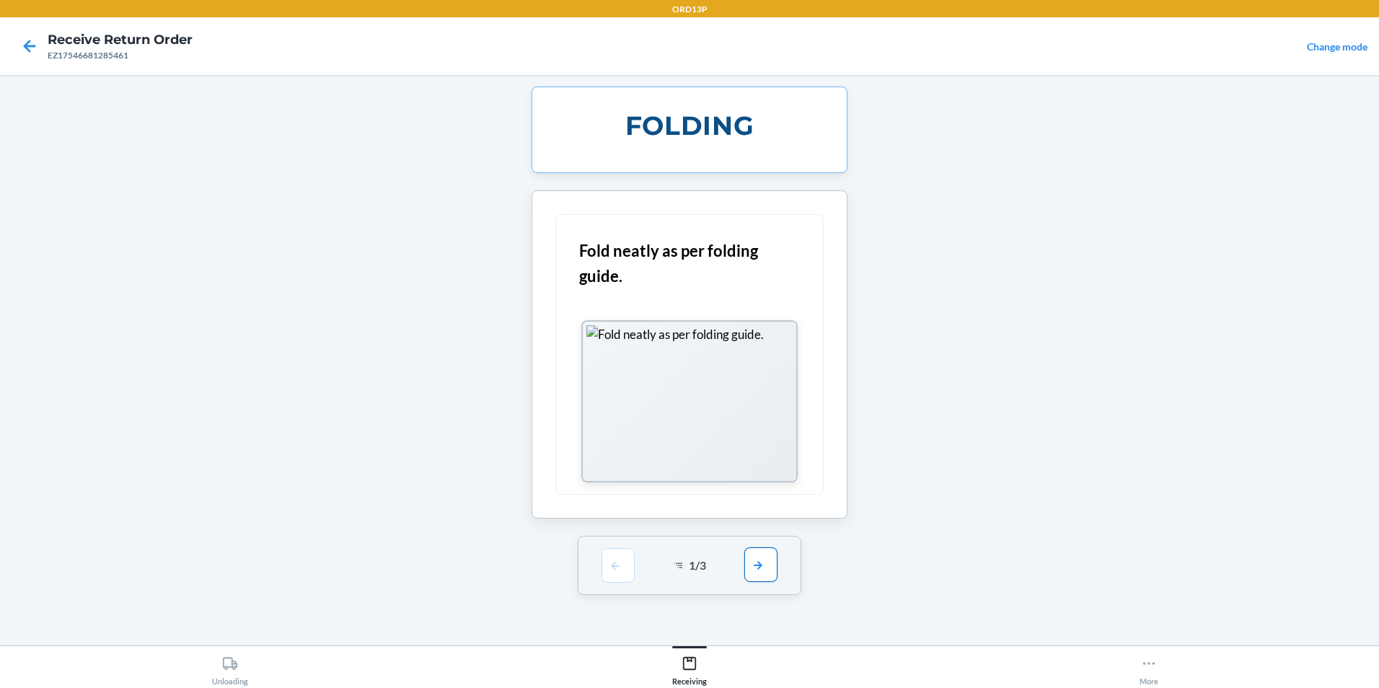
click at [763, 561] on button "button" at bounding box center [761, 565] width 33 height 35
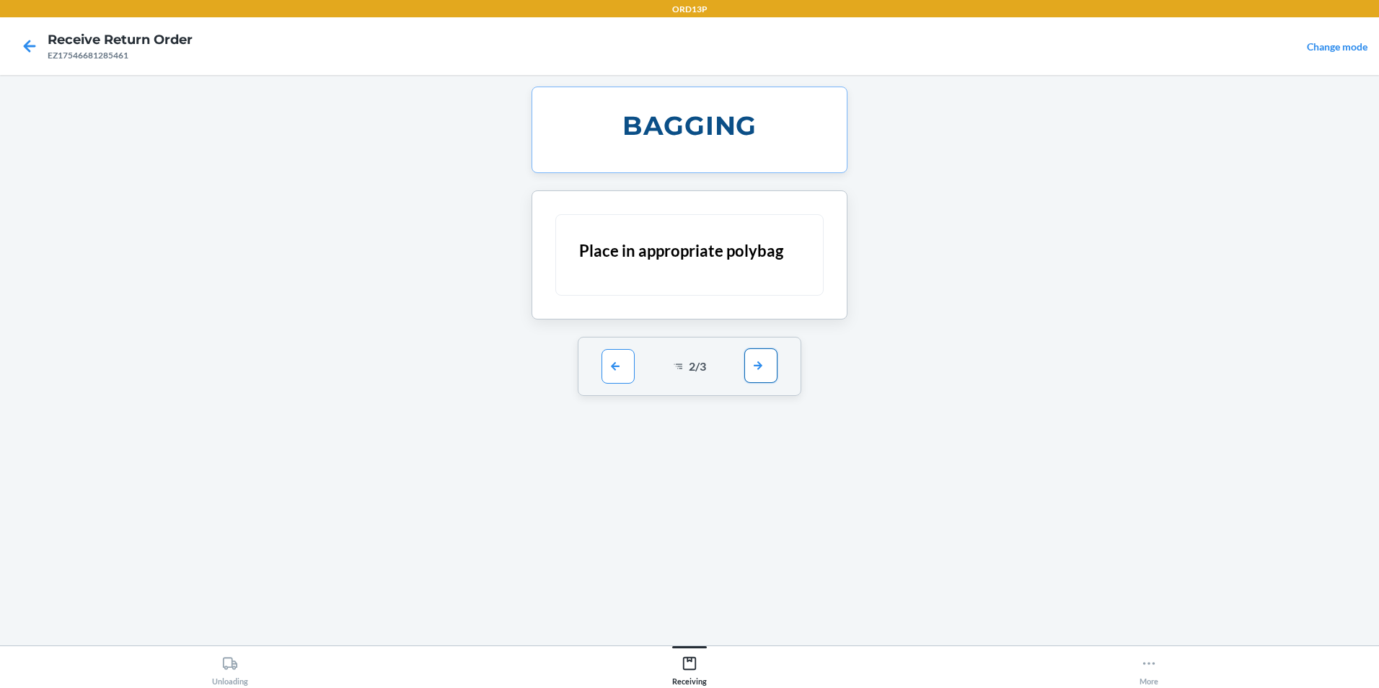
click at [755, 369] on button "button" at bounding box center [761, 365] width 33 height 35
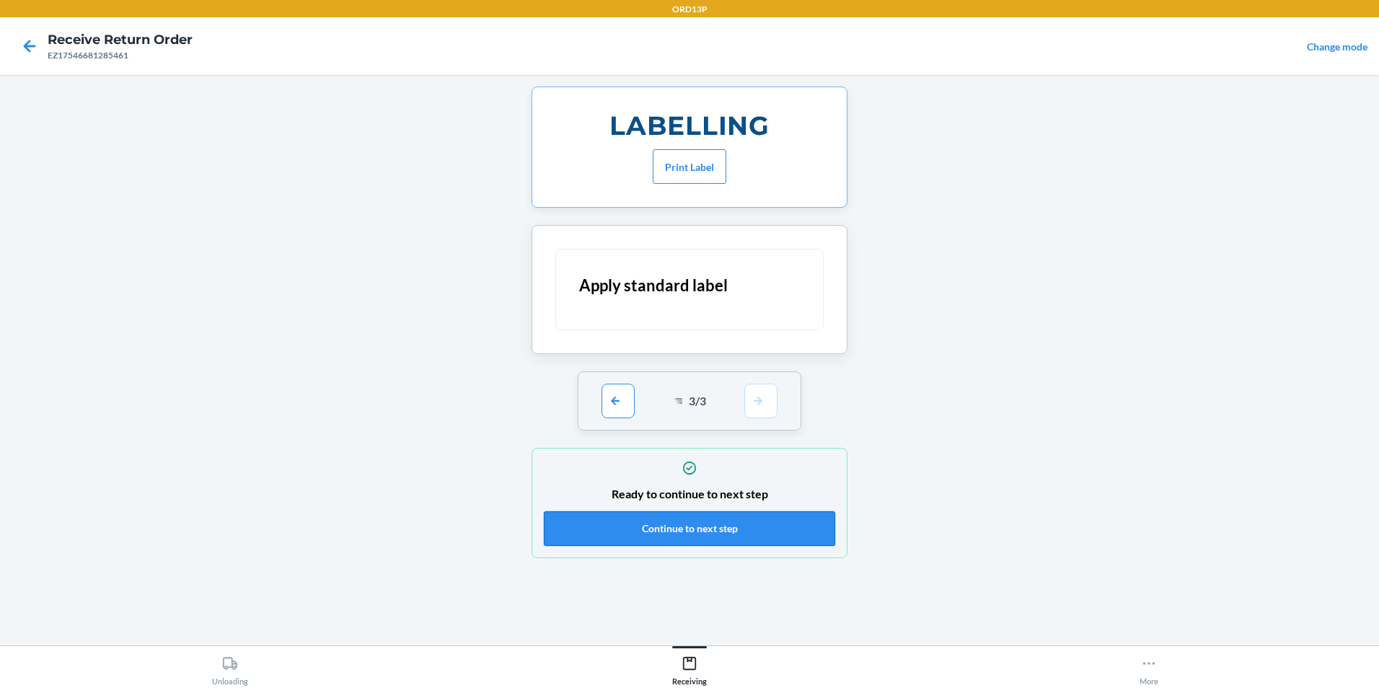
click at [731, 532] on button "Continue to next step" at bounding box center [689, 528] width 291 height 35
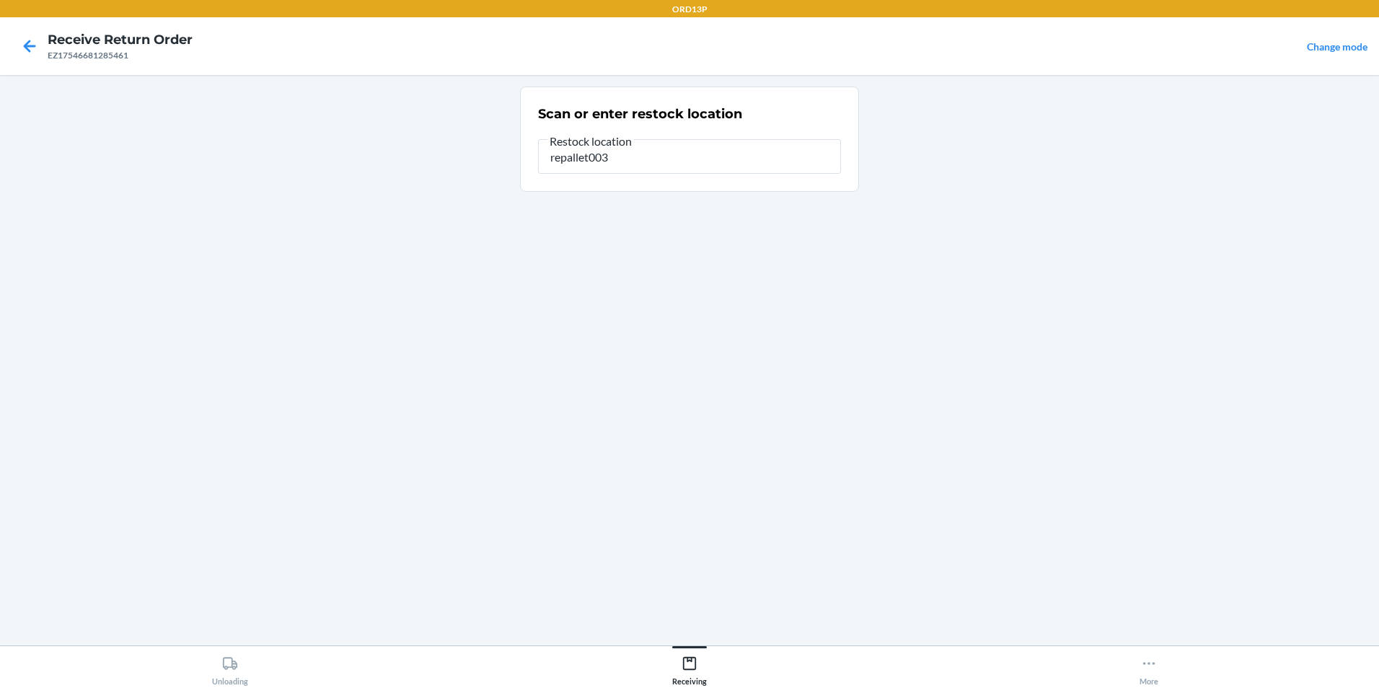
type input "repallet003"
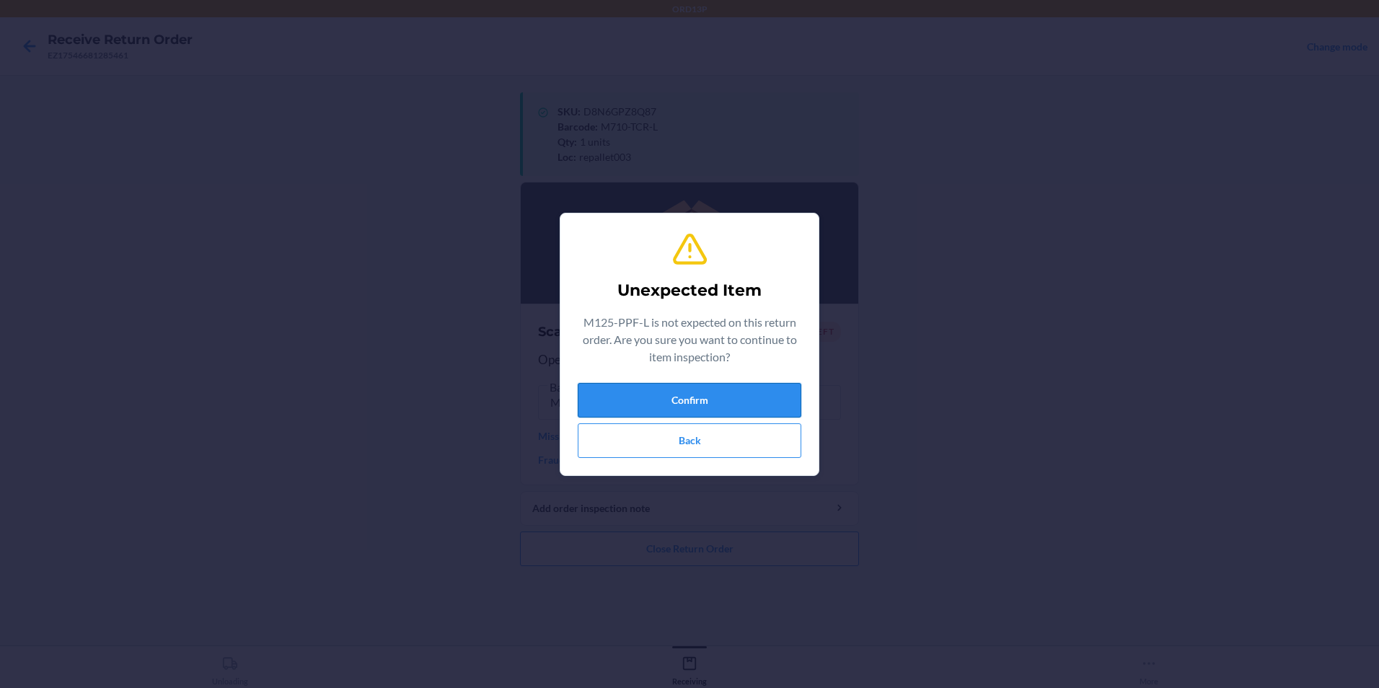
click at [688, 391] on button "Confirm" at bounding box center [690, 400] width 224 height 35
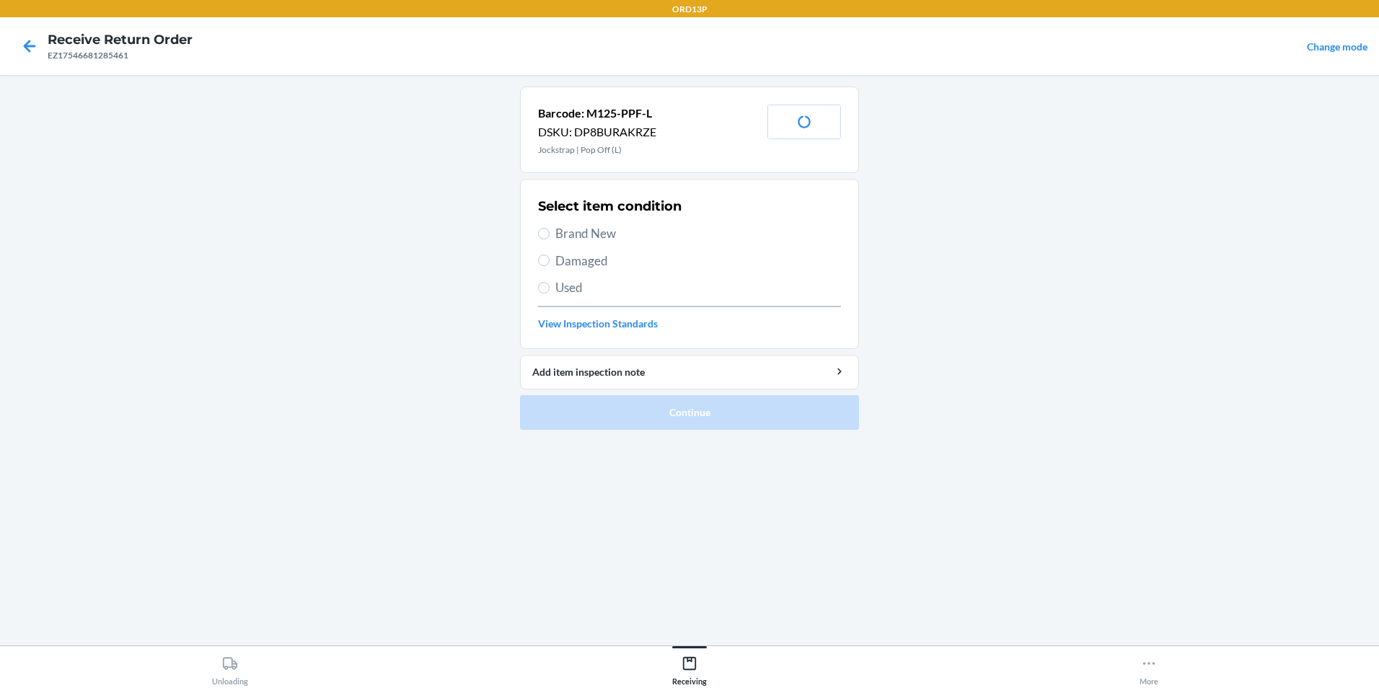
click at [584, 234] on span "Brand New" at bounding box center [698, 233] width 286 height 19
click at [550, 234] on input "Brand New" at bounding box center [544, 234] width 12 height 12
radio input "true"
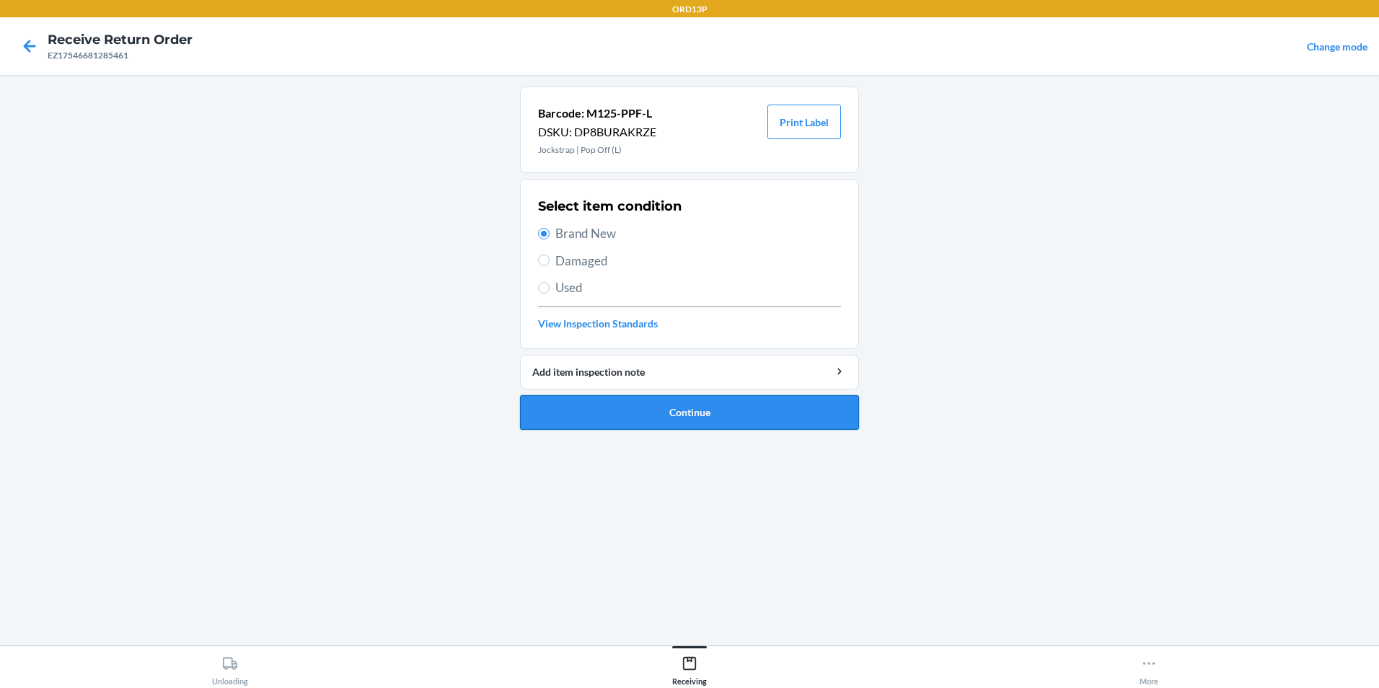
click at [626, 408] on button "Continue" at bounding box center [689, 412] width 339 height 35
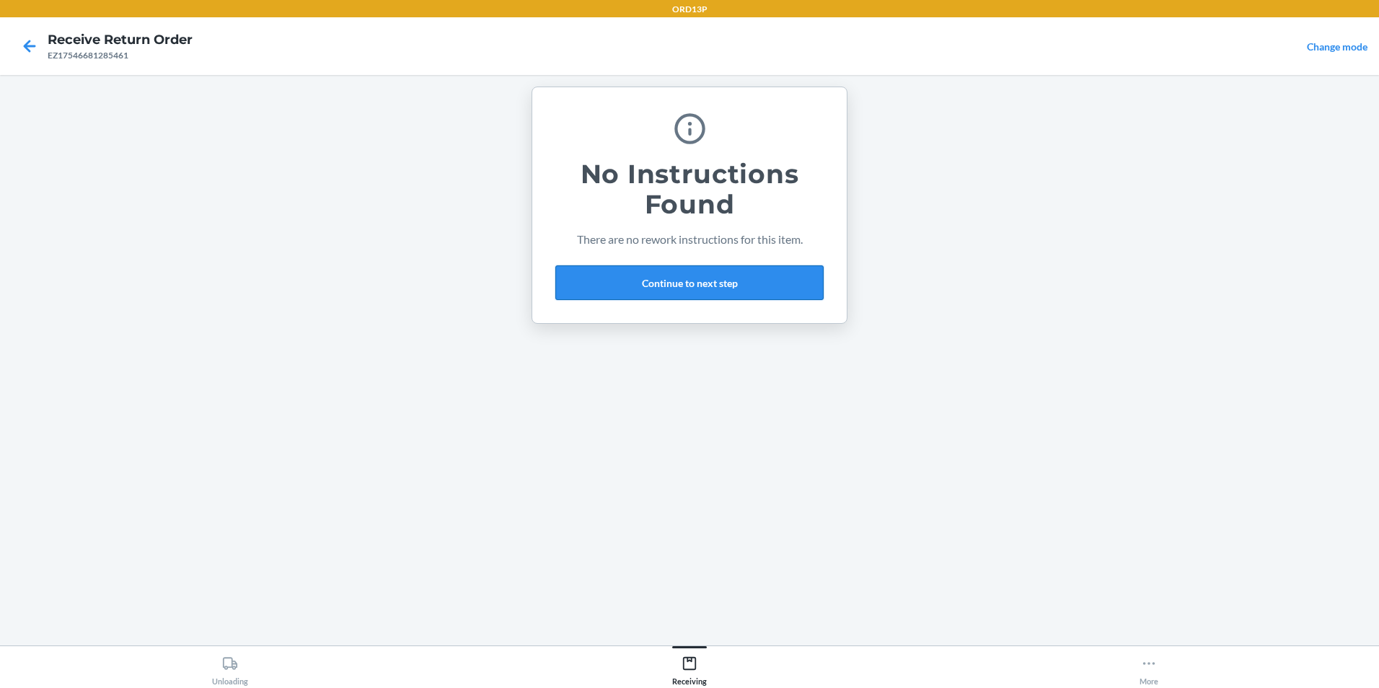
click at [730, 278] on button "Continue to next step" at bounding box center [689, 282] width 268 height 35
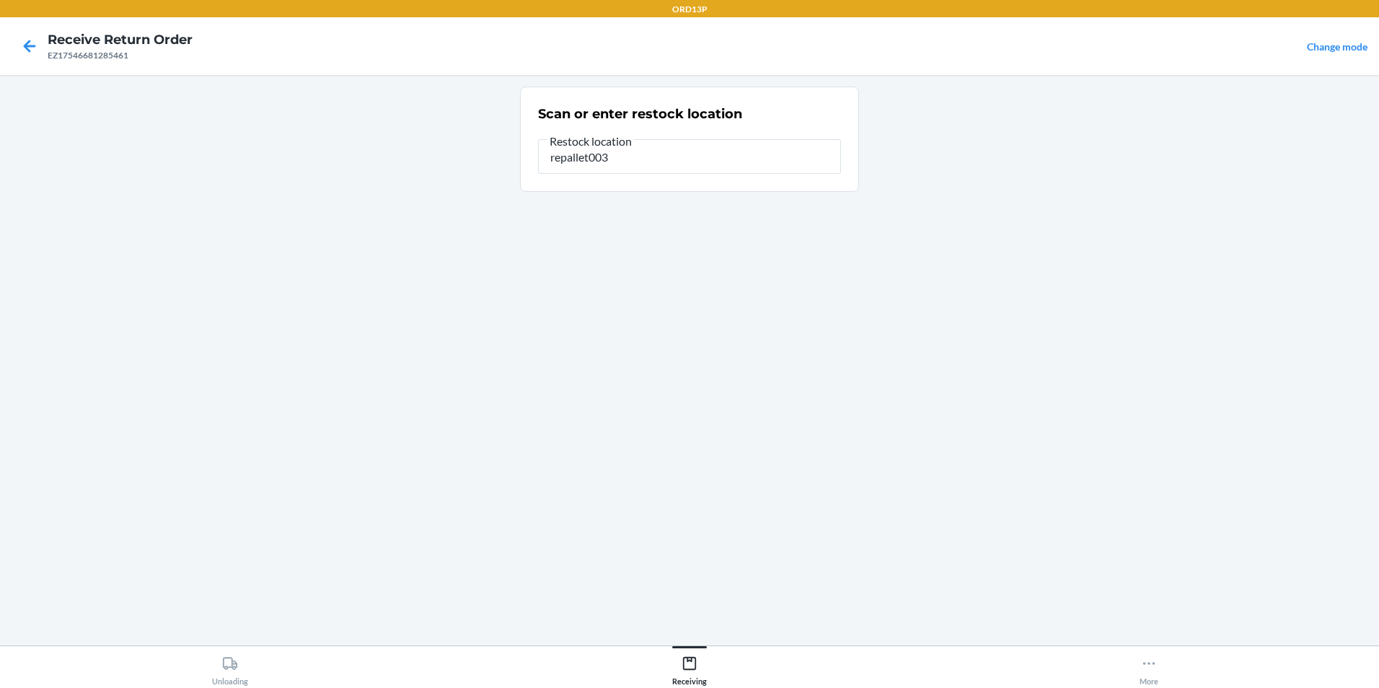
type input "repallet003"
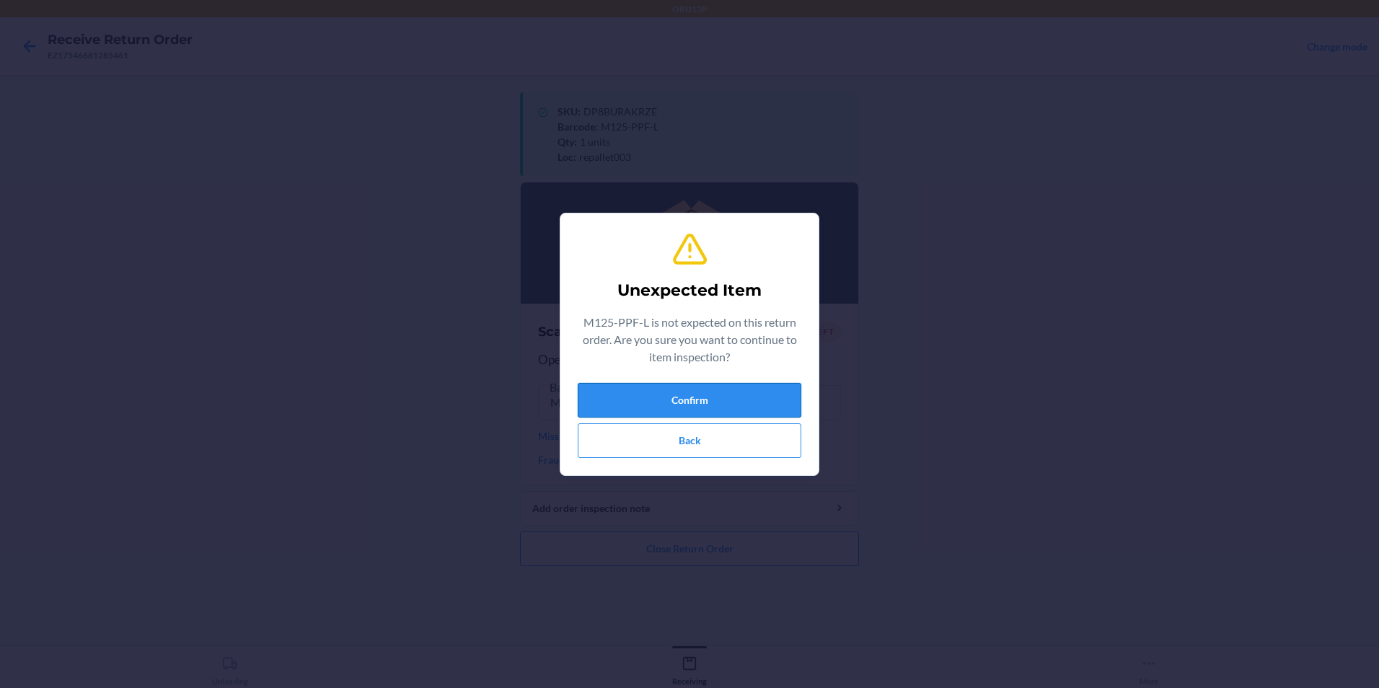
click at [719, 396] on button "Confirm" at bounding box center [690, 400] width 224 height 35
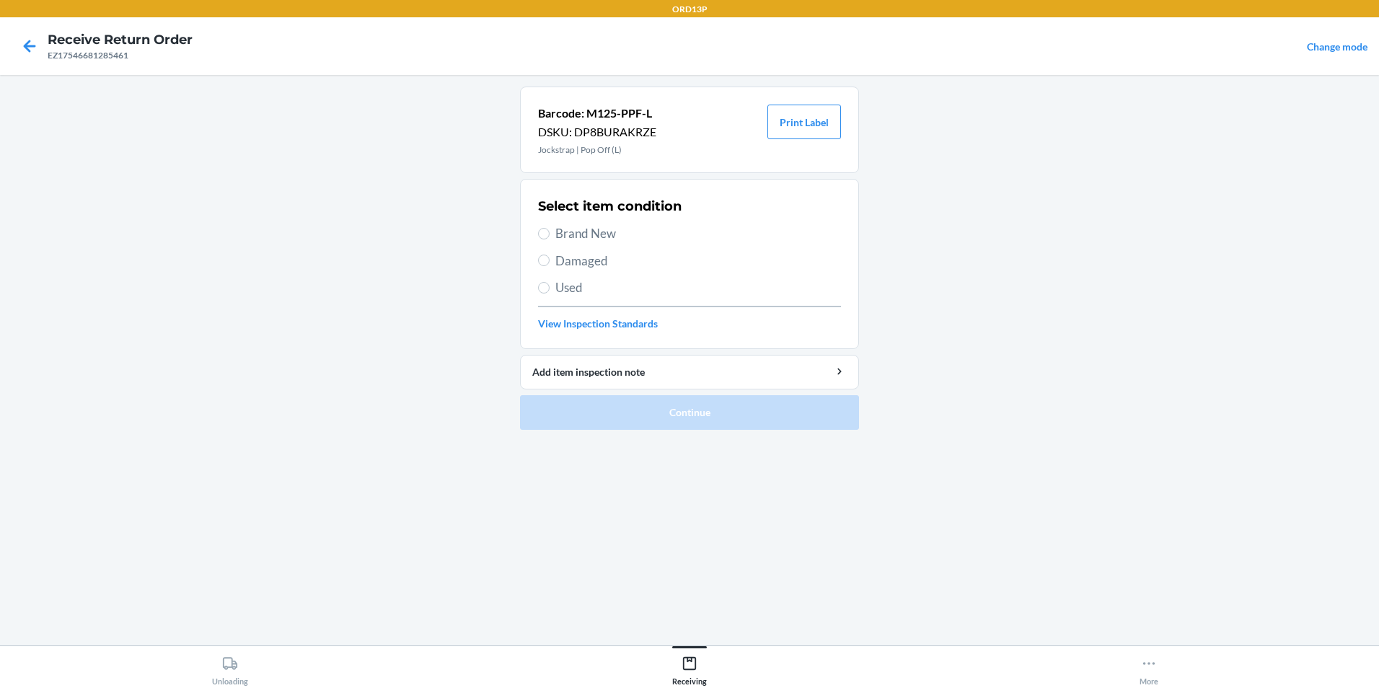
click at [591, 229] on span "Brand New" at bounding box center [698, 233] width 286 height 19
click at [550, 229] on input "Brand New" at bounding box center [544, 234] width 12 height 12
radio input "true"
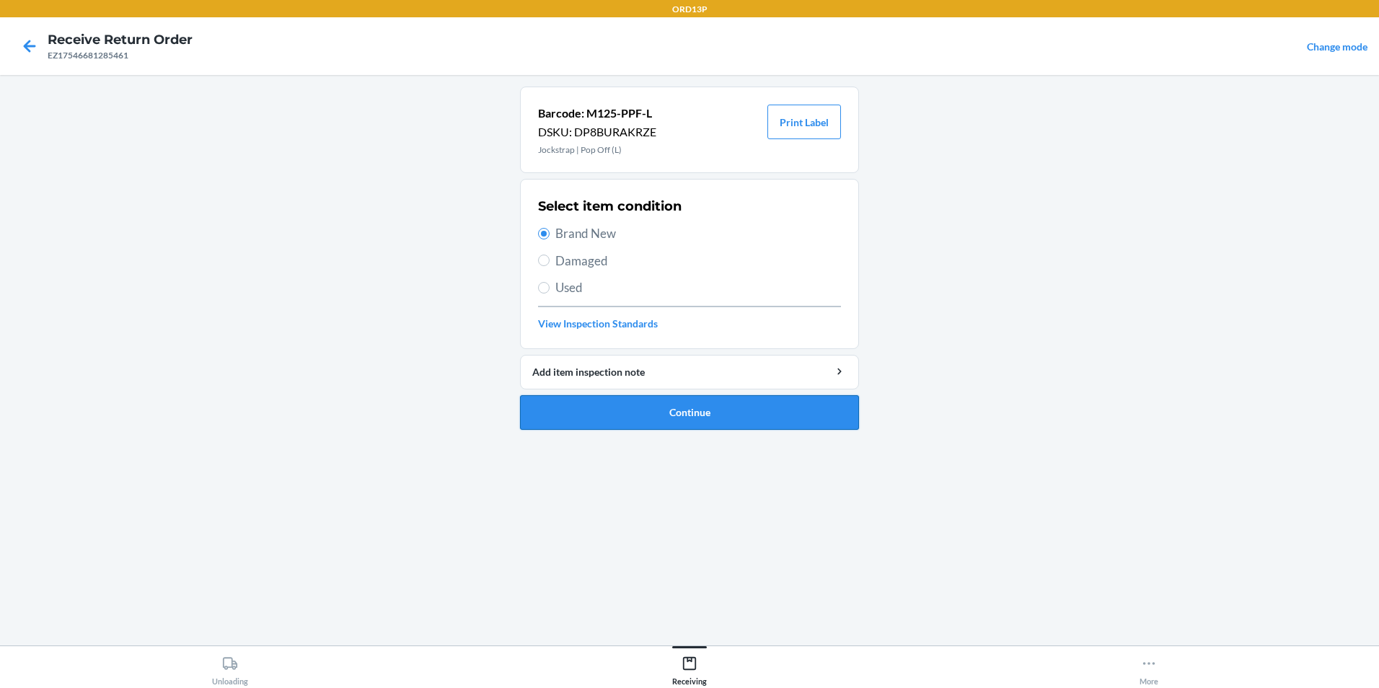
click at [620, 399] on button "Continue" at bounding box center [689, 412] width 339 height 35
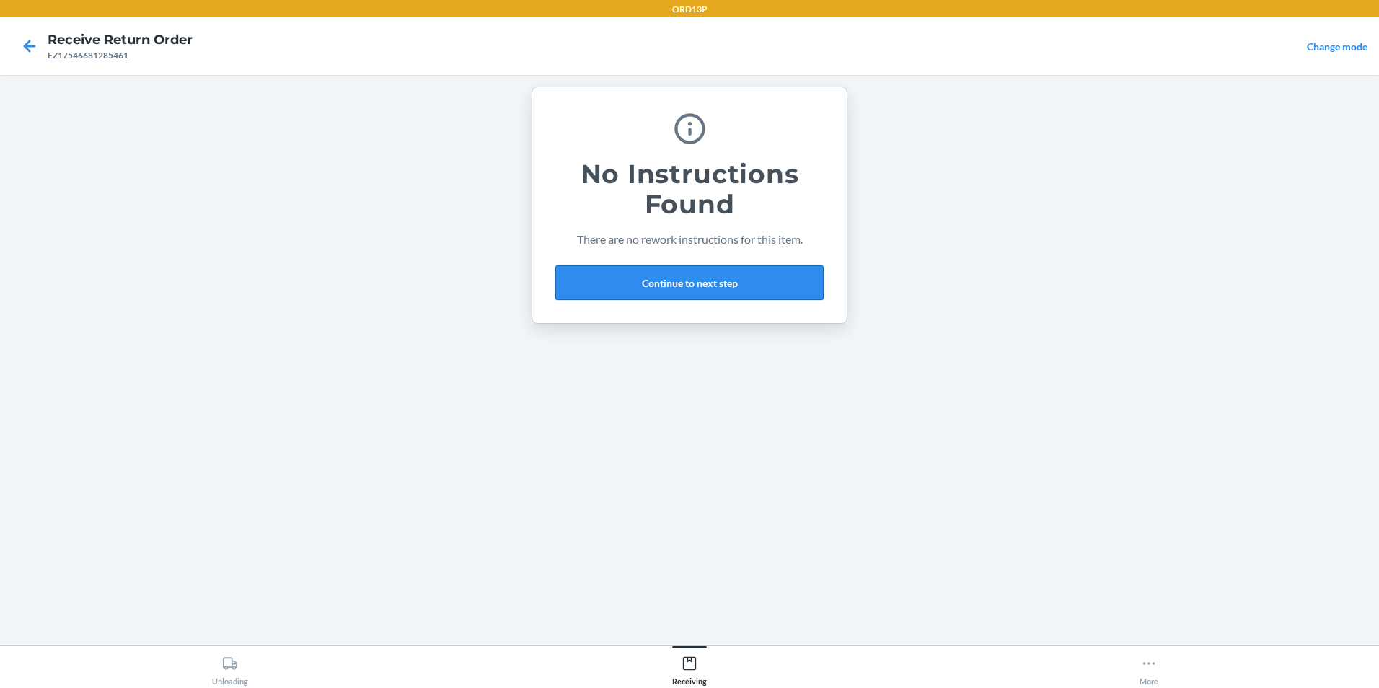
click at [753, 284] on button "Continue to next step" at bounding box center [689, 282] width 268 height 35
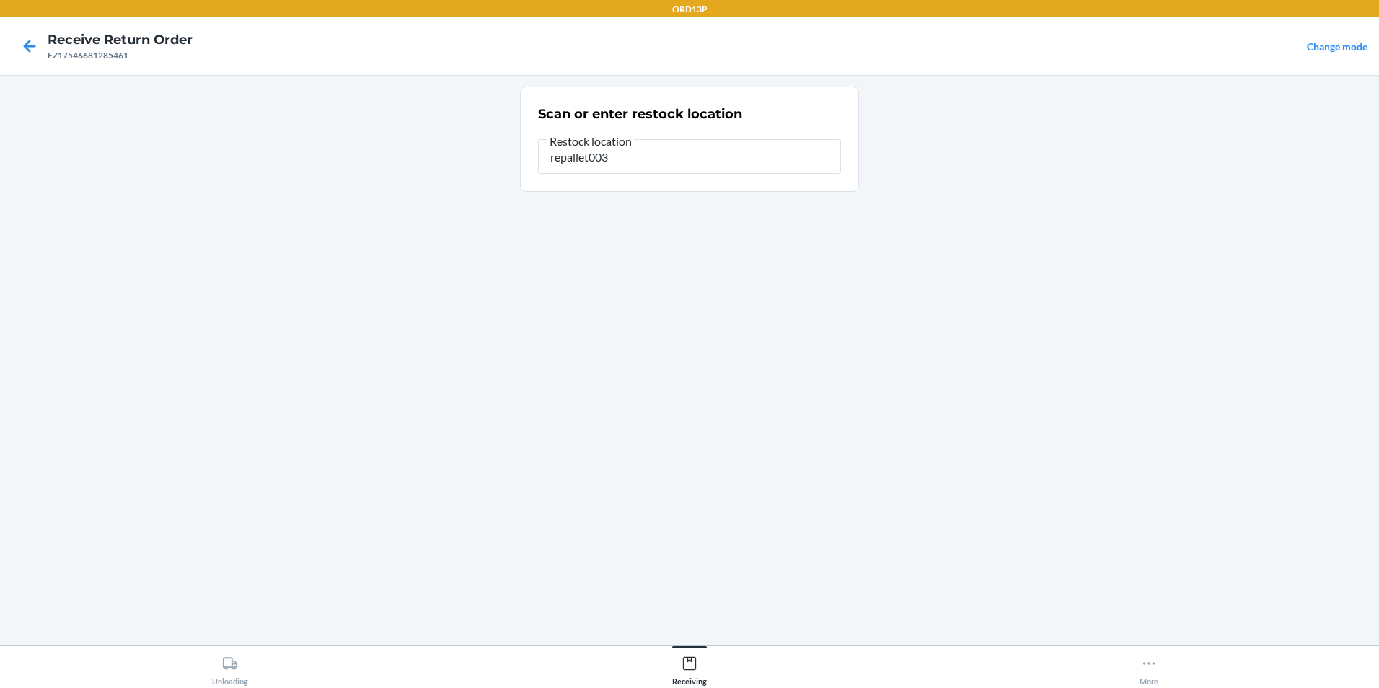
type input "repallet003"
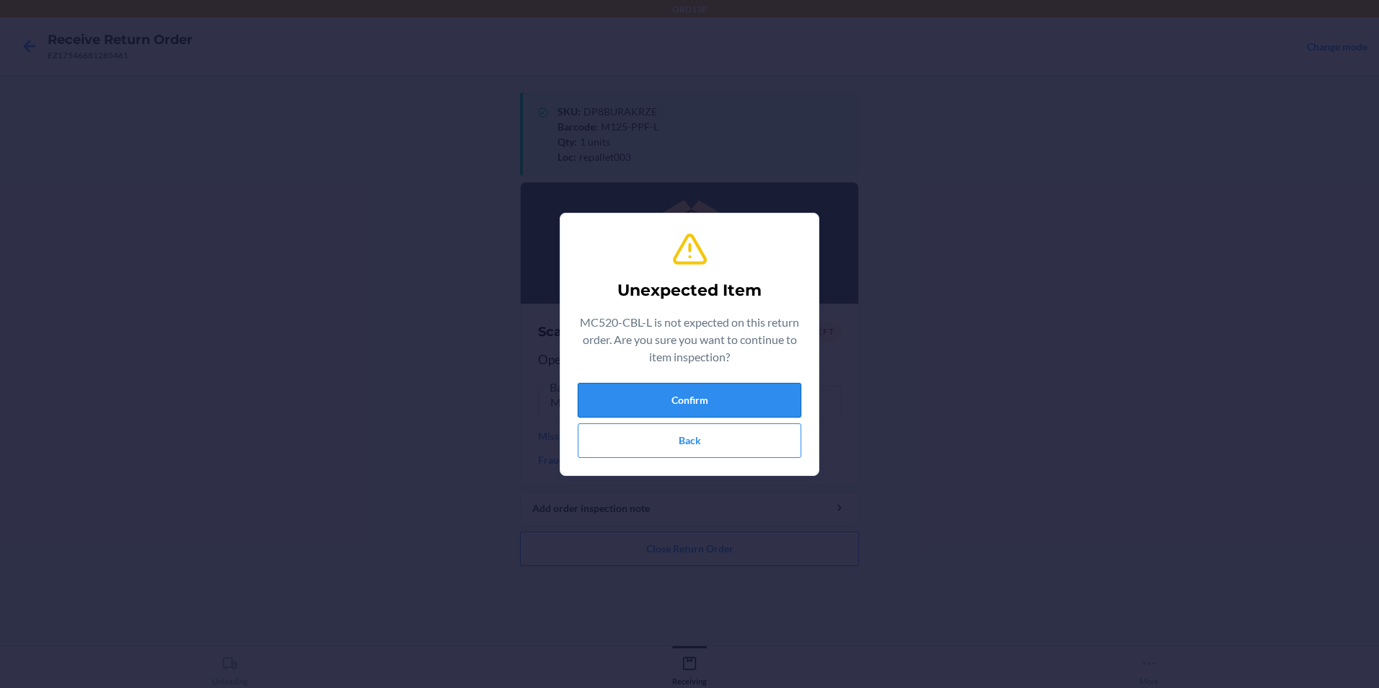
drag, startPoint x: 683, startPoint y: 403, endPoint x: 685, endPoint y: 395, distance: 7.5
click at [685, 395] on button "Confirm" at bounding box center [690, 400] width 224 height 35
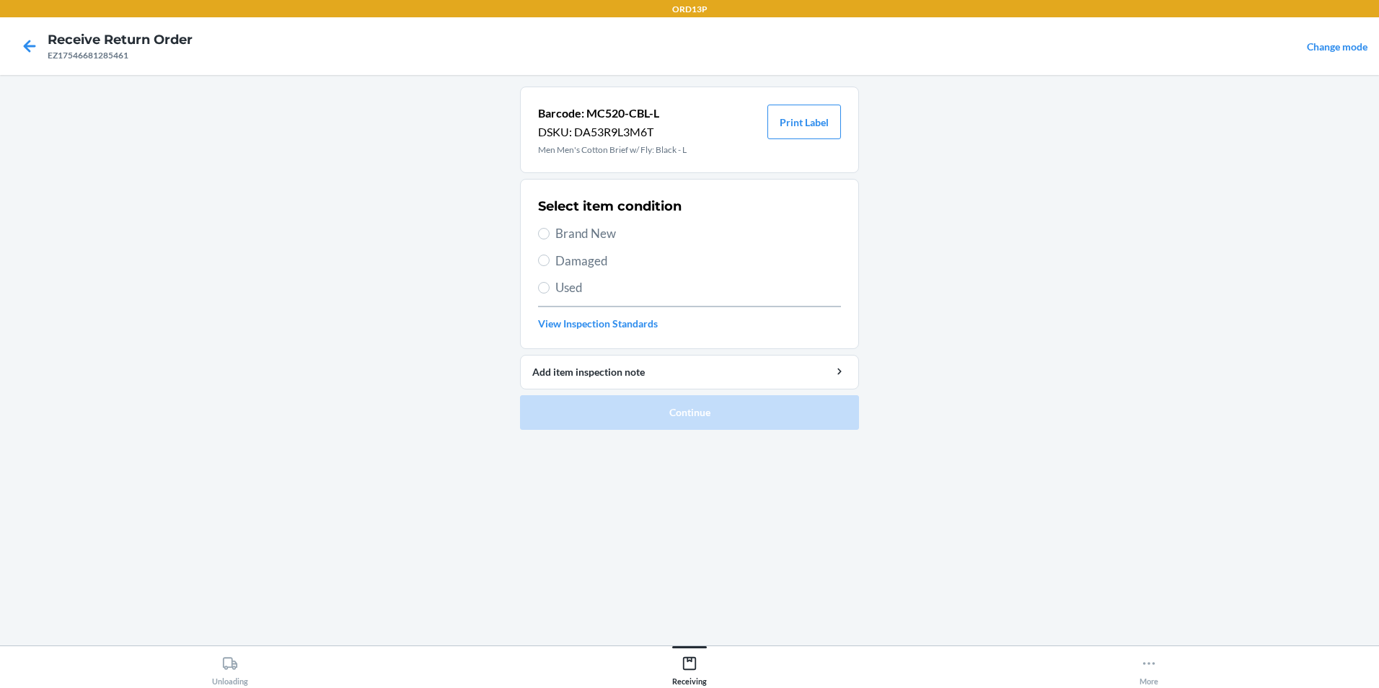
click at [656, 237] on span "Brand New" at bounding box center [698, 233] width 286 height 19
click at [550, 237] on input "Brand New" at bounding box center [544, 234] width 12 height 12
radio input "true"
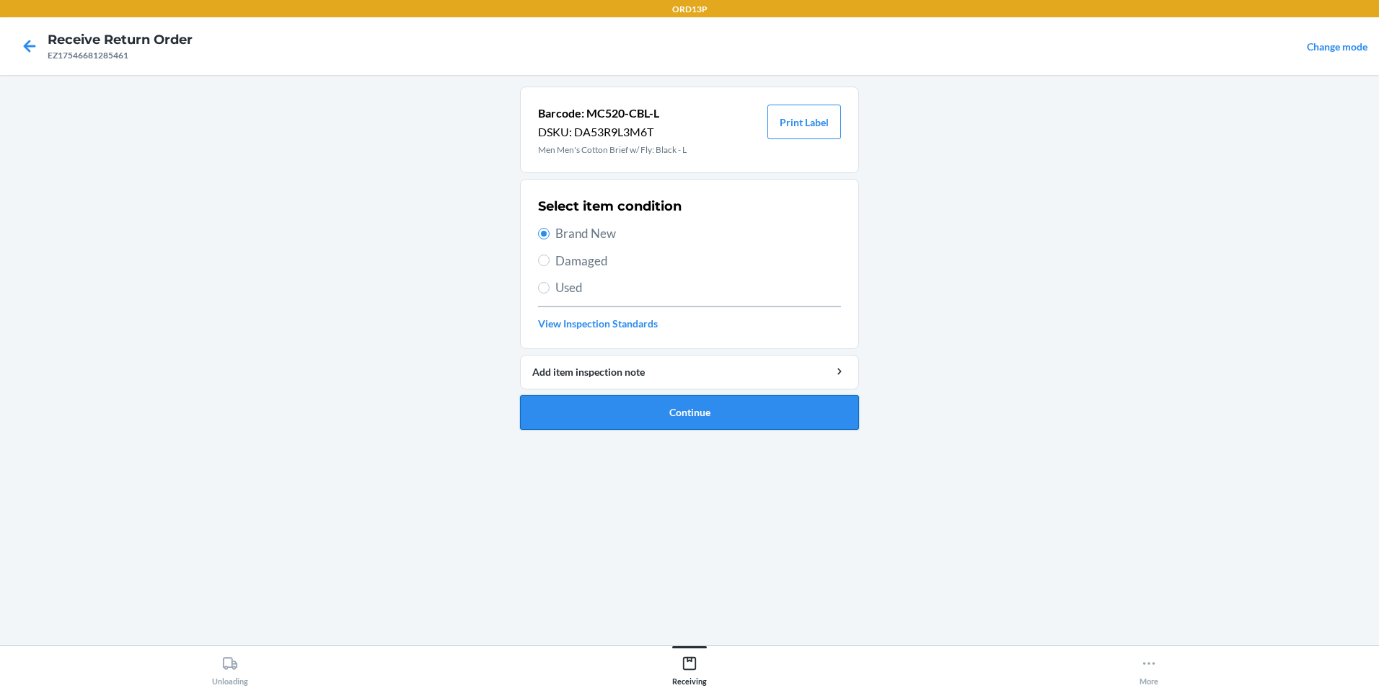
click at [656, 401] on button "Continue" at bounding box center [689, 412] width 339 height 35
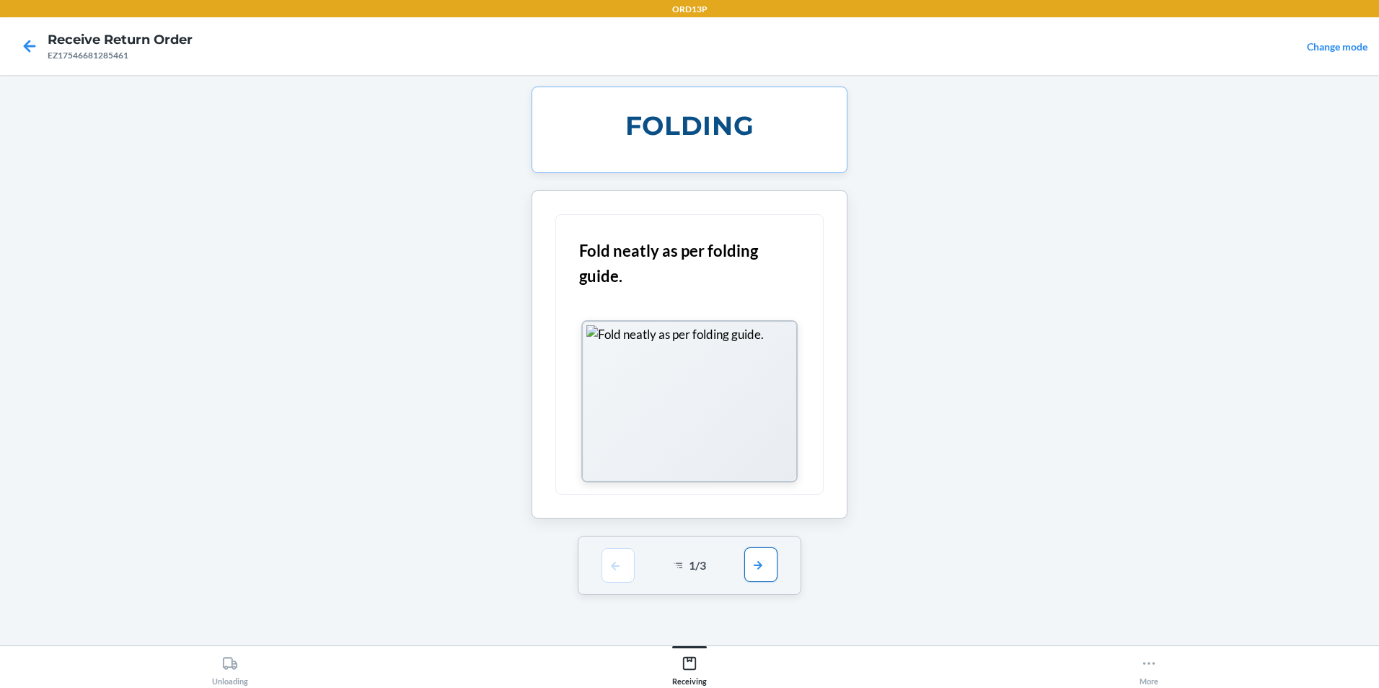
click at [758, 563] on button "button" at bounding box center [761, 565] width 33 height 35
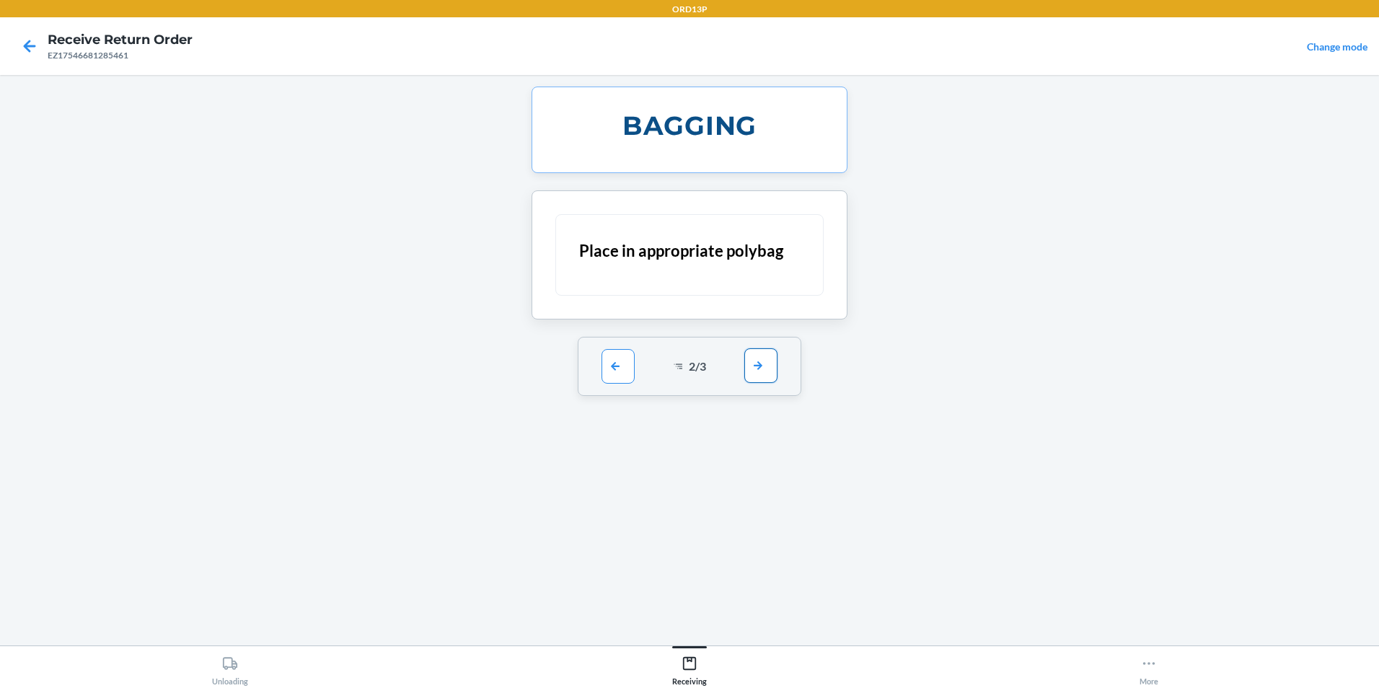
click at [766, 366] on button "button" at bounding box center [761, 365] width 33 height 35
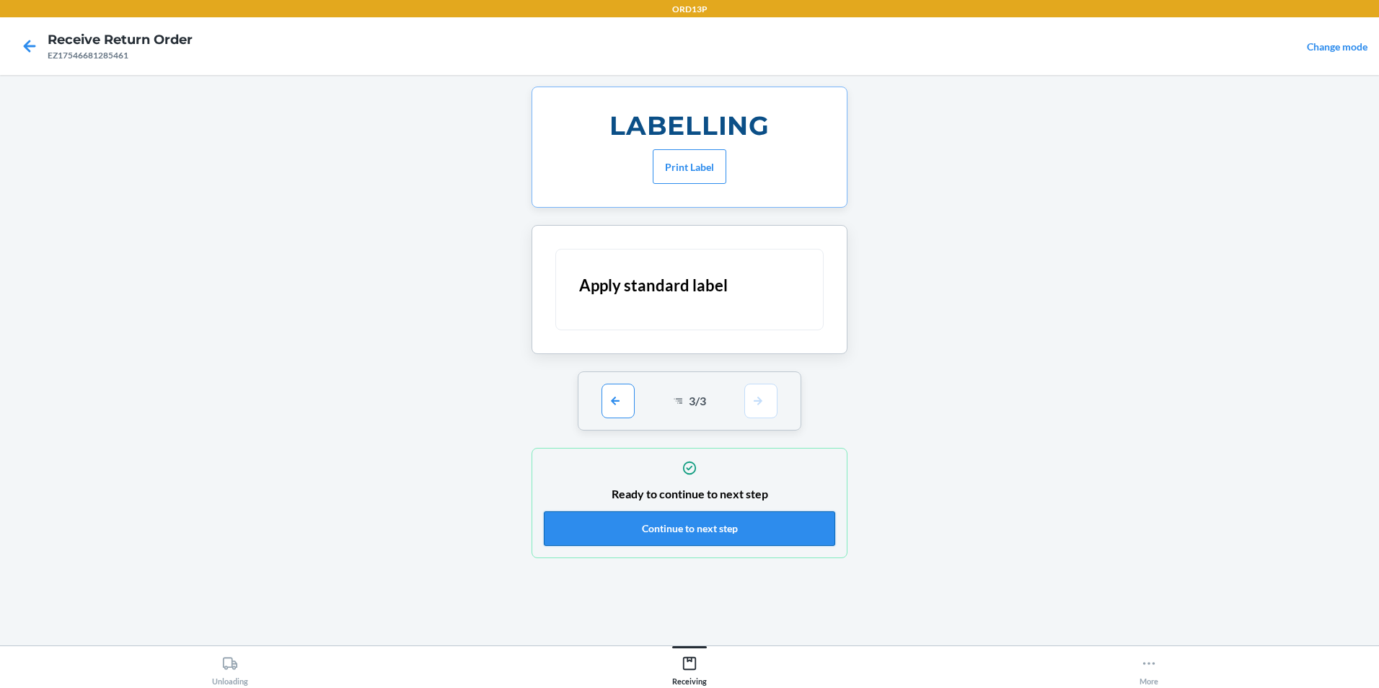
click at [765, 529] on button "Continue to next step" at bounding box center [689, 528] width 291 height 35
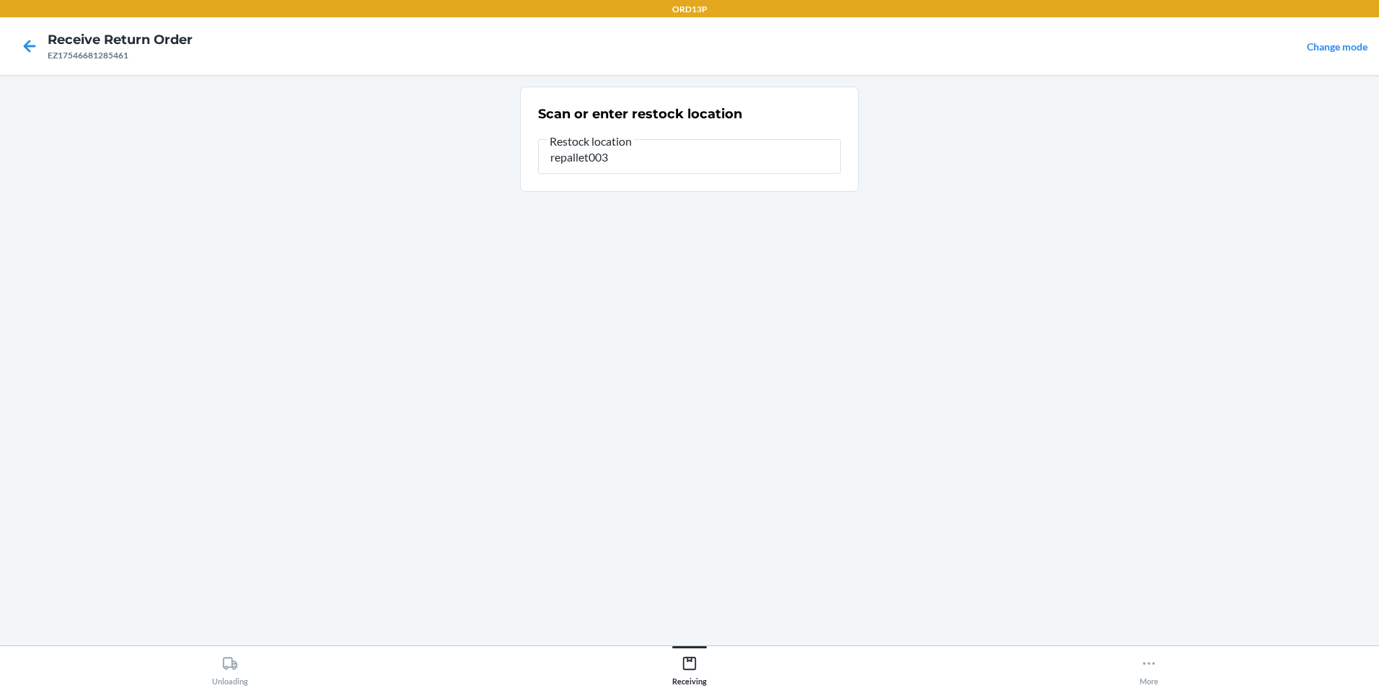
type input "repallet003"
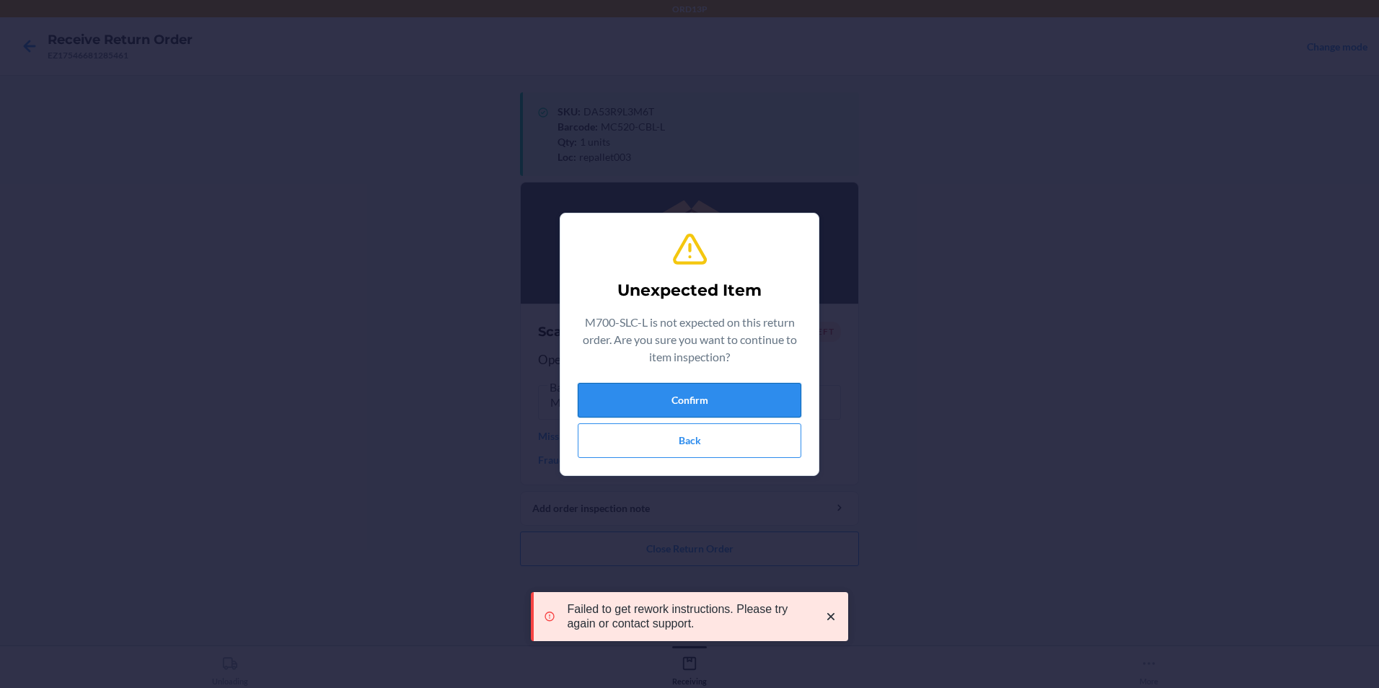
click at [607, 405] on button "Confirm" at bounding box center [690, 400] width 224 height 35
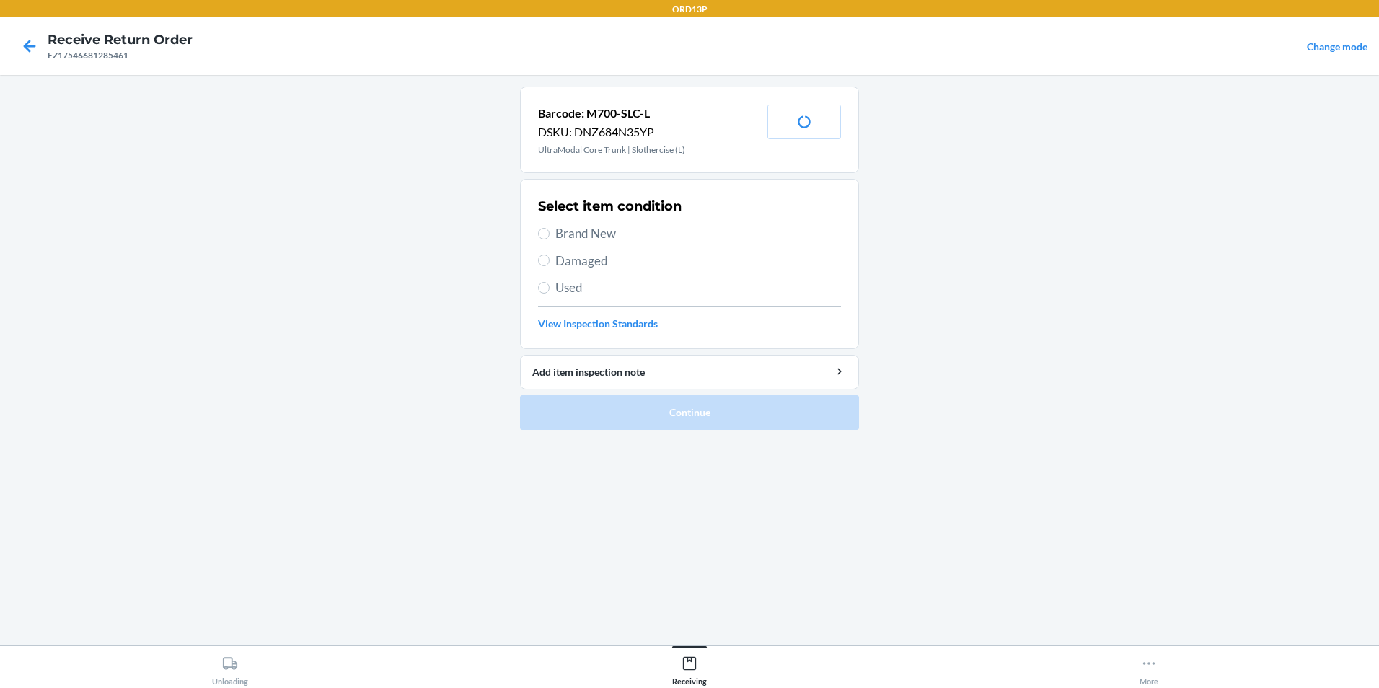
click at [607, 234] on span "Brand New" at bounding box center [698, 233] width 286 height 19
click at [550, 234] on input "Brand New" at bounding box center [544, 234] width 12 height 12
radio input "true"
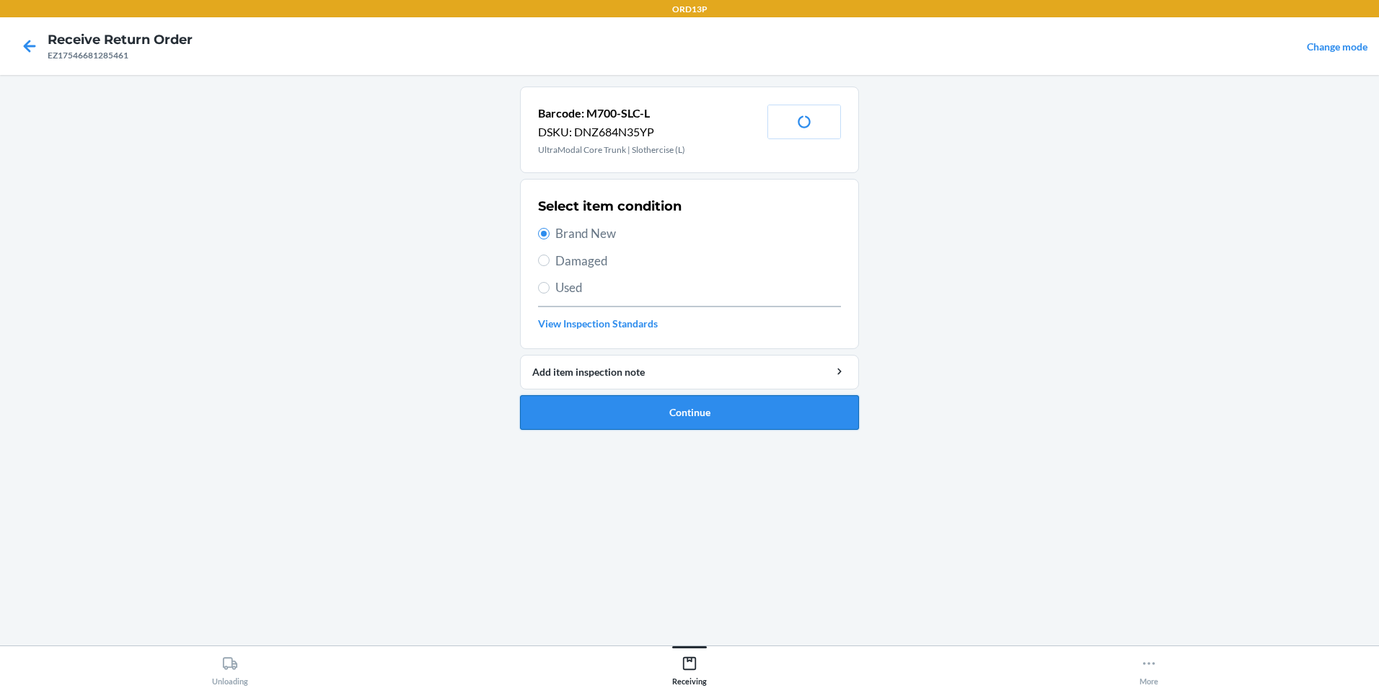
click at [594, 425] on button "Continue" at bounding box center [689, 412] width 339 height 35
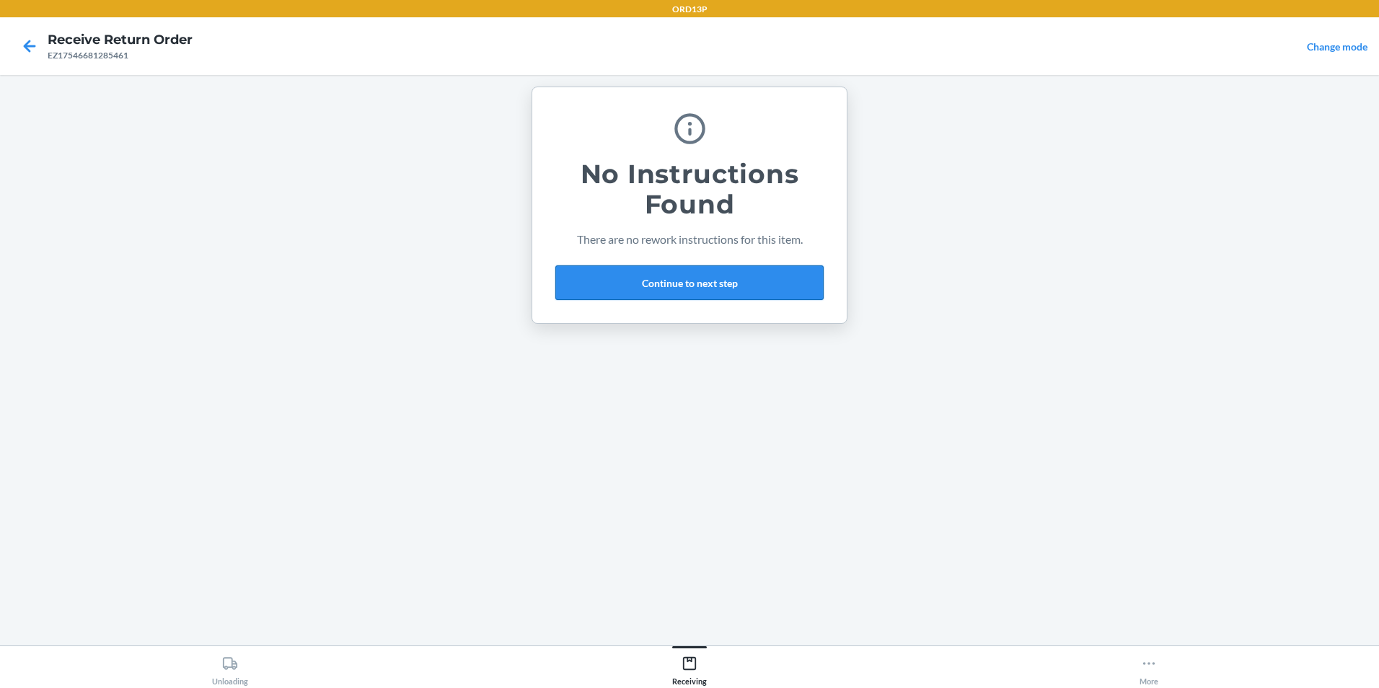
click at [693, 284] on button "Continue to next step" at bounding box center [689, 282] width 268 height 35
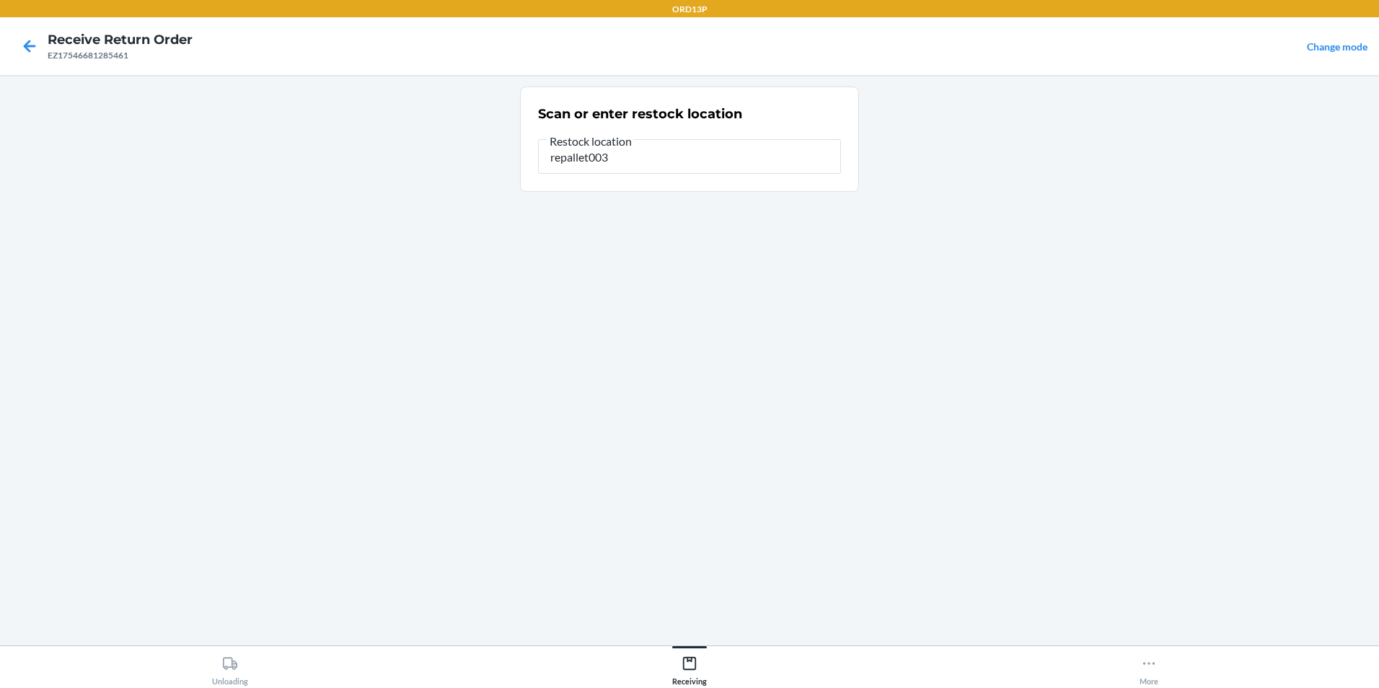
type input "repallet003"
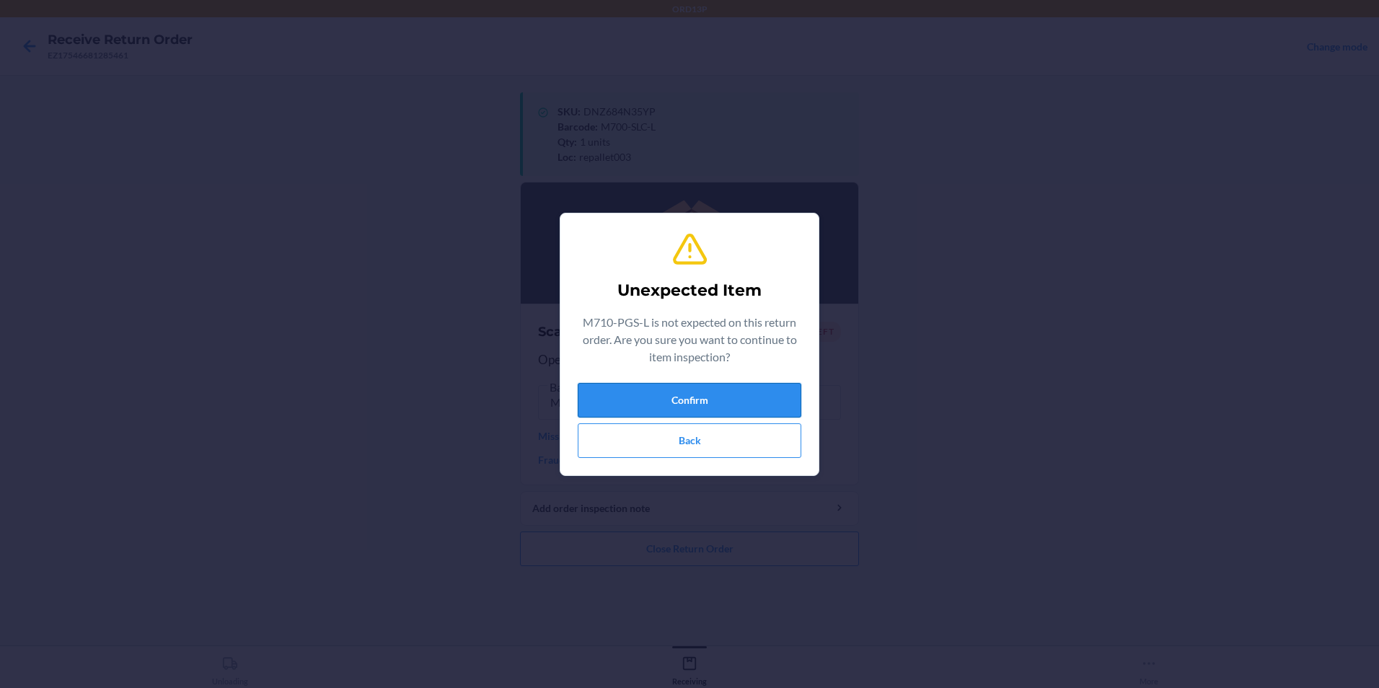
click at [778, 395] on button "Confirm" at bounding box center [690, 400] width 224 height 35
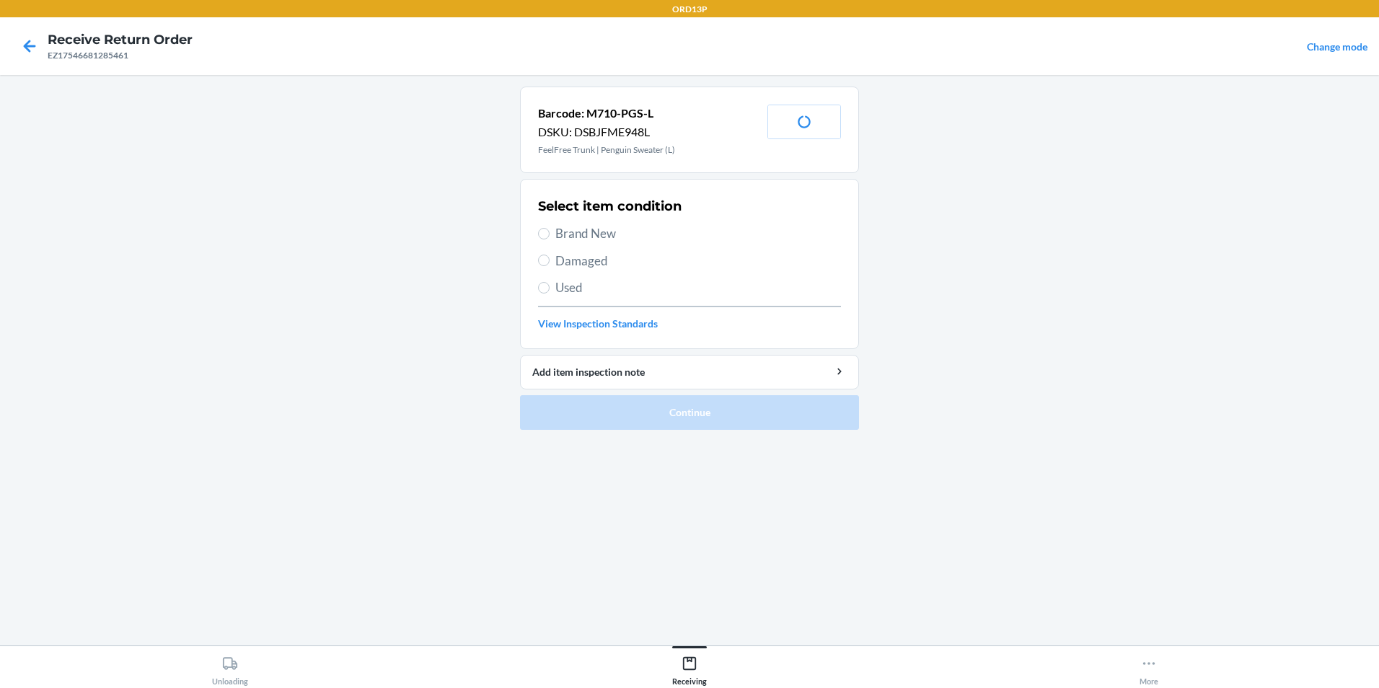
click at [653, 230] on span "Brand New" at bounding box center [698, 233] width 286 height 19
click at [550, 230] on input "Brand New" at bounding box center [544, 234] width 12 height 12
radio input "true"
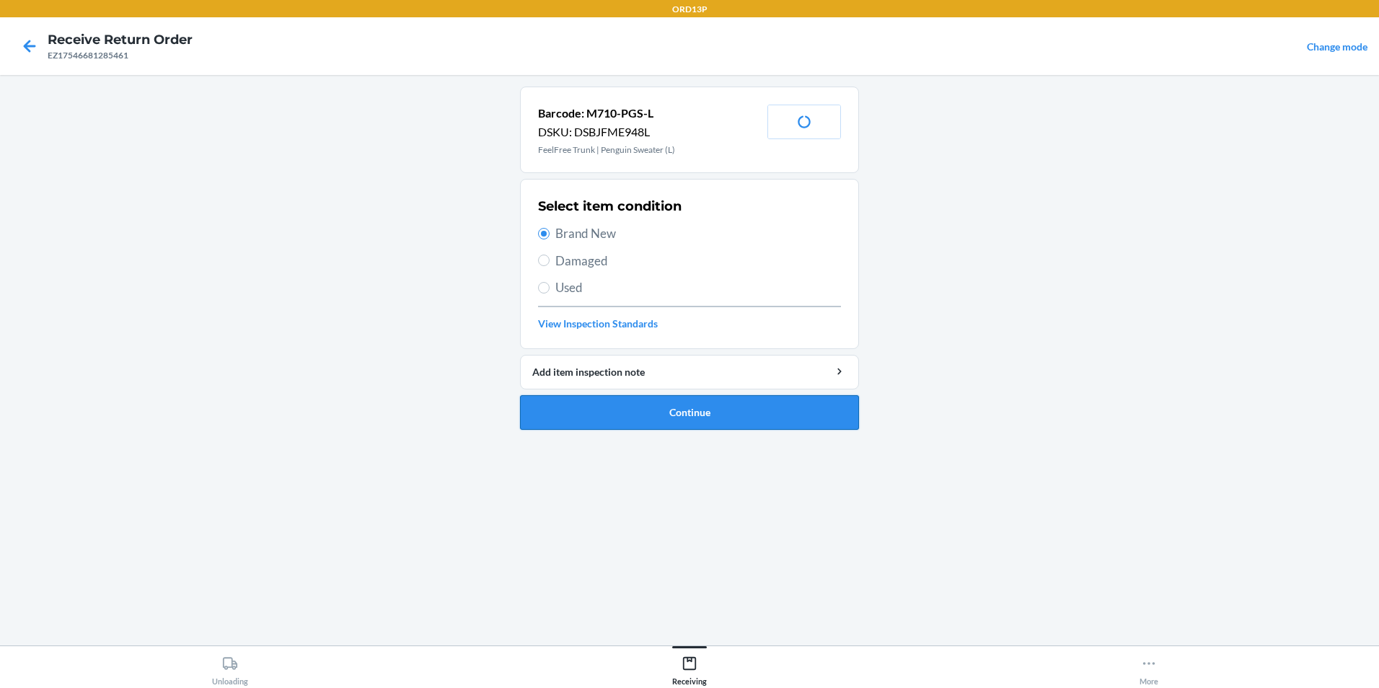
click at [641, 413] on button "Continue" at bounding box center [689, 412] width 339 height 35
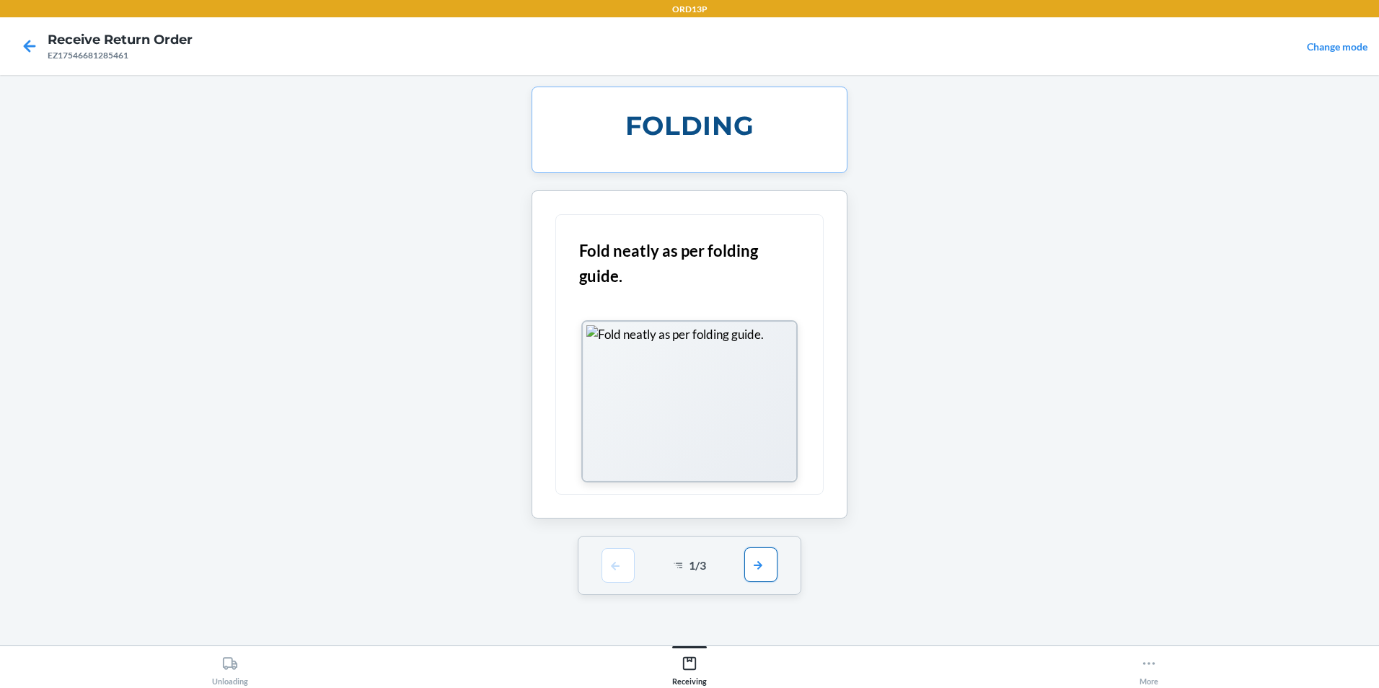
click at [765, 567] on button "button" at bounding box center [761, 565] width 33 height 35
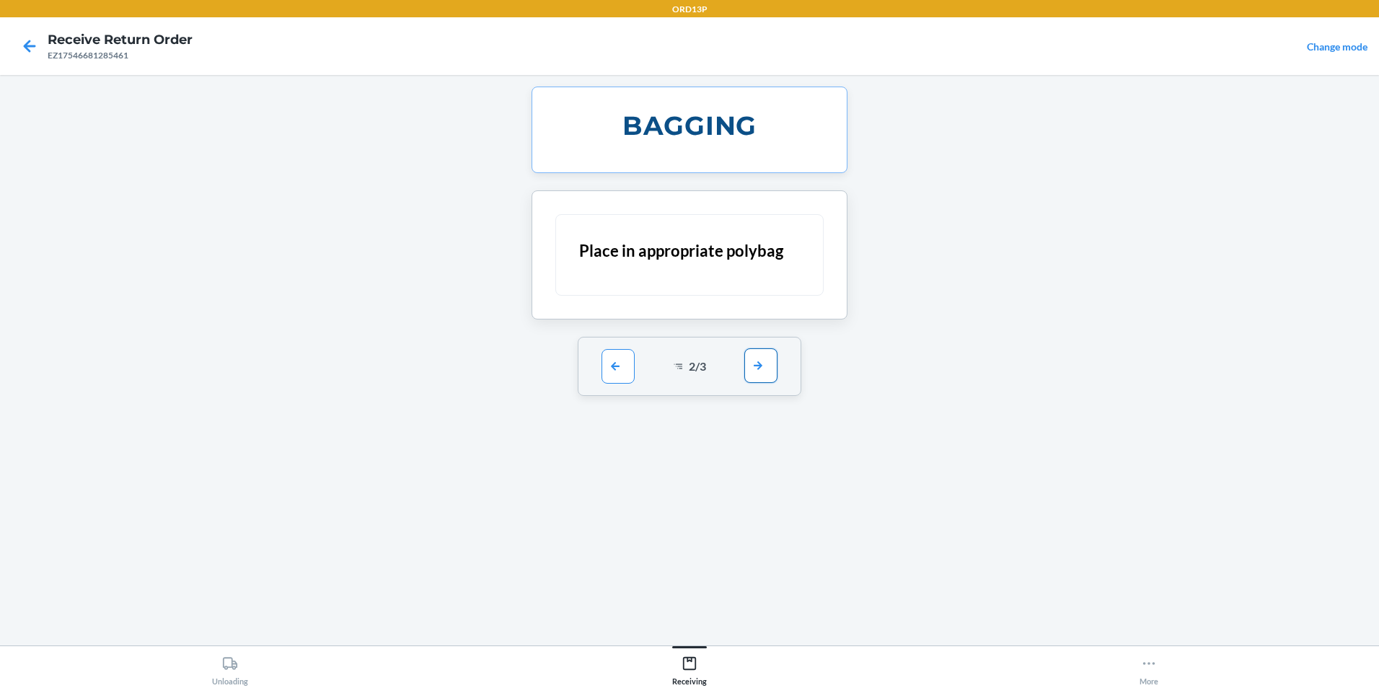
click at [752, 372] on button "button" at bounding box center [761, 365] width 33 height 35
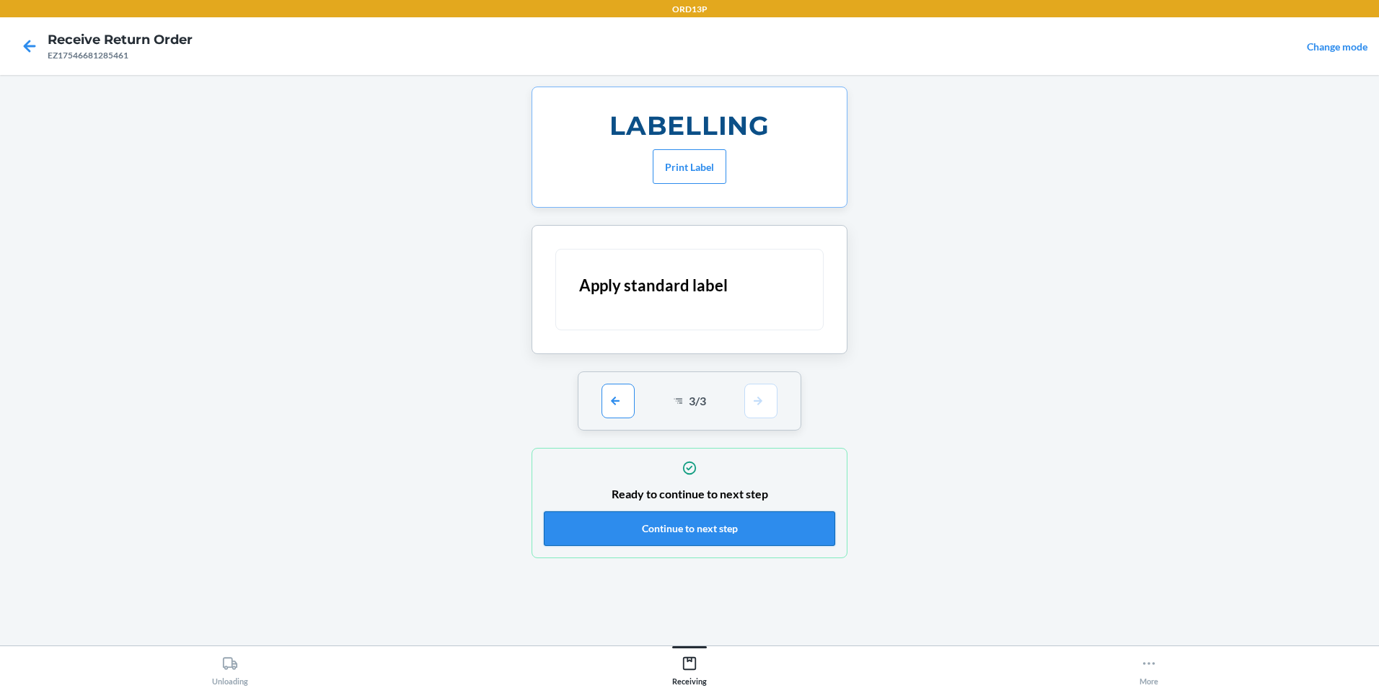
click at [739, 527] on button "Continue to next step" at bounding box center [689, 528] width 291 height 35
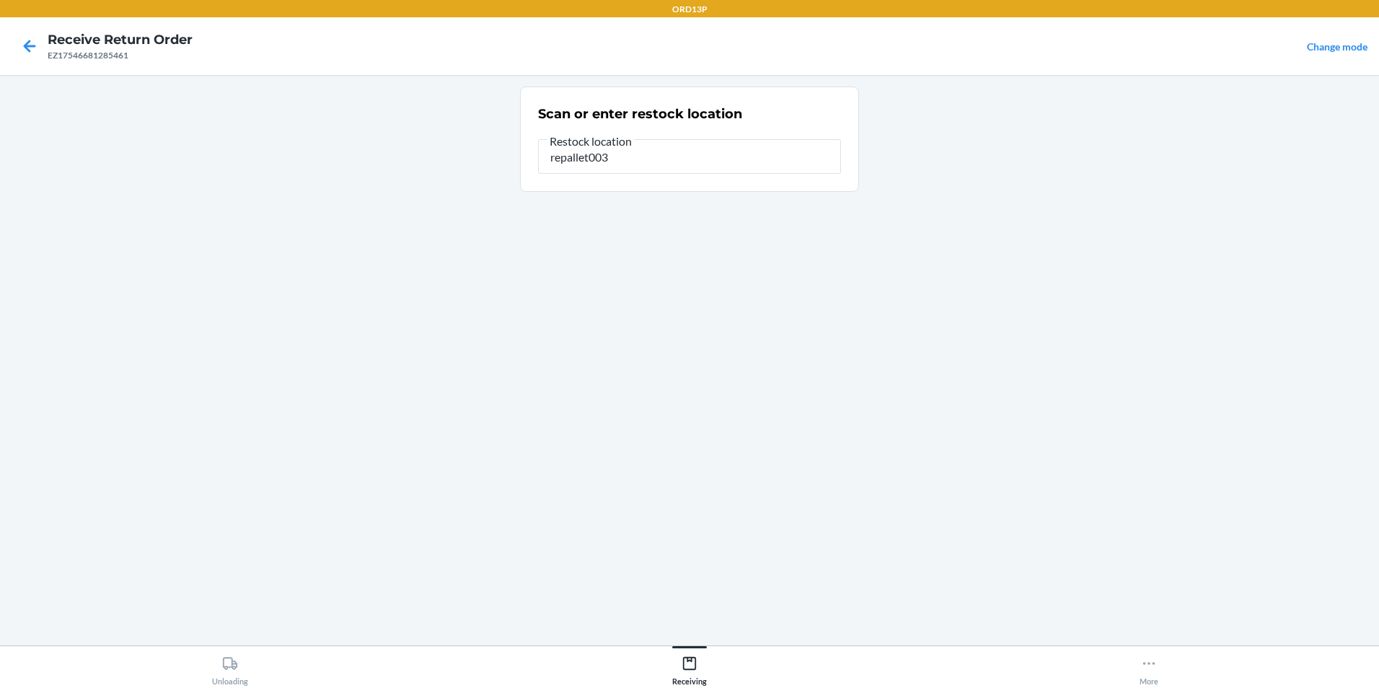
type input "repallet003"
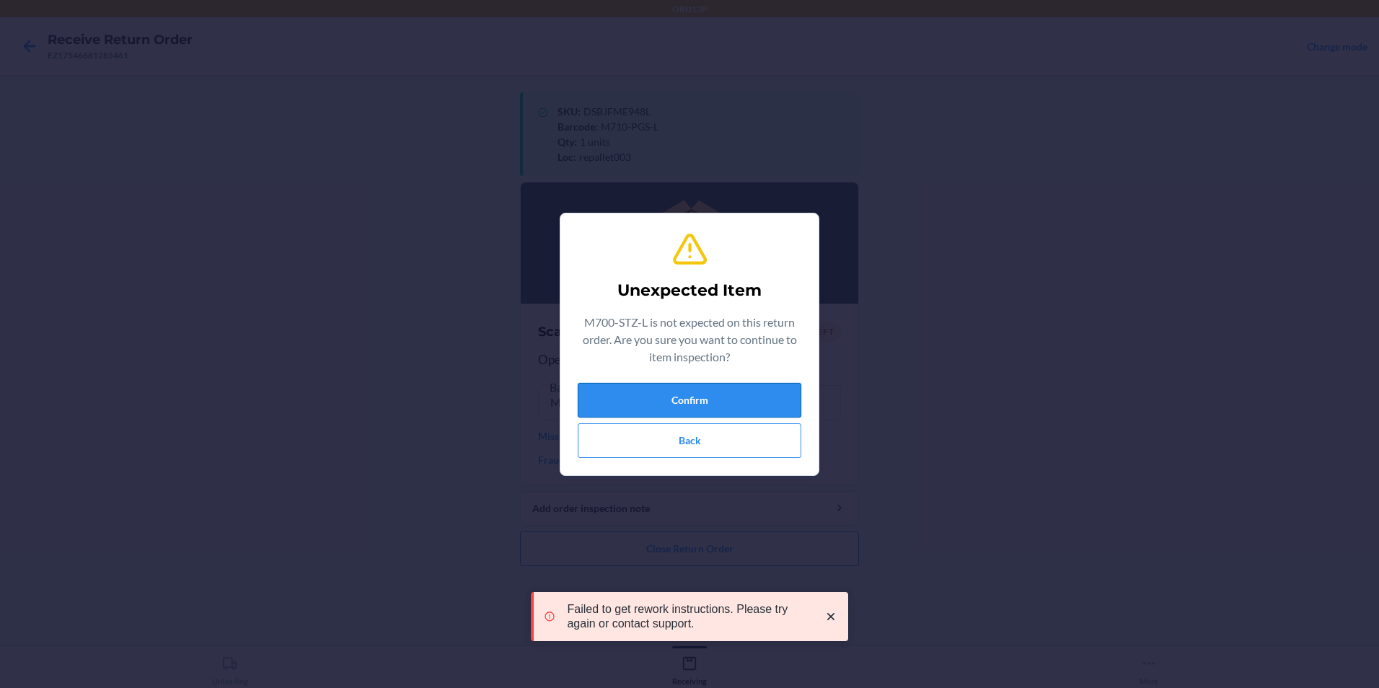
click at [716, 403] on button "Confirm" at bounding box center [690, 400] width 224 height 35
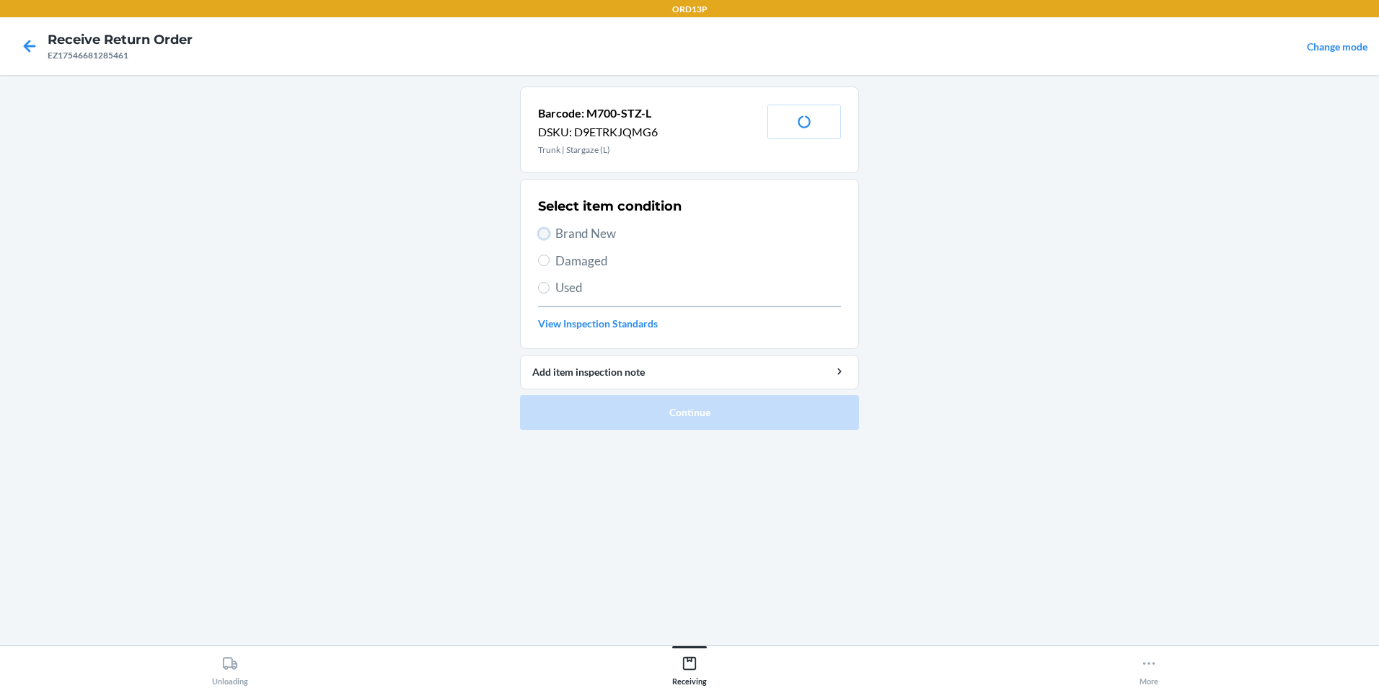
click at [545, 229] on input "Brand New" at bounding box center [544, 234] width 12 height 12
radio input "true"
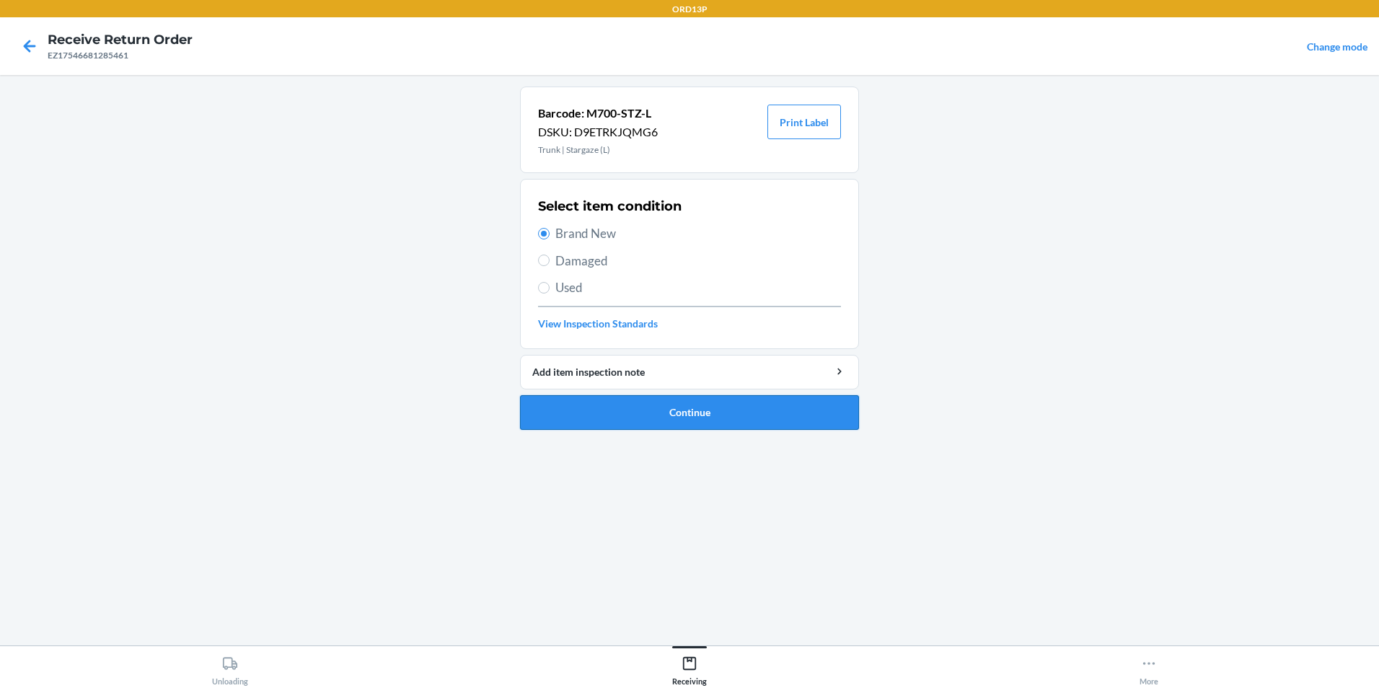
click at [698, 399] on button "Continue" at bounding box center [689, 412] width 339 height 35
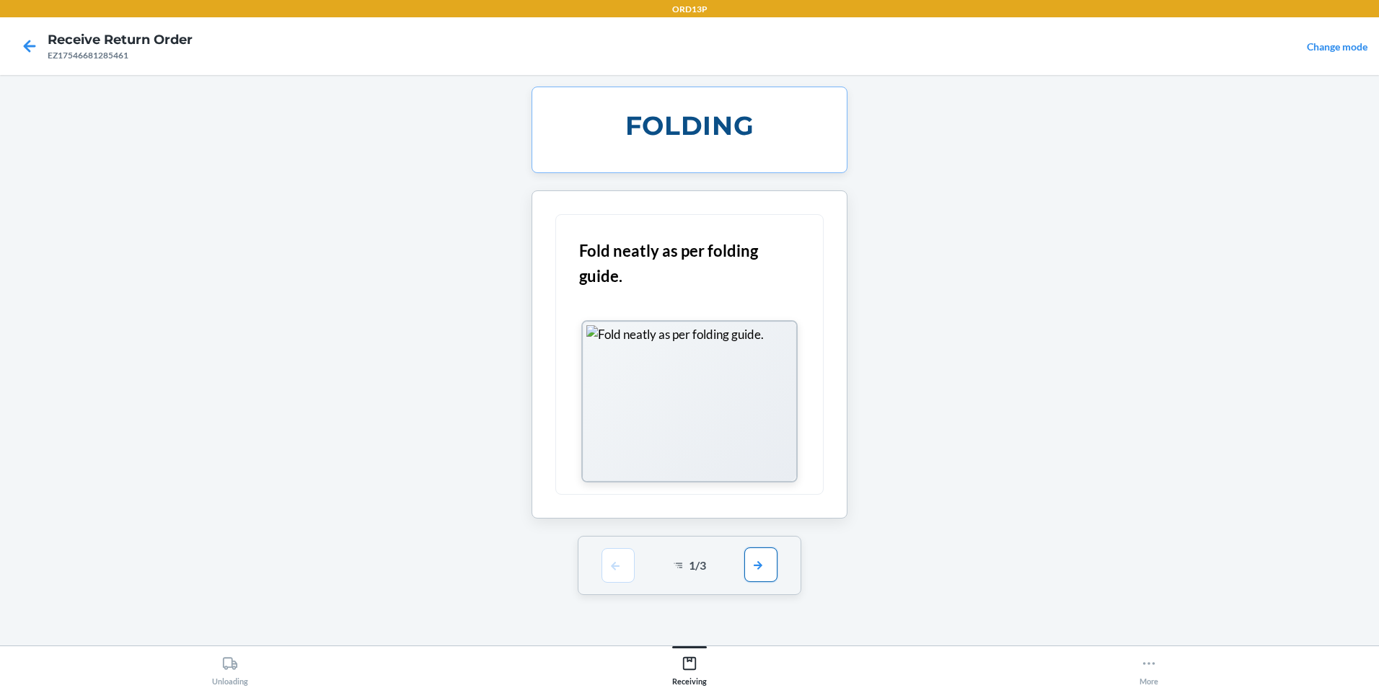
click at [763, 561] on button "button" at bounding box center [761, 565] width 33 height 35
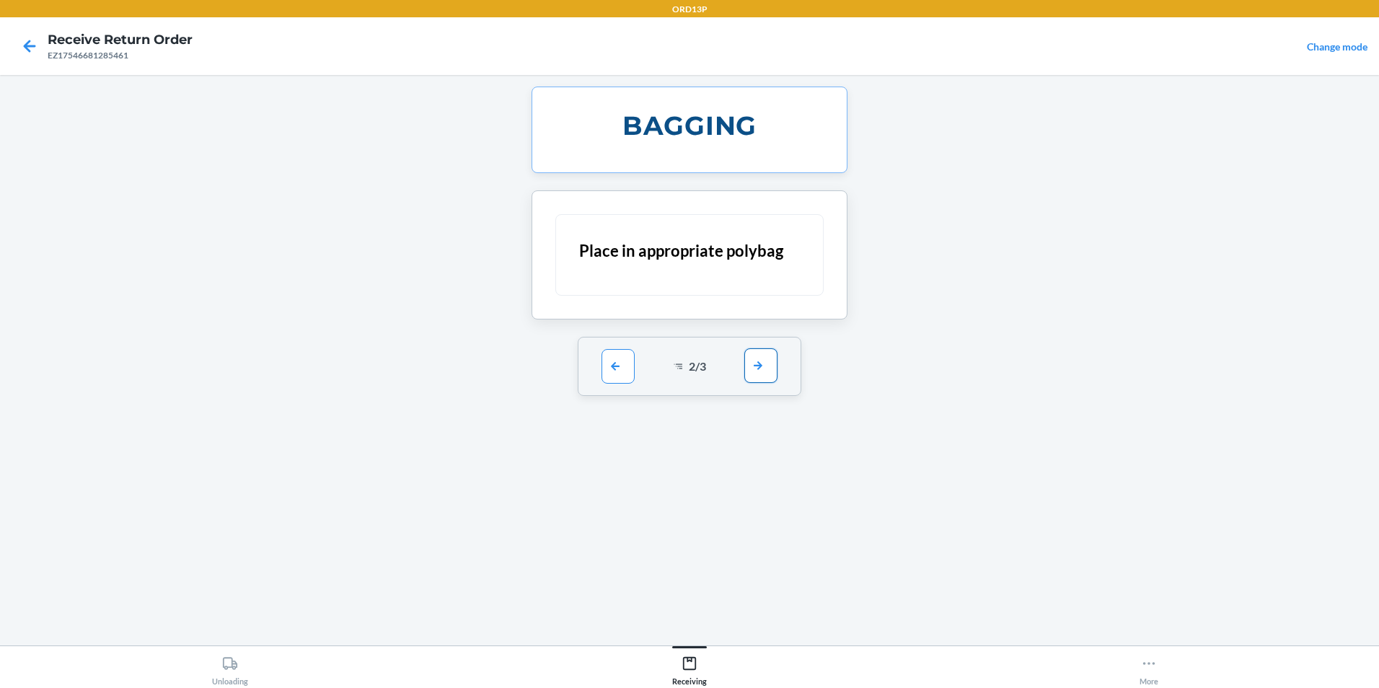
click at [770, 384] on div "2 / 3" at bounding box center [690, 366] width 224 height 59
click at [770, 376] on button "button" at bounding box center [761, 365] width 33 height 35
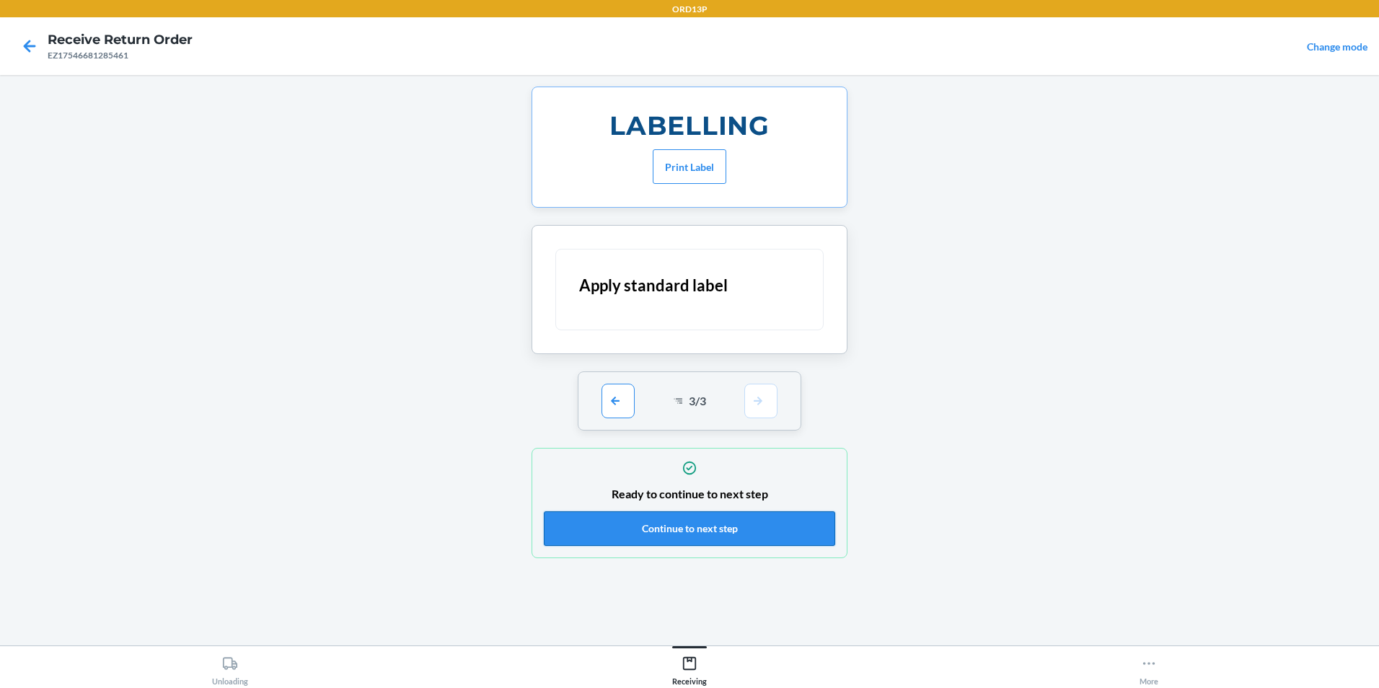
click at [732, 540] on button "Continue to next step" at bounding box center [689, 528] width 291 height 35
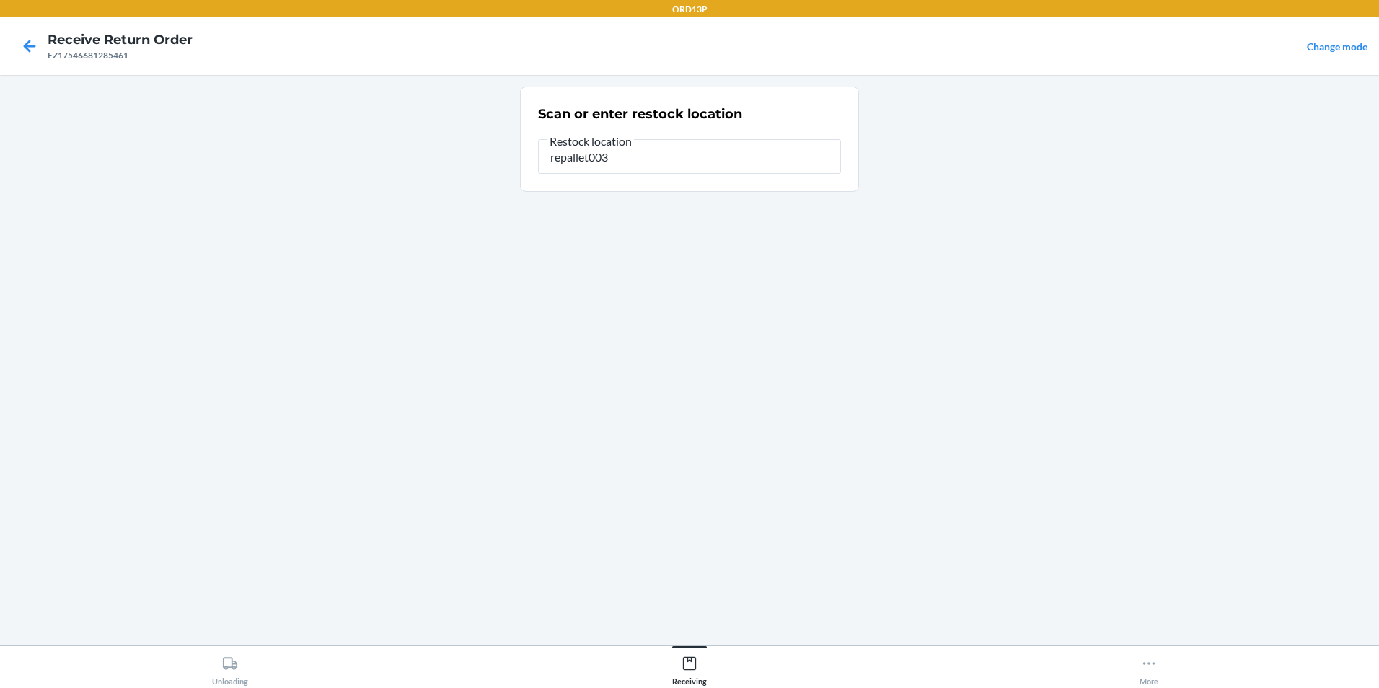
type input "repallet003"
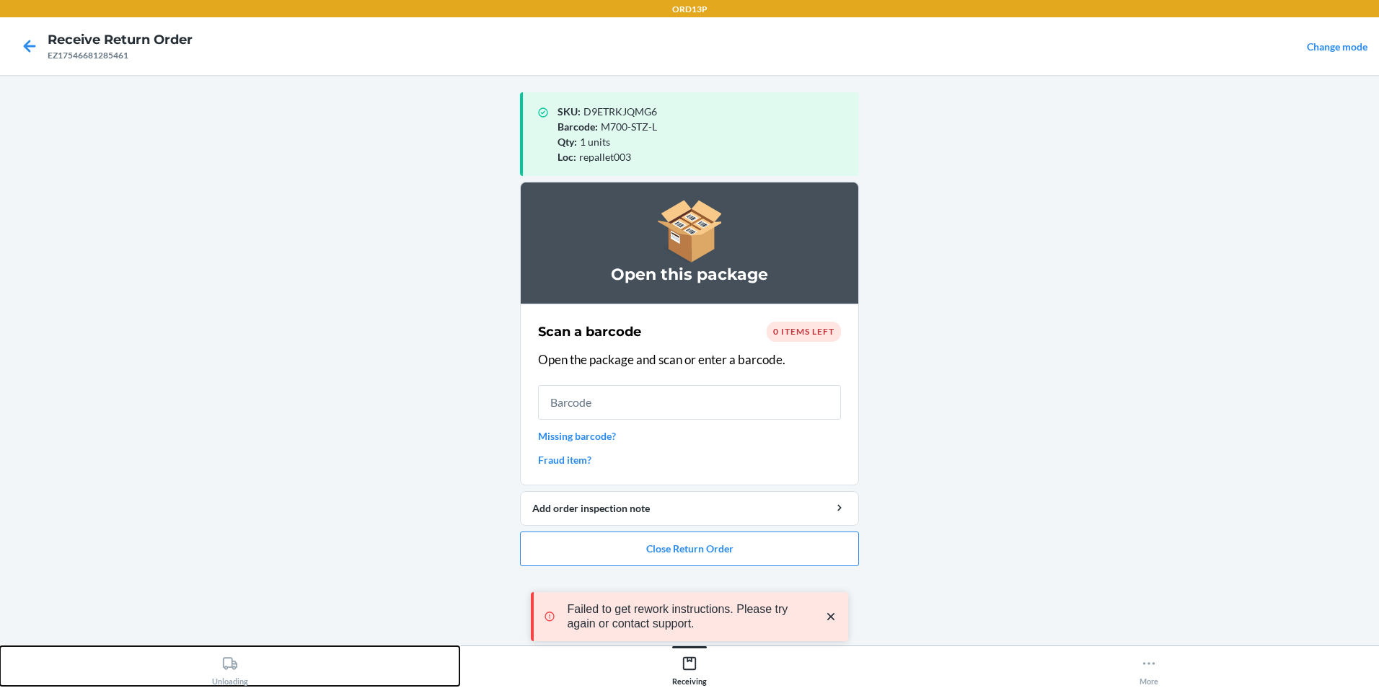
click at [237, 664] on icon at bounding box center [230, 664] width 16 height 16
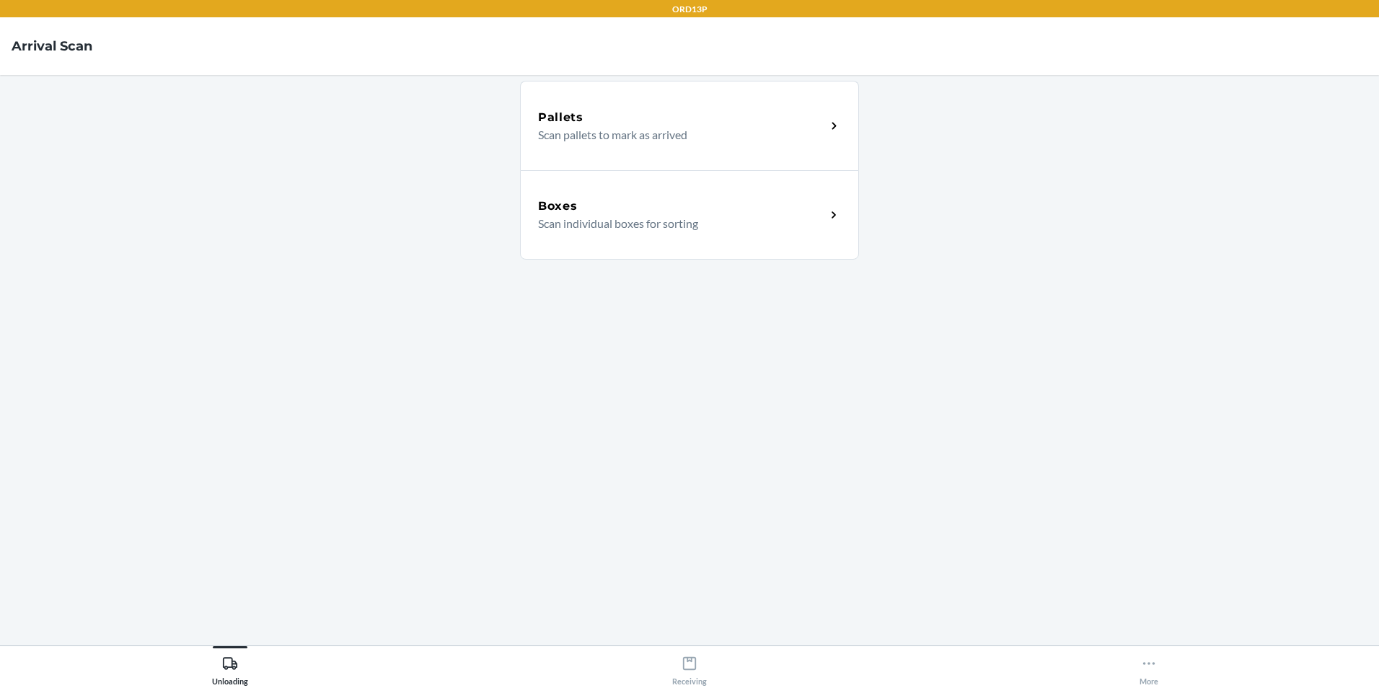
click at [674, 214] on div "Boxes" at bounding box center [682, 206] width 288 height 17
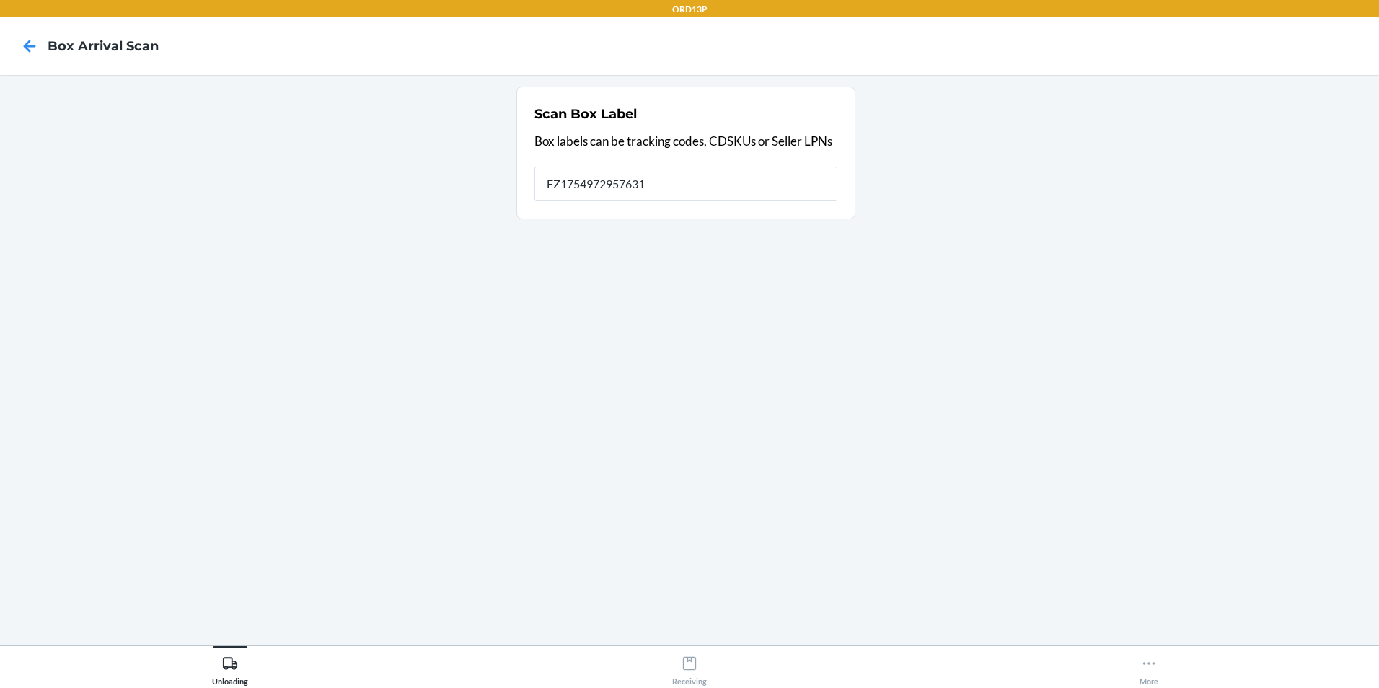
type input "EZ17549729576311"
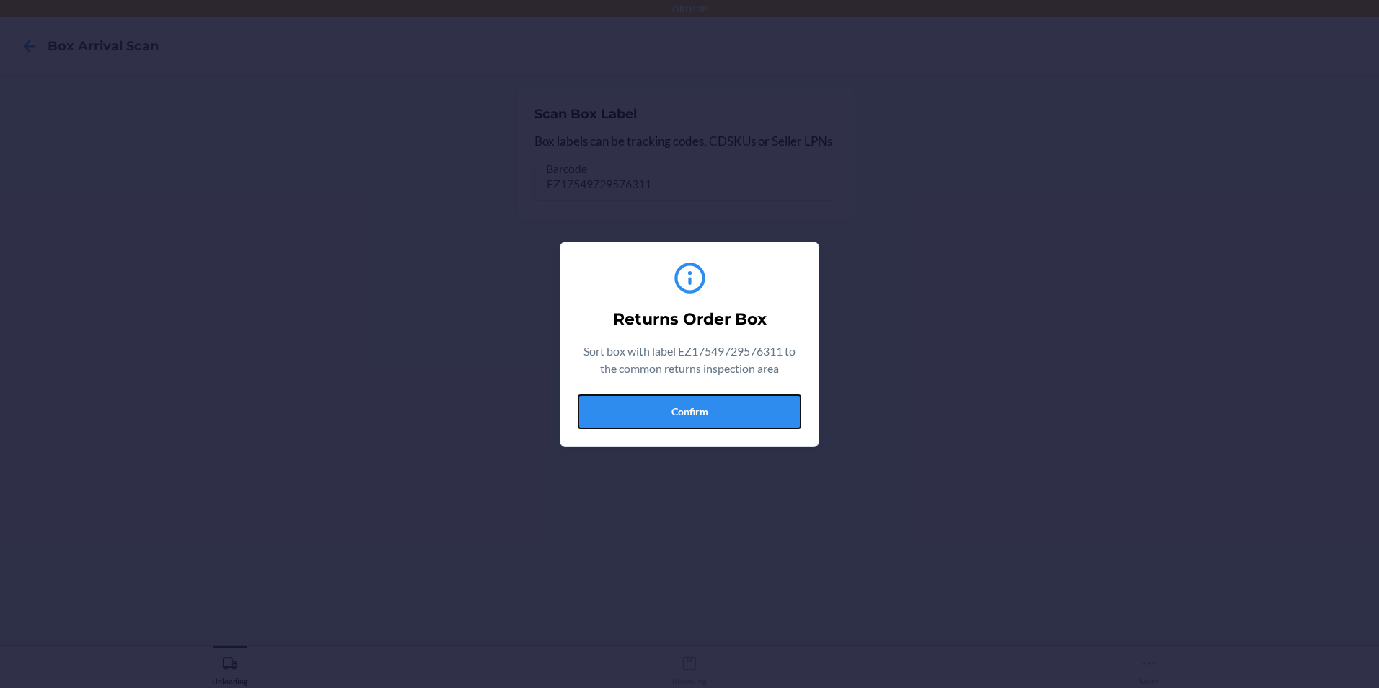
drag, startPoint x: 629, startPoint y: 416, endPoint x: 650, endPoint y: 404, distance: 24.3
click at [638, 415] on button "Confirm" at bounding box center [690, 412] width 224 height 35
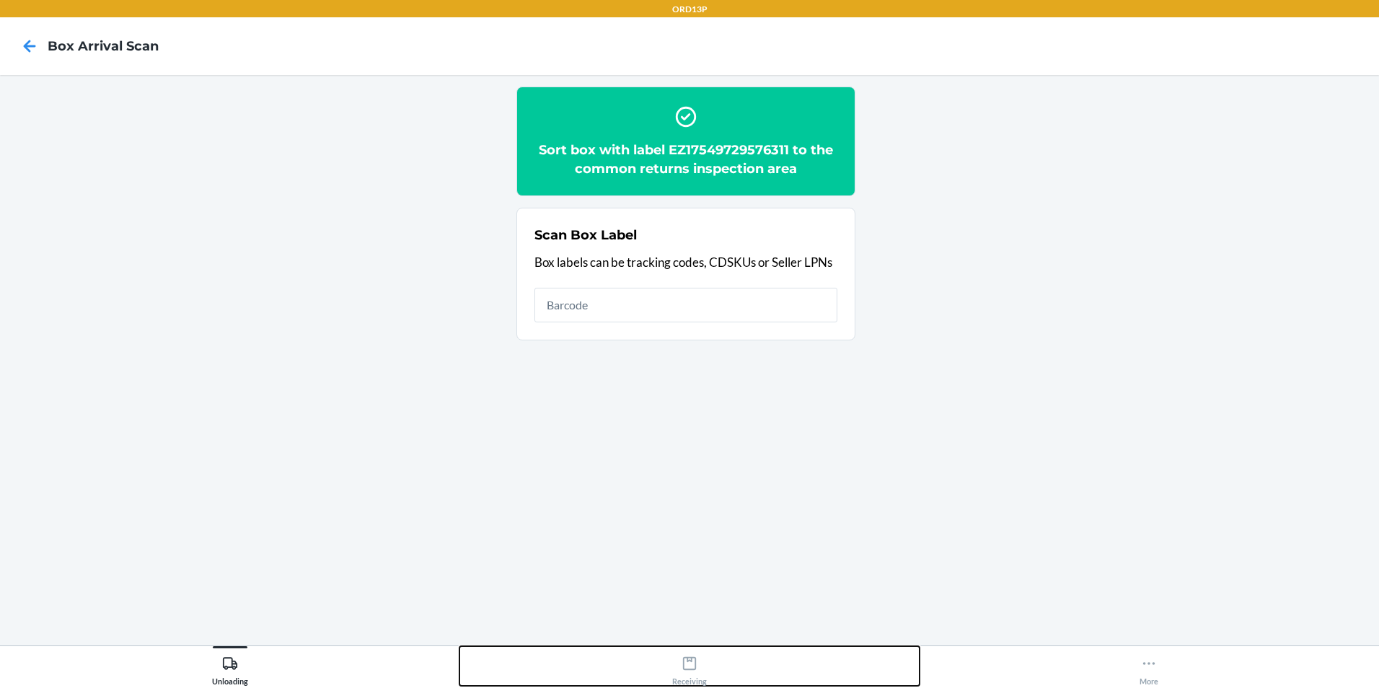
click at [685, 676] on div "Receiving" at bounding box center [689, 668] width 35 height 36
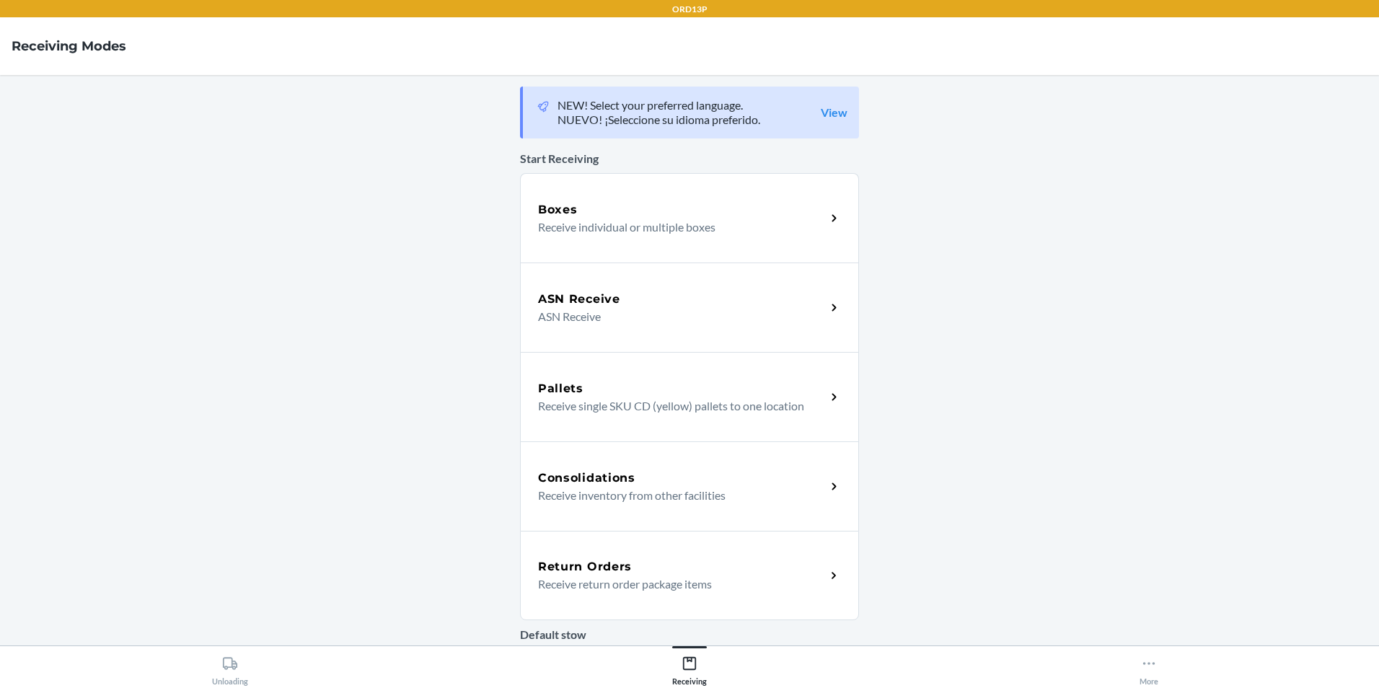
click at [585, 585] on p "Receive return order package items" at bounding box center [676, 584] width 276 height 17
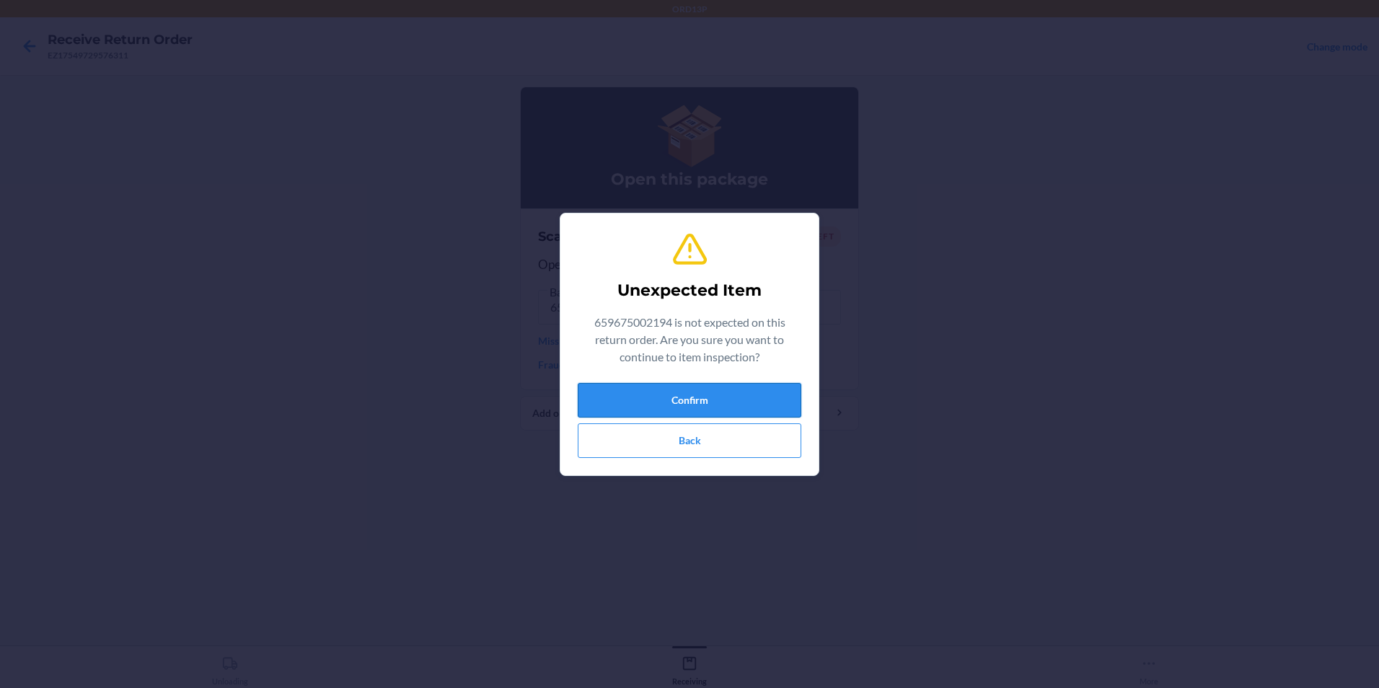
click at [746, 402] on button "Confirm" at bounding box center [690, 400] width 224 height 35
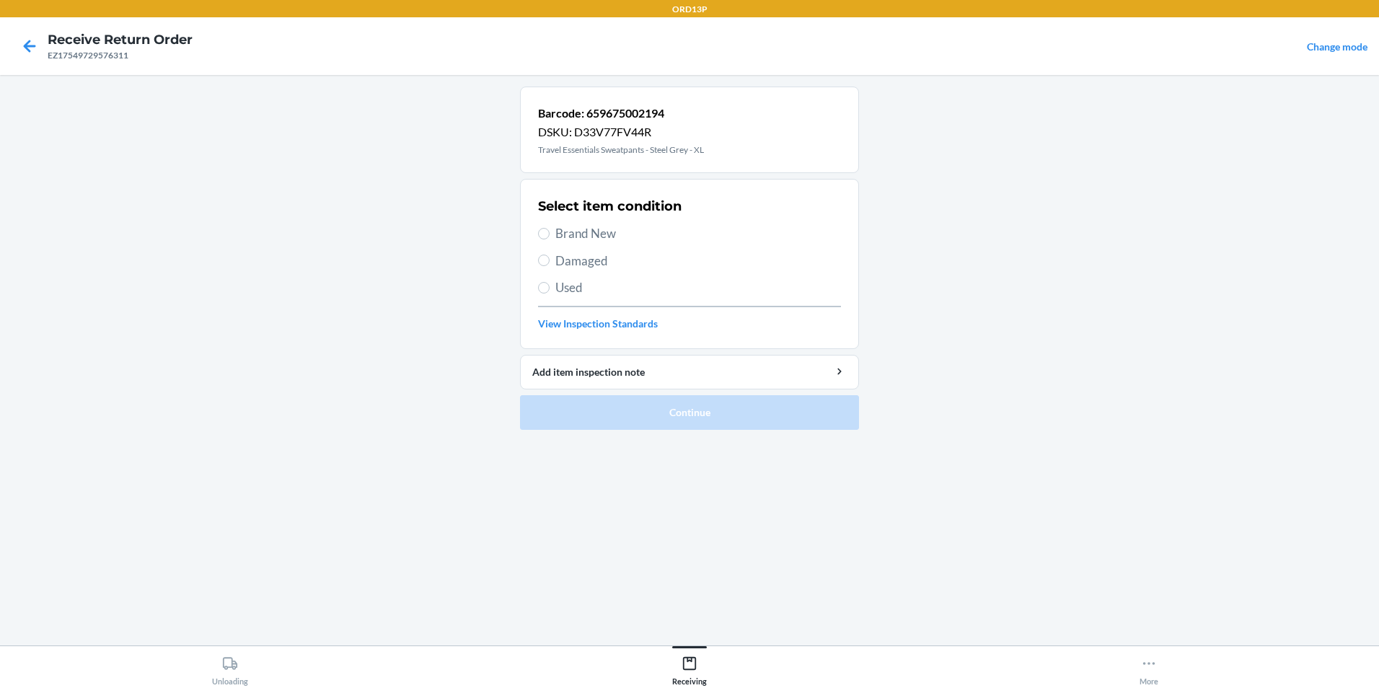
click at [667, 234] on span "Brand New" at bounding box center [698, 233] width 286 height 19
click at [550, 234] on input "Brand New" at bounding box center [544, 234] width 12 height 12
radio input "true"
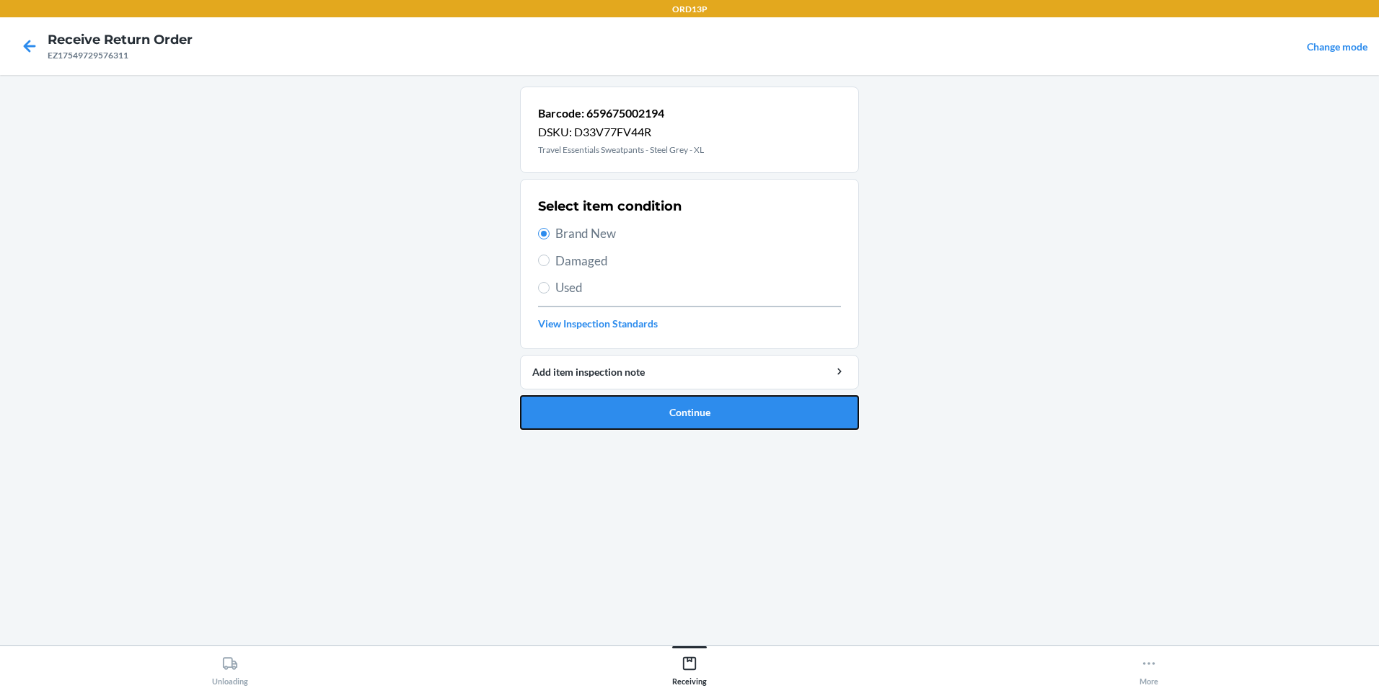
click at [663, 422] on button "Continue" at bounding box center [689, 412] width 339 height 35
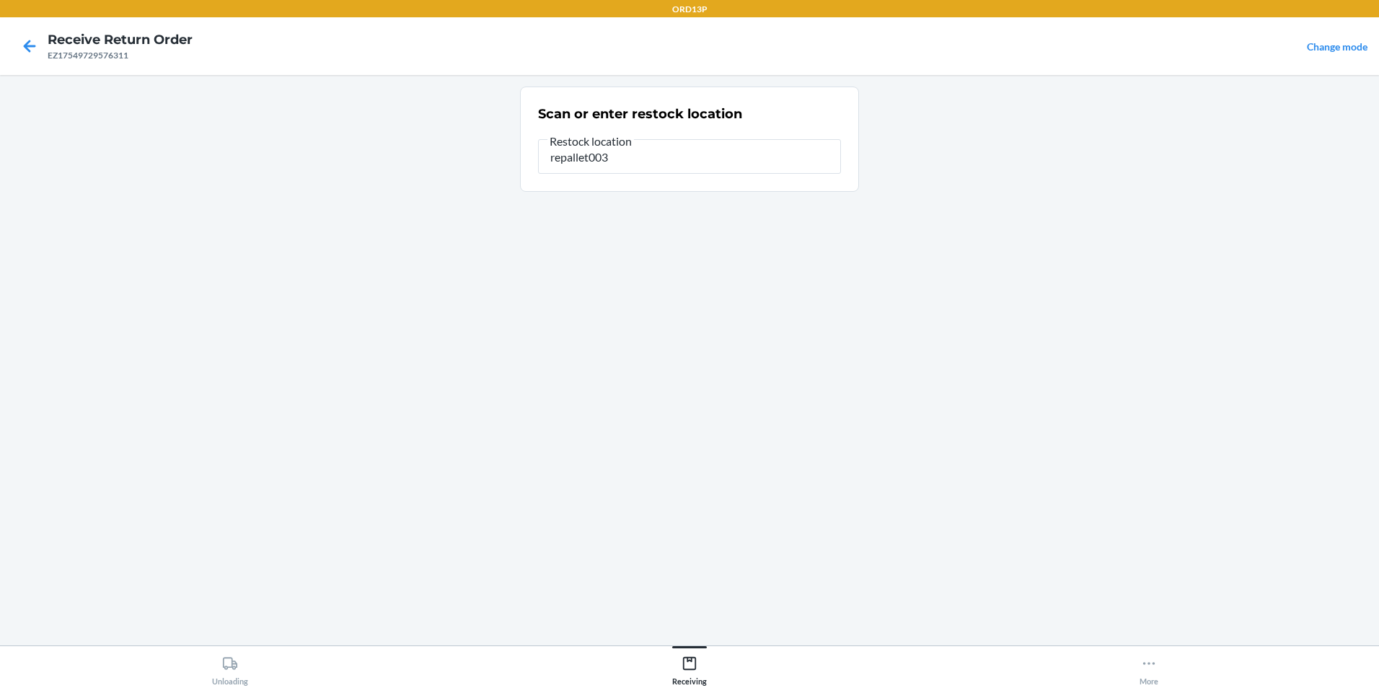
type input "repallet003"
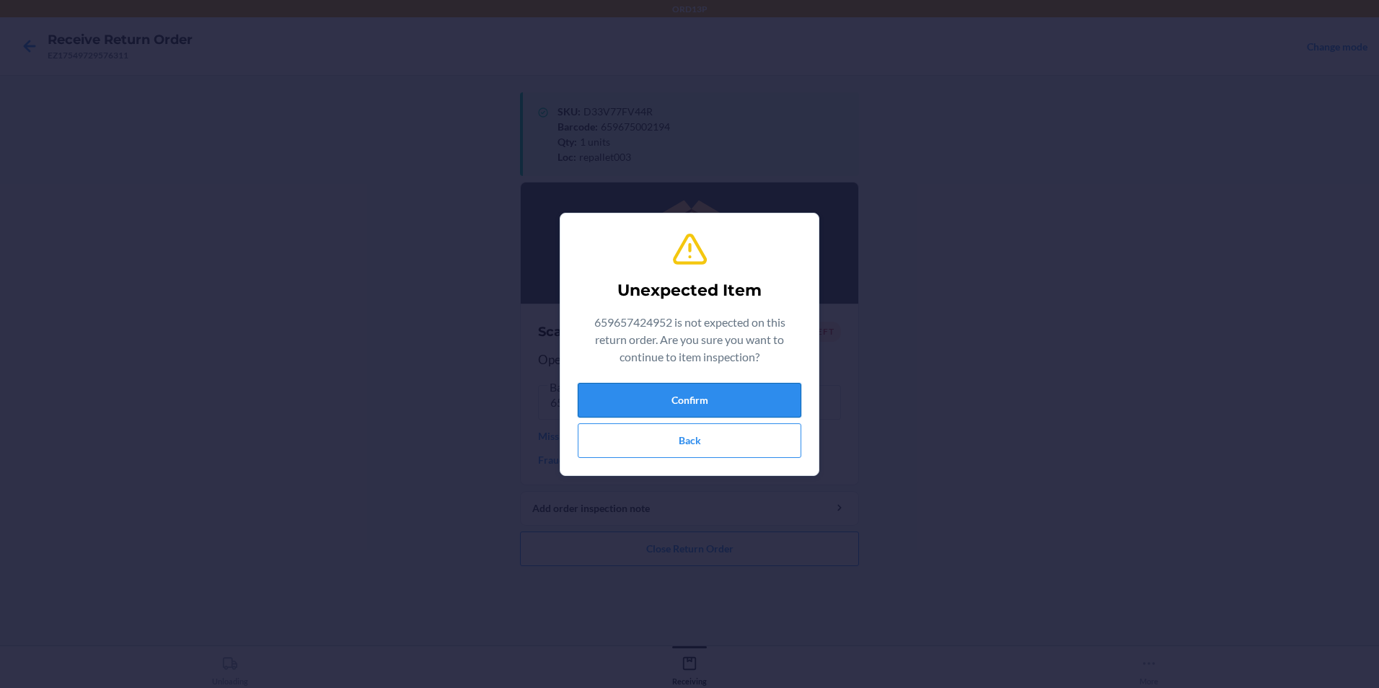
click at [651, 393] on button "Confirm" at bounding box center [690, 400] width 224 height 35
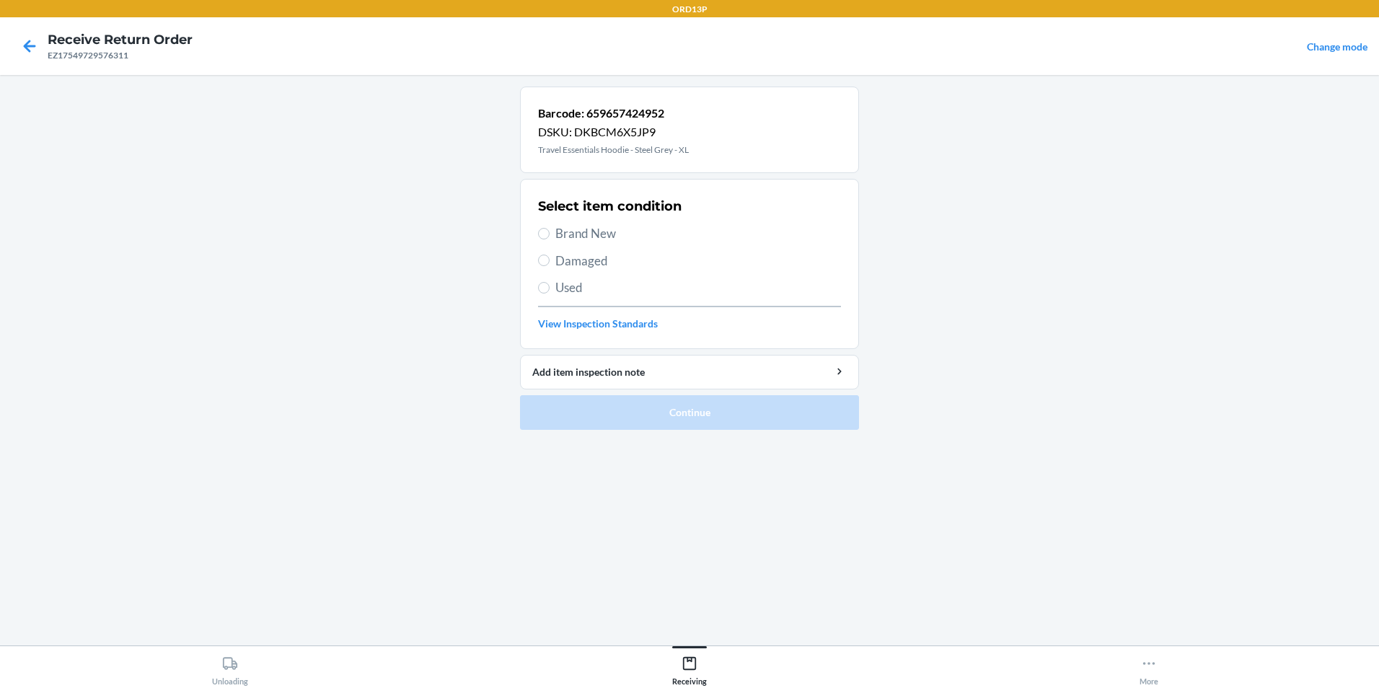
click at [605, 236] on span "Brand New" at bounding box center [698, 233] width 286 height 19
click at [550, 236] on input "Brand New" at bounding box center [544, 234] width 12 height 12
radio input "true"
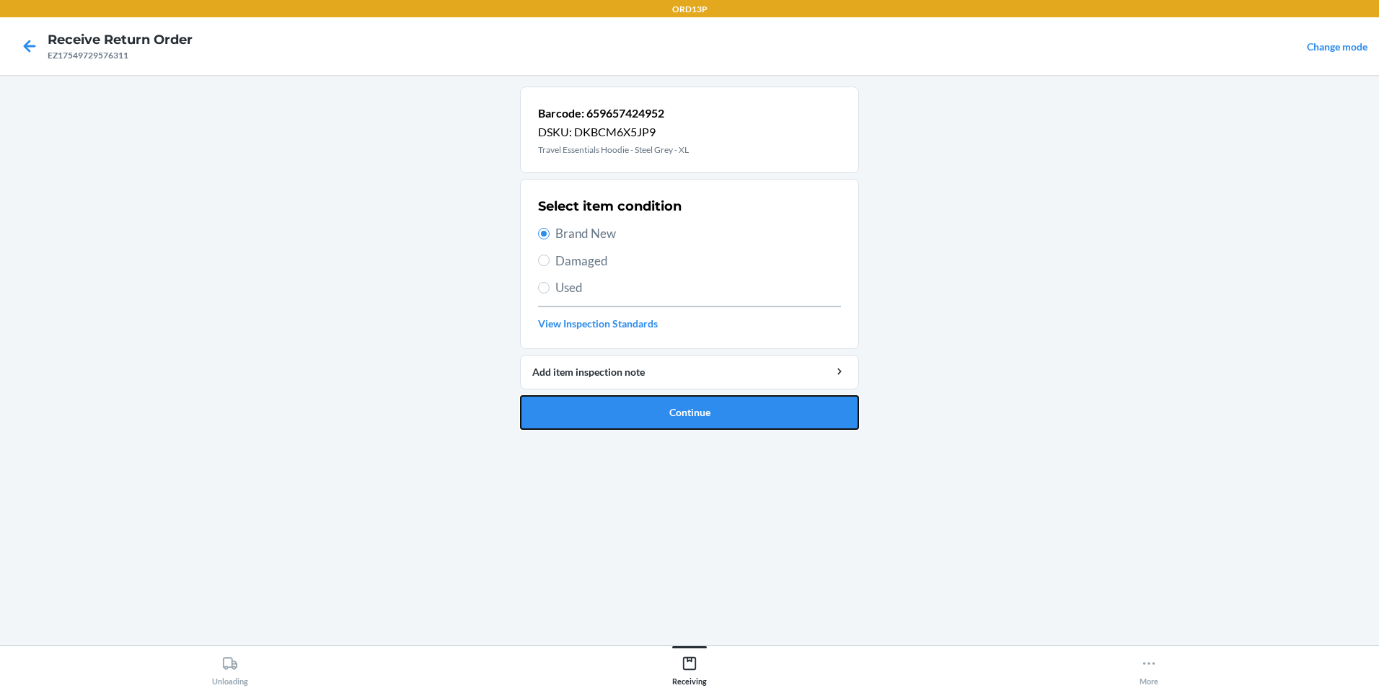
click at [579, 410] on button "Continue" at bounding box center [689, 412] width 339 height 35
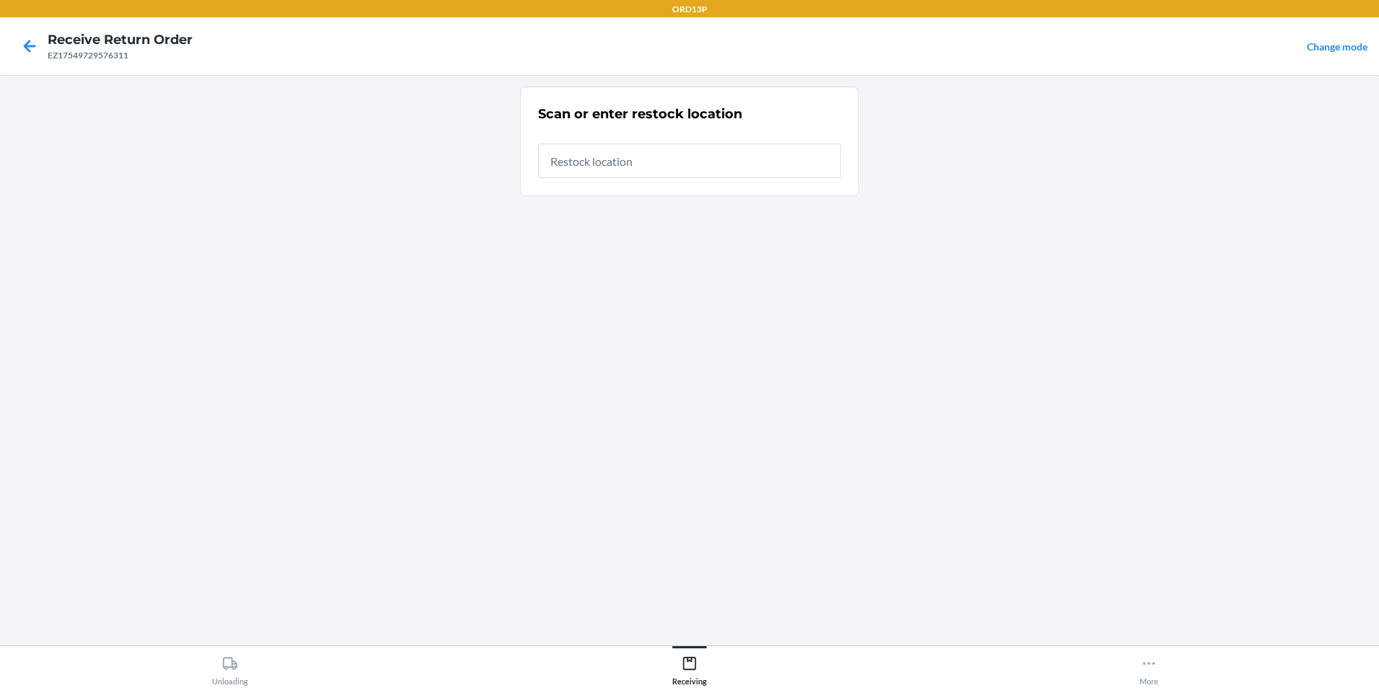
drag, startPoint x: 74, startPoint y: 450, endPoint x: 232, endPoint y: 593, distance: 213.0
click at [230, 583] on main "Scan or enter restock location" at bounding box center [689, 360] width 1379 height 571
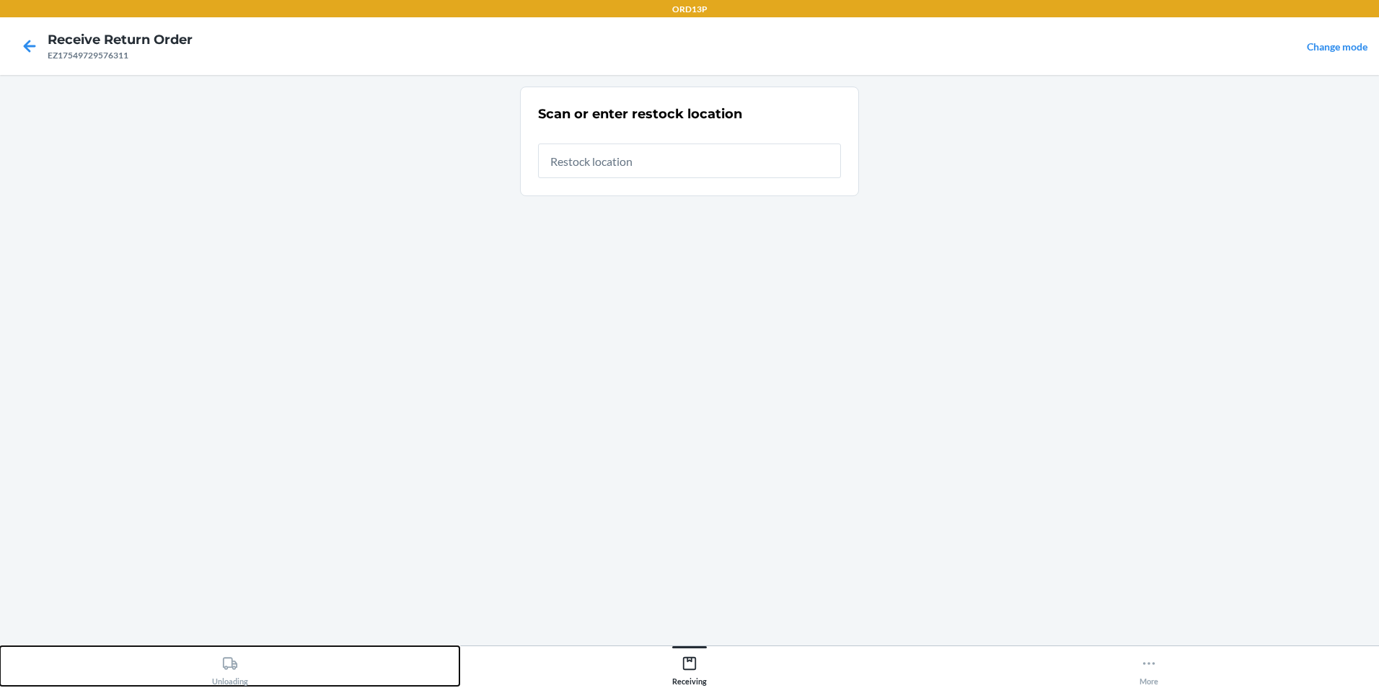
drag, startPoint x: 235, startPoint y: 667, endPoint x: 239, endPoint y: 656, distance: 10.7
click at [235, 659] on icon at bounding box center [230, 664] width 16 height 16
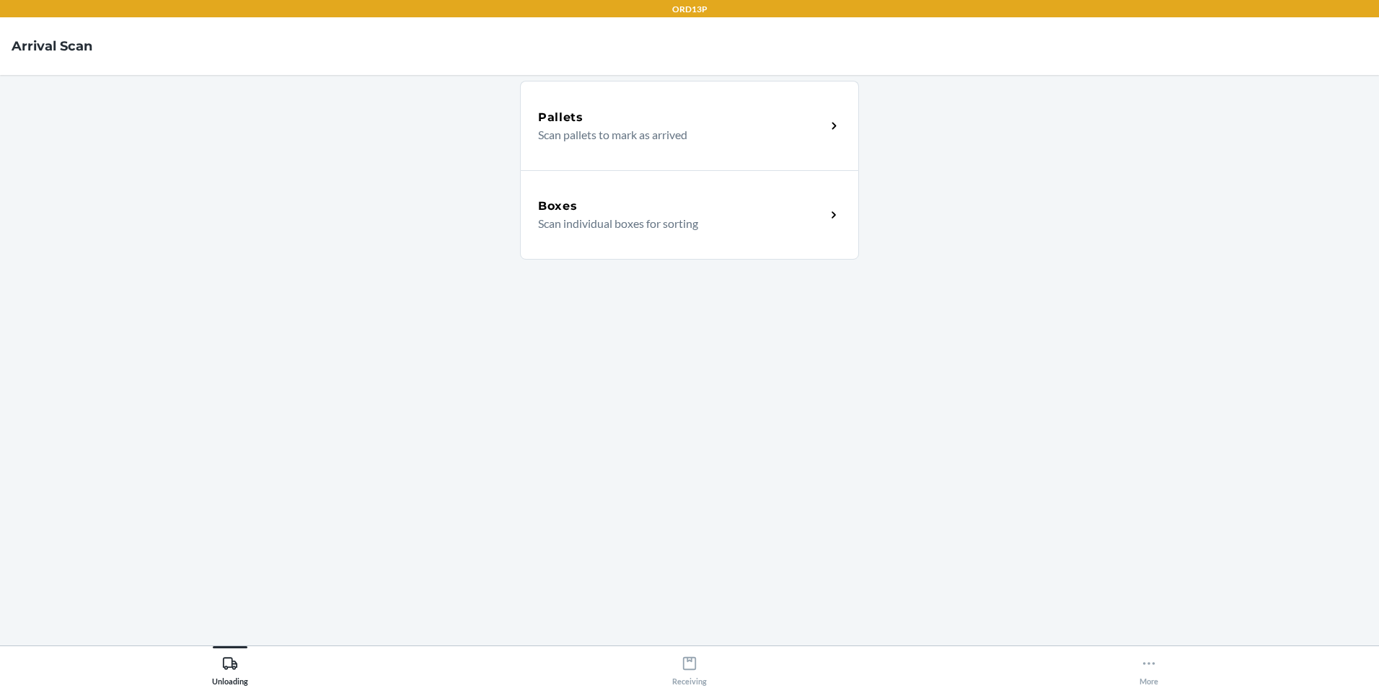
click at [646, 201] on div "Boxes" at bounding box center [682, 206] width 288 height 17
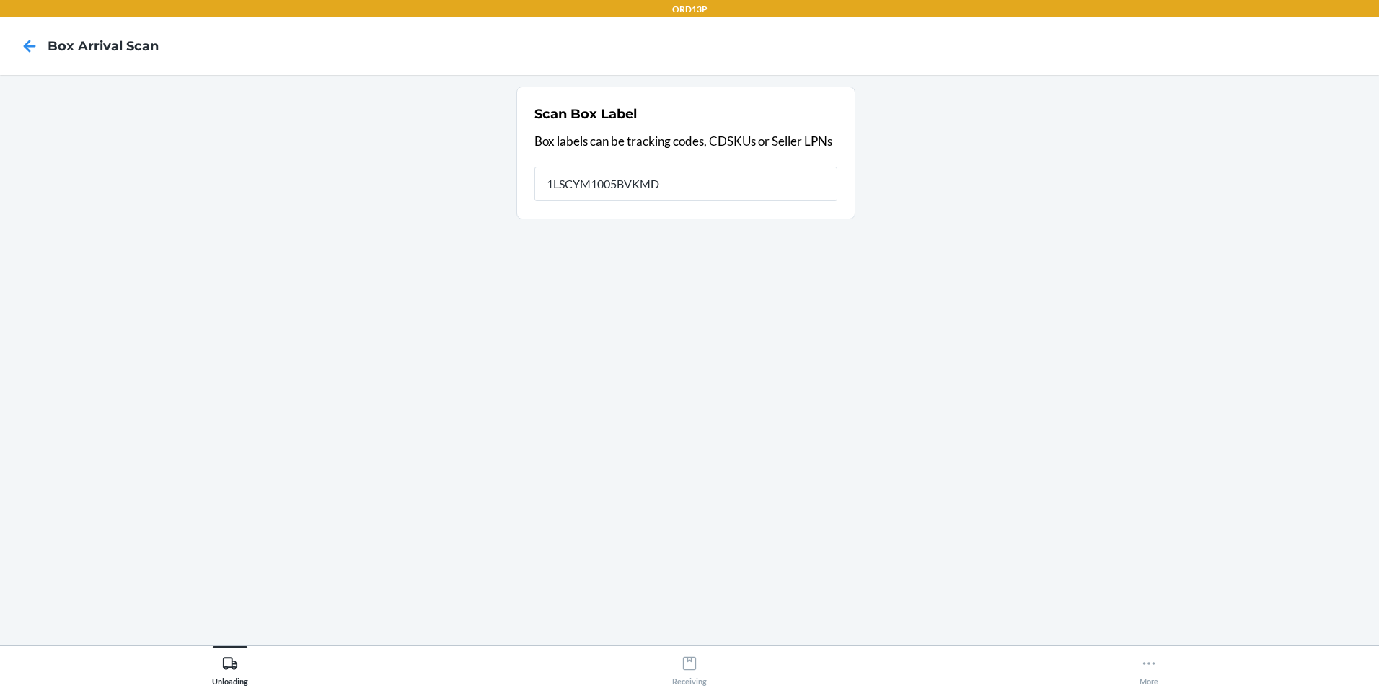
type input "1LSCYM1005BVKMD"
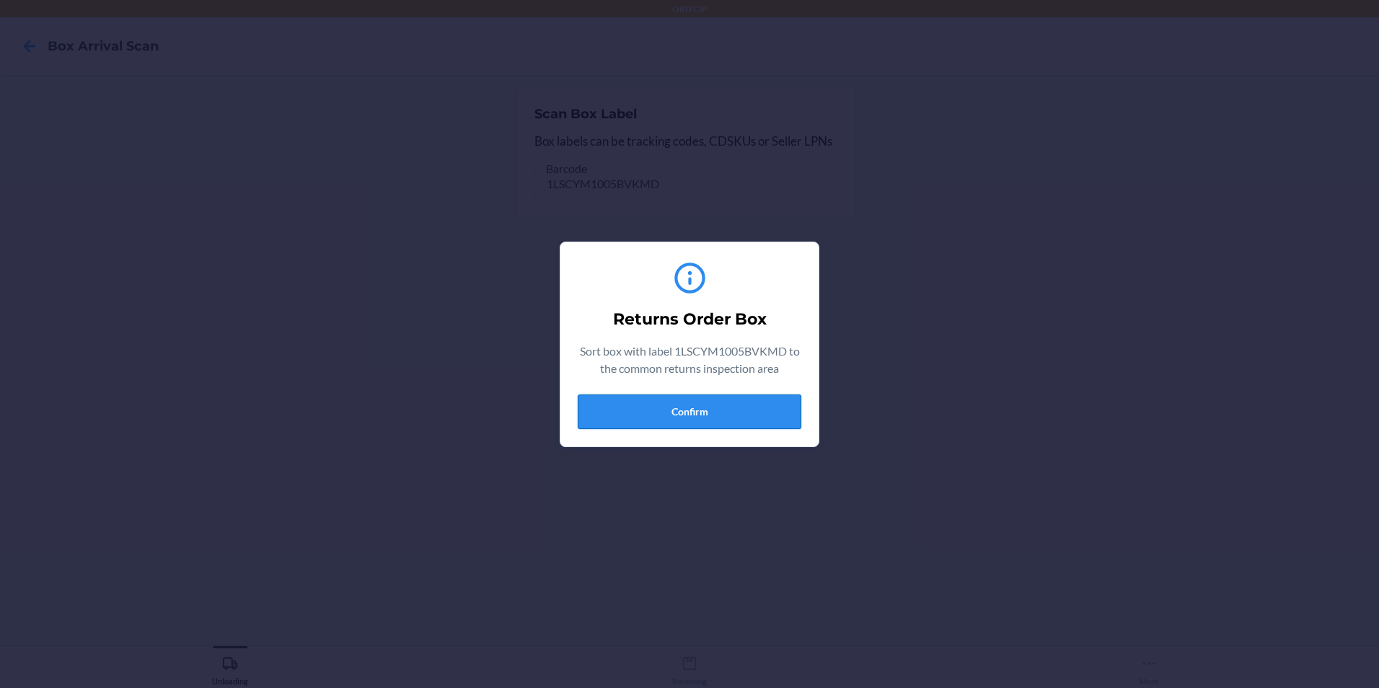
click at [659, 421] on button "Confirm" at bounding box center [690, 412] width 224 height 35
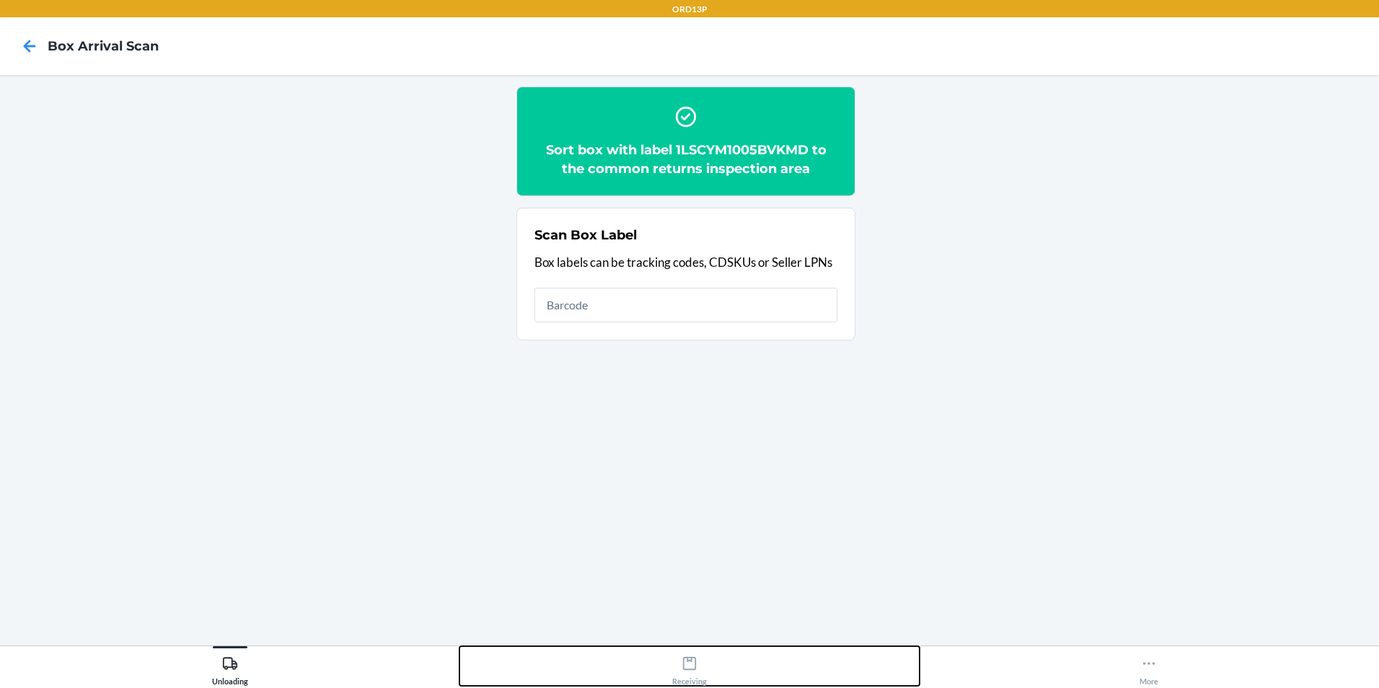
click at [698, 671] on div "Receiving" at bounding box center [689, 668] width 35 height 36
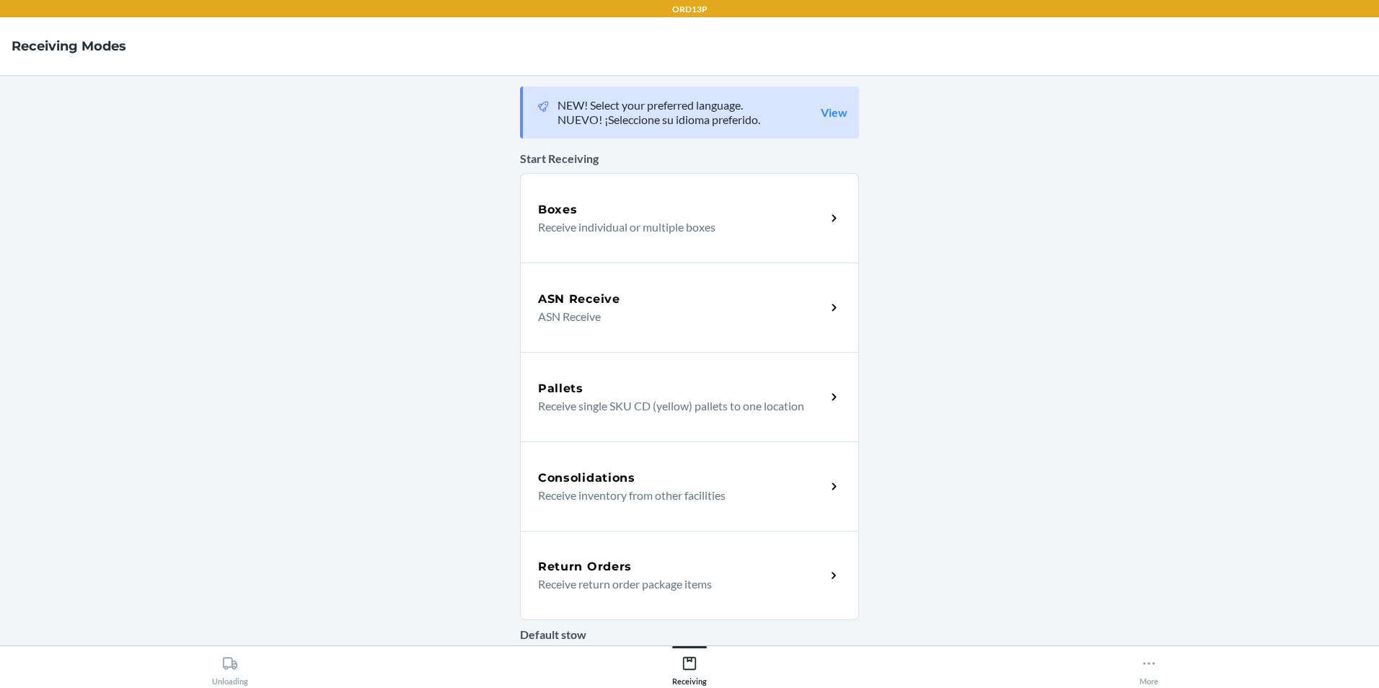
click at [617, 586] on p "Receive return order package items" at bounding box center [676, 584] width 276 height 17
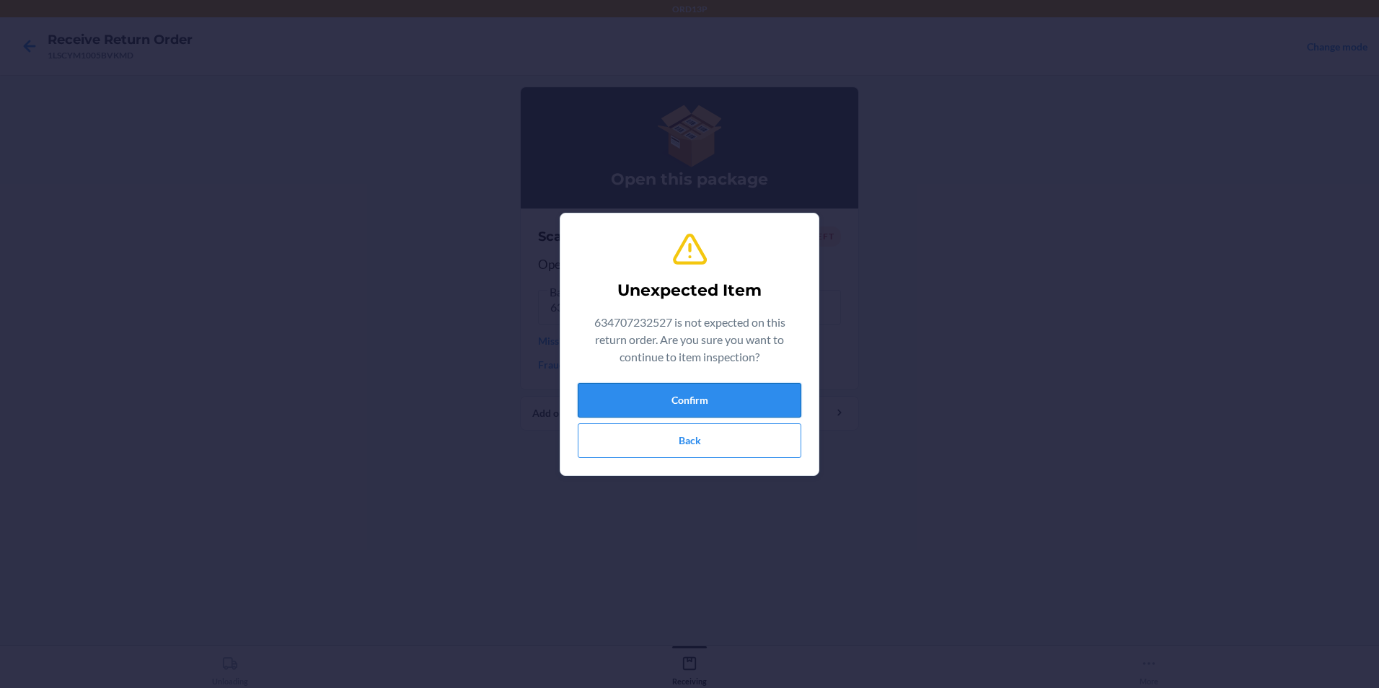
click at [640, 392] on button "Confirm" at bounding box center [690, 400] width 224 height 35
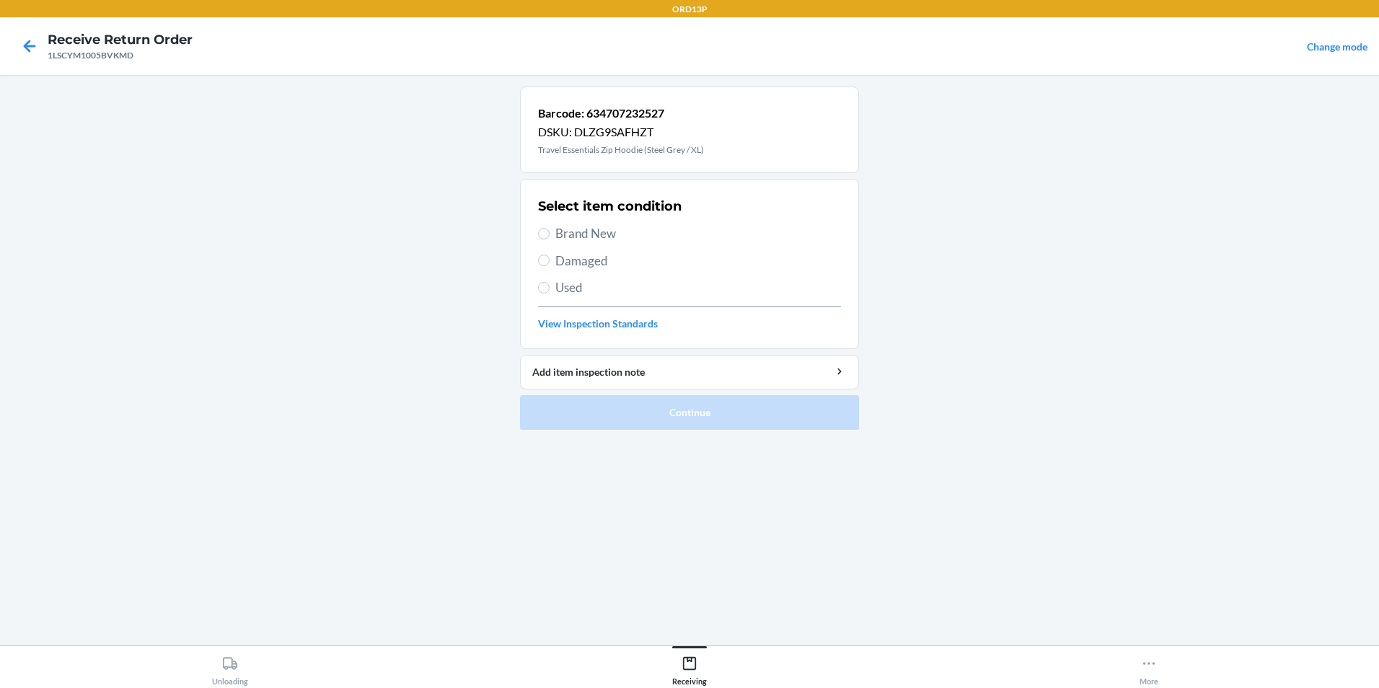
click at [565, 237] on span "Brand New" at bounding box center [698, 233] width 286 height 19
click at [550, 237] on input "Brand New" at bounding box center [544, 234] width 12 height 12
radio input "true"
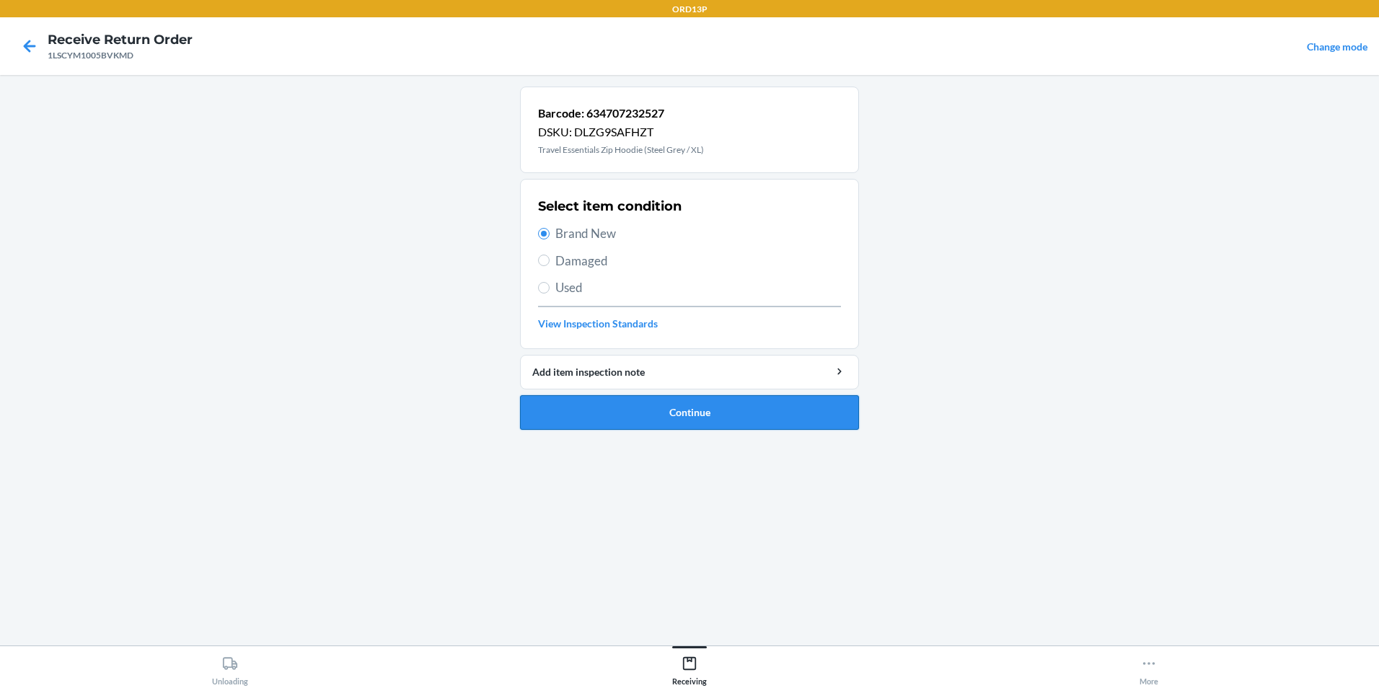
click at [610, 410] on button "Continue" at bounding box center [689, 412] width 339 height 35
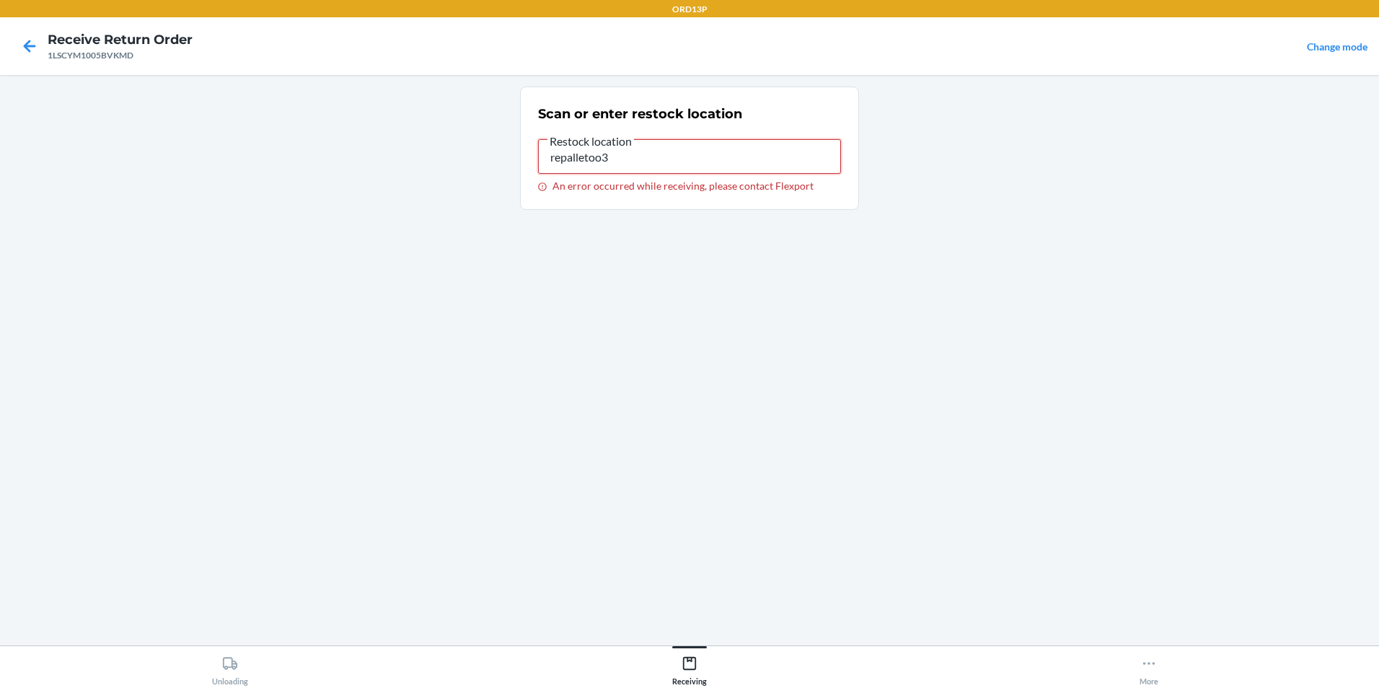
click at [695, 154] on input "repalletoo3" at bounding box center [689, 156] width 303 height 35
click at [720, 153] on input "repalleto03" at bounding box center [689, 156] width 303 height 35
type input "repallet003"
